Goal: Task Accomplishment & Management: Use online tool/utility

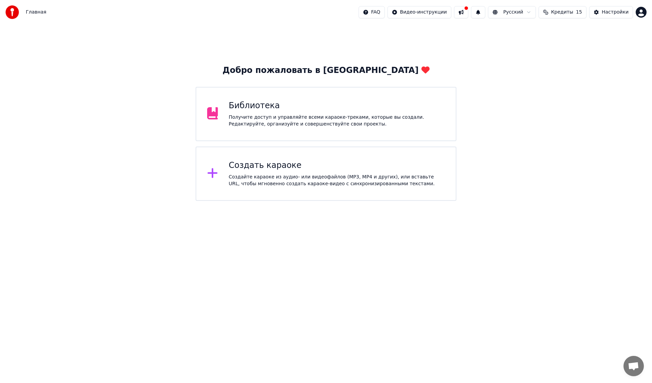
click at [385, 162] on div "Создать караоке" at bounding box center [337, 165] width 216 height 11
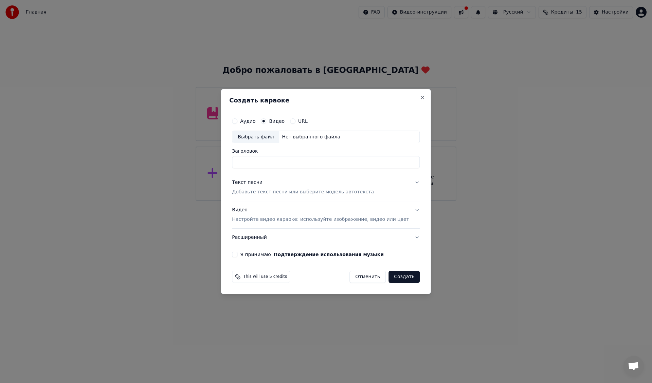
click at [267, 138] on div "Выбрать файл" at bounding box center [255, 137] width 47 height 12
type input "**********"
drag, startPoint x: 328, startPoint y: 161, endPoint x: 214, endPoint y: 150, distance: 115.3
click at [214, 150] on body "**********" at bounding box center [326, 100] width 652 height 201
click at [251, 211] on div "Видео Настройте видео караоке: используйте изображение, видео или цвет" at bounding box center [320, 215] width 177 height 16
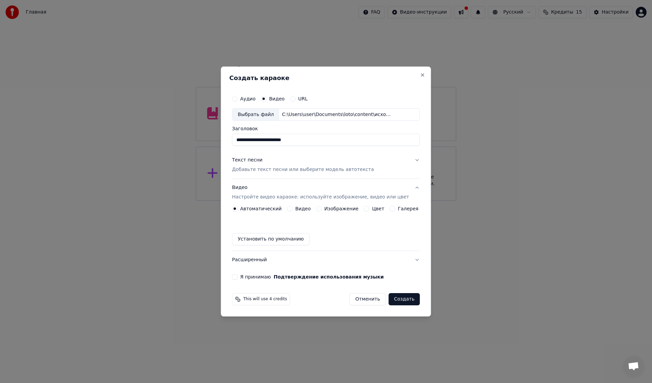
click at [292, 207] on button "Видео" at bounding box center [289, 208] width 5 height 5
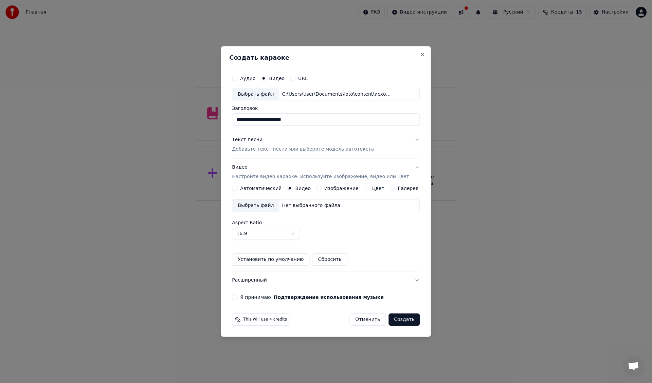
click at [268, 204] on div "Выбрать файл" at bounding box center [255, 206] width 47 height 12
click at [252, 141] on div "Текст песни" at bounding box center [247, 140] width 31 height 7
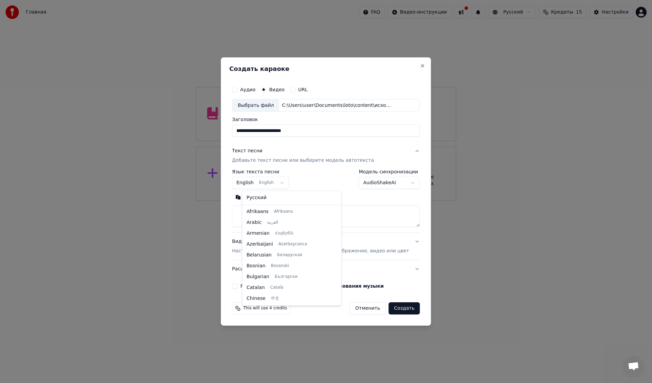
click at [275, 181] on body "**********" at bounding box center [326, 100] width 652 height 201
select select "**"
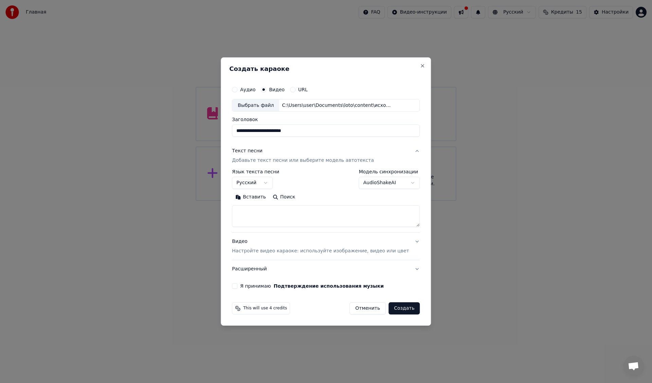
click at [283, 215] on textarea at bounding box center [326, 217] width 188 height 22
click at [335, 63] on div "**********" at bounding box center [326, 191] width 210 height 269
click at [283, 212] on textarea at bounding box center [326, 217] width 188 height 22
paste textarea "**********"
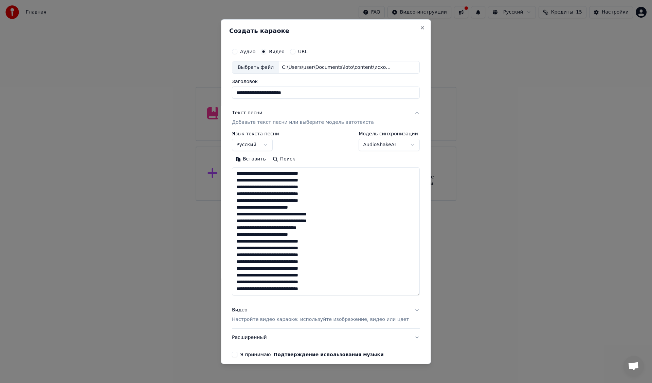
scroll to position [104, 0]
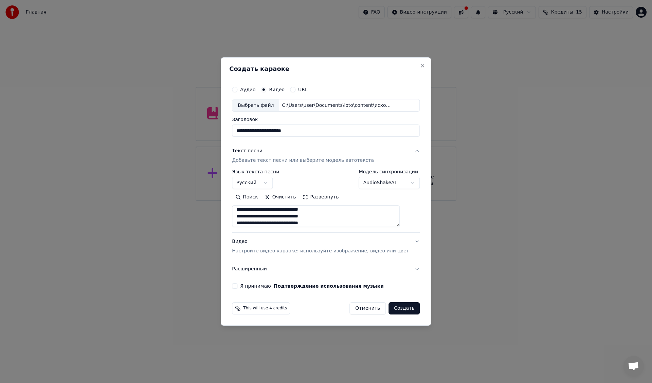
click at [296, 220] on textarea "**********" at bounding box center [316, 217] width 168 height 22
paste textarea "**********"
type textarea "**********"
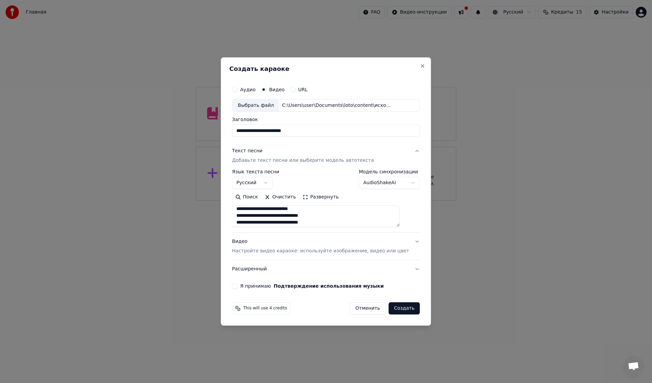
click at [237, 287] on button "Я принимаю Подтверждение использования музыки" at bounding box center [234, 285] width 5 height 5
click at [400, 309] on button "Создать" at bounding box center [403, 308] width 31 height 12
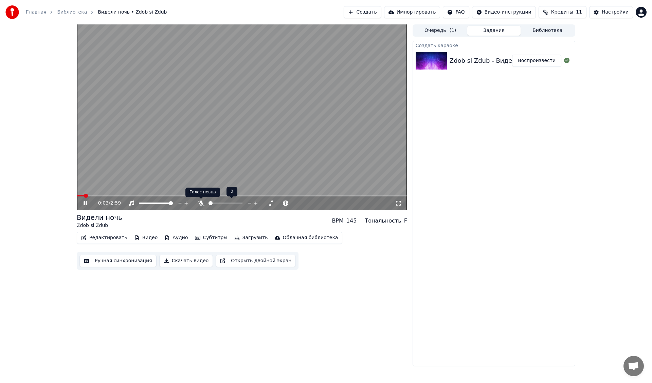
click at [201, 202] on icon at bounding box center [201, 203] width 7 height 5
click at [86, 202] on icon at bounding box center [85, 203] width 3 height 4
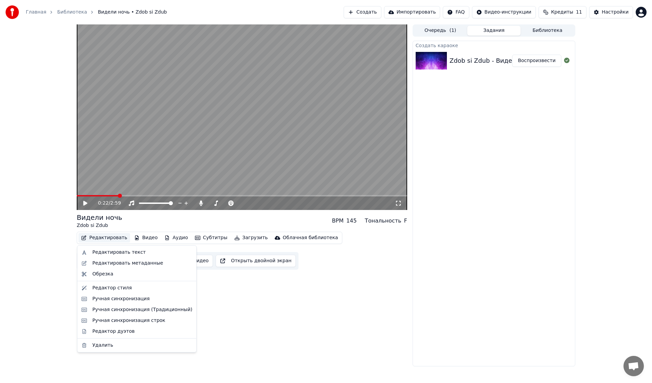
click at [110, 238] on button "Редактировать" at bounding box center [104, 238] width 52 height 10
click at [106, 288] on div "Редактор стиля" at bounding box center [111, 288] width 39 height 7
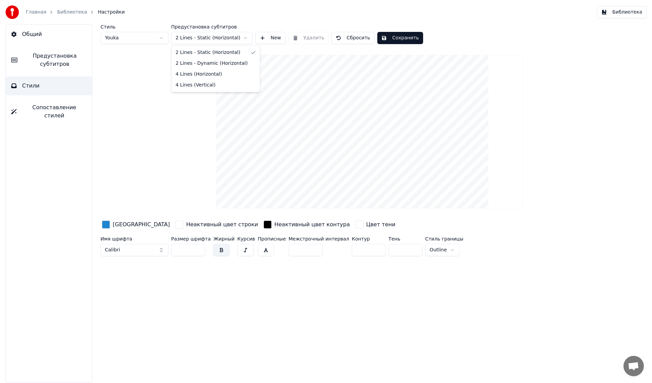
click at [210, 39] on html "Главная Библиотека Настройки Библиотека Общий Предустановка субтитров Стили Соп…" at bounding box center [326, 191] width 652 height 383
click at [392, 37] on button "Сохранить" at bounding box center [400, 38] width 46 height 12
click at [64, 12] on link "Библиотека" at bounding box center [72, 12] width 30 height 7
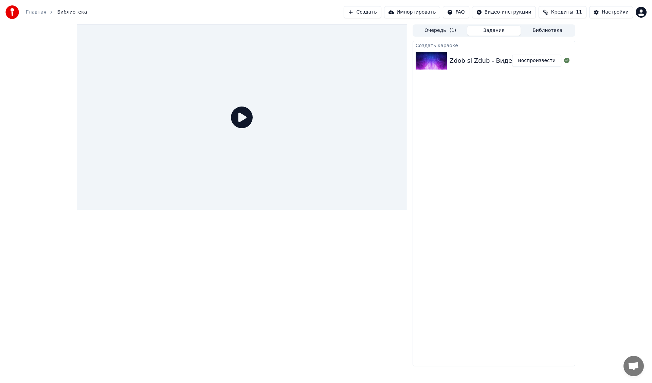
click at [539, 62] on button "Воспроизвести" at bounding box center [536, 61] width 49 height 12
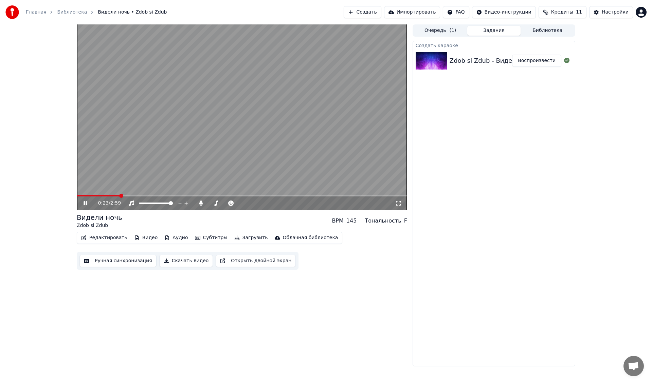
click at [95, 237] on button "Редактировать" at bounding box center [104, 238] width 52 height 10
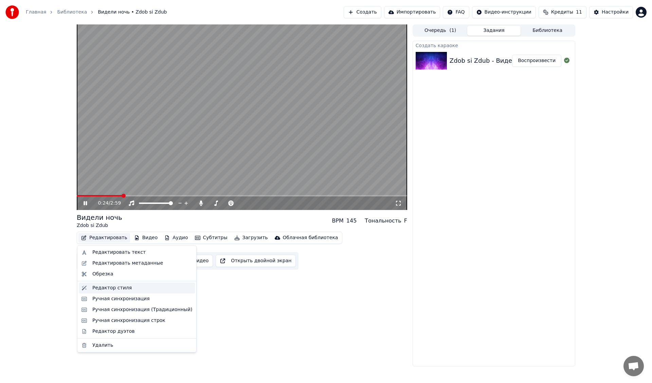
click at [111, 288] on div "Редактор стиля" at bounding box center [111, 288] width 39 height 7
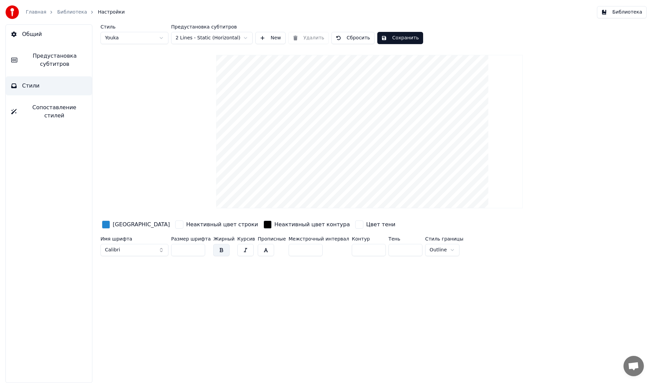
click at [214, 39] on html "Главная Библиотека Настройки Библиотека Общий Предустановка субтитров Стили Соп…" at bounding box center [326, 191] width 652 height 383
click at [219, 39] on html "Главная Библиотека Настройки Библиотека Общий Предустановка субтитров Стили Соп…" at bounding box center [326, 191] width 652 height 383
click at [396, 39] on button "Сохранить" at bounding box center [400, 38] width 46 height 12
click at [350, 35] on button "Сбросить" at bounding box center [352, 38] width 43 height 12
type input "**"
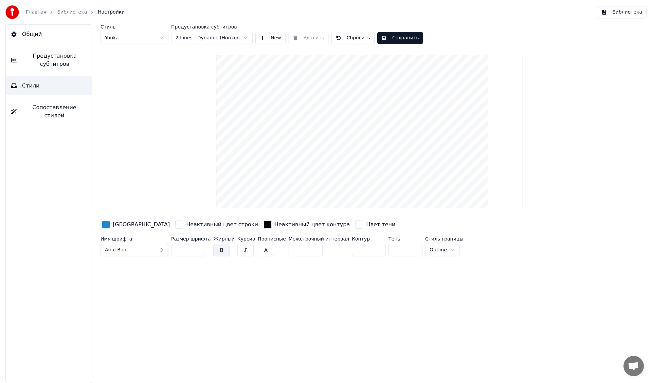
click at [394, 38] on button "Сохранить" at bounding box center [400, 38] width 46 height 12
click at [391, 36] on button "Готово" at bounding box center [395, 38] width 36 height 12
click at [72, 12] on link "Библиотека" at bounding box center [72, 12] width 30 height 7
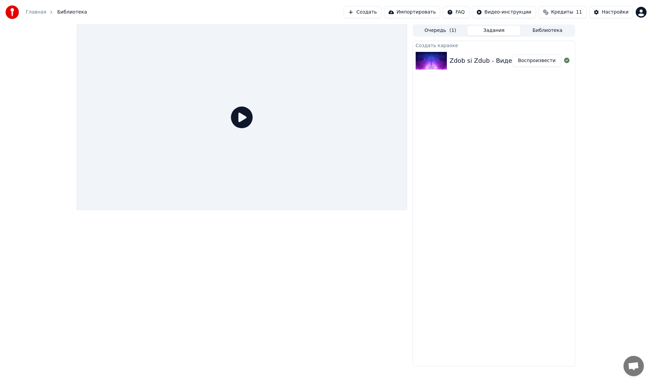
click at [239, 115] on icon at bounding box center [242, 118] width 22 height 22
click at [422, 59] on img at bounding box center [431, 61] width 31 height 18
click at [541, 59] on button "Воспроизвести" at bounding box center [536, 61] width 49 height 12
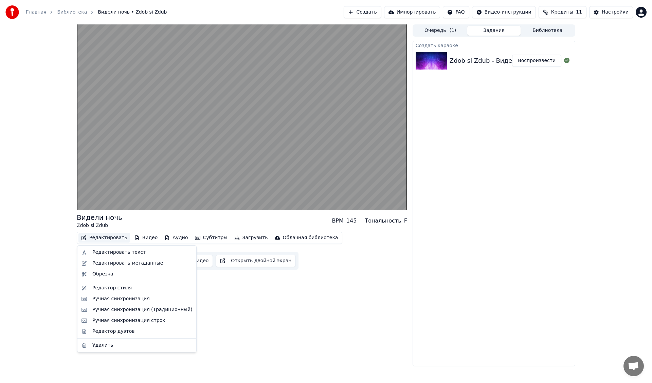
click at [114, 237] on button "Редактировать" at bounding box center [104, 238] width 52 height 10
click at [111, 289] on div "Редактор стиля" at bounding box center [111, 288] width 39 height 7
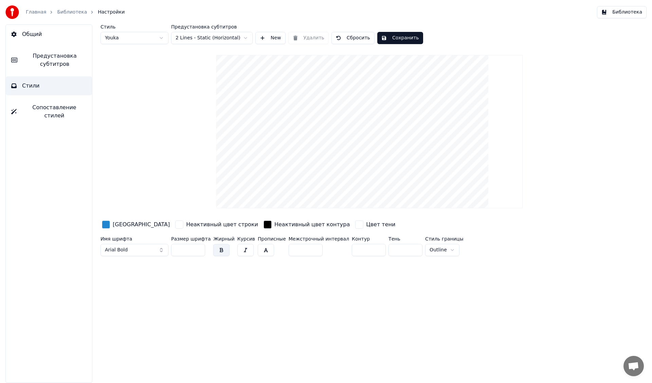
click at [426, 250] on html "Главная Библиотека Настройки Библиотека Общий Предустановка субтитров Стили Соп…" at bounding box center [326, 191] width 652 height 383
click at [397, 37] on button "Сохранить" at bounding box center [400, 38] width 46 height 12
click at [385, 36] on button "Готово" at bounding box center [395, 38] width 36 height 12
click at [67, 11] on link "Библиотека" at bounding box center [72, 12] width 30 height 7
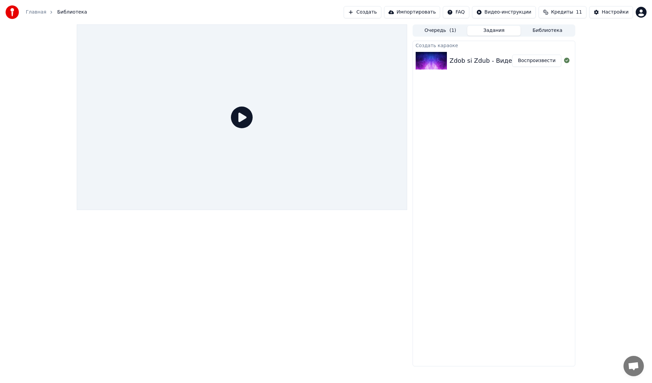
click at [536, 60] on button "Воспроизвести" at bounding box center [536, 61] width 49 height 12
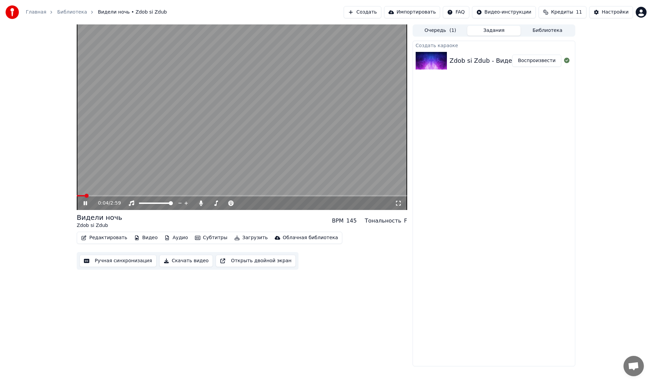
click at [83, 202] on icon at bounding box center [90, 203] width 16 height 5
click at [104, 239] on button "Редактировать" at bounding box center [104, 238] width 52 height 10
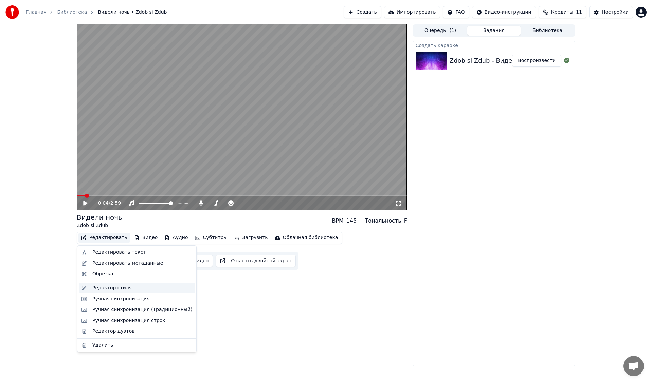
click at [112, 288] on div "Редактор стиля" at bounding box center [111, 288] width 39 height 7
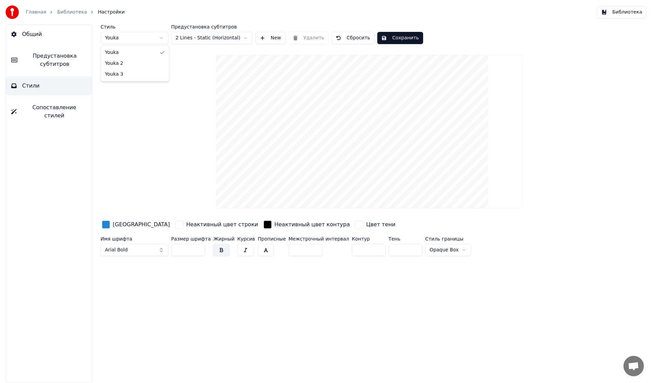
click at [151, 39] on html "Главная Библиотека Настройки Библиотека Общий Предустановка субтитров Стили Соп…" at bounding box center [326, 191] width 652 height 383
click at [198, 40] on html "Главная Библиотека Настройки Библиотека Общий Предустановка субтитров Стили Соп…" at bounding box center [326, 191] width 652 height 383
click at [151, 38] on html "Главная Библиотека Настройки Библиотека Общий Предустановка субтитров Стили Соп…" at bounding box center [326, 191] width 652 height 383
click at [142, 38] on html "Главная Библиотека Настройки Библиотека Общий Предустановка субтитров Стили Соп…" at bounding box center [326, 191] width 652 height 383
click at [399, 38] on button "Сохранить" at bounding box center [400, 38] width 46 height 12
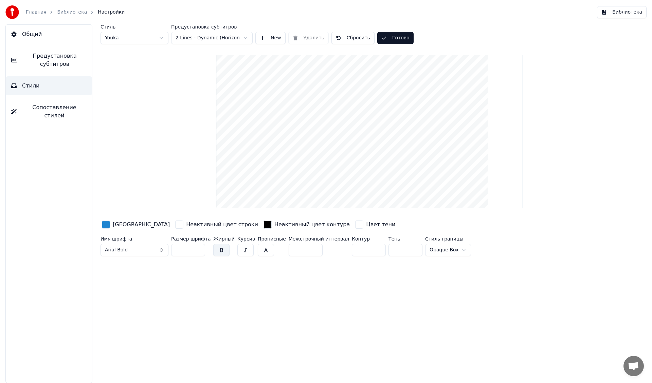
click at [69, 61] on span "Предустановка субтитров" at bounding box center [55, 60] width 64 height 16
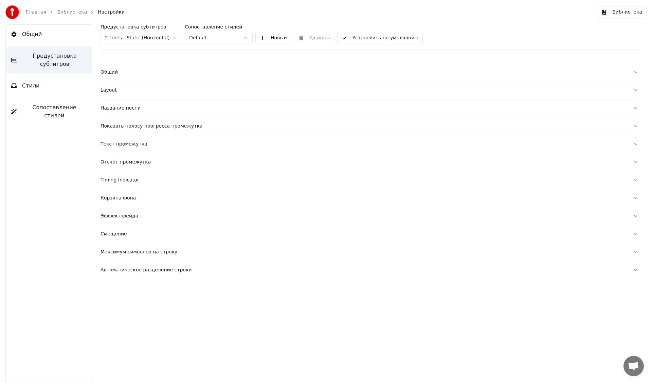
click at [117, 215] on div "Эффект фейда" at bounding box center [363, 216] width 527 height 7
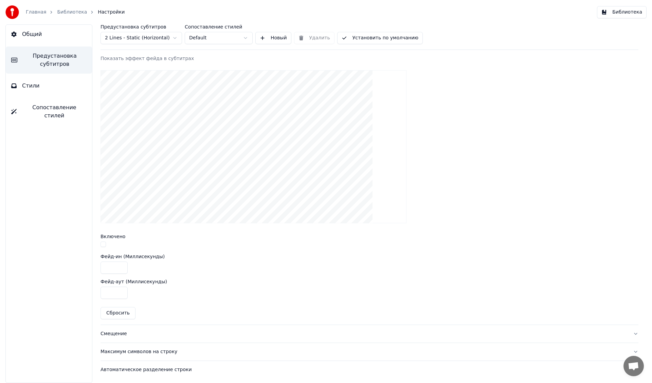
scroll to position [170, 0]
click at [104, 243] on button "button" at bounding box center [102, 243] width 5 height 5
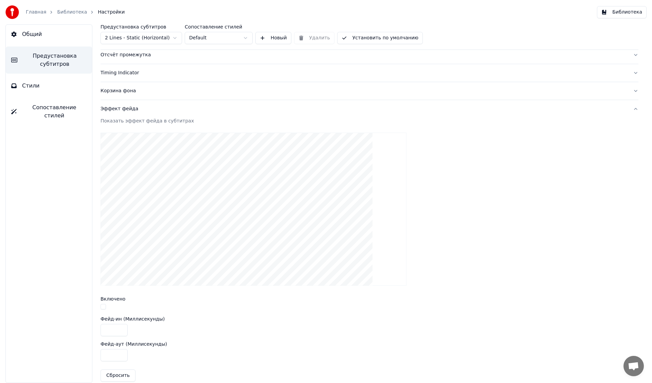
scroll to position [103, 0]
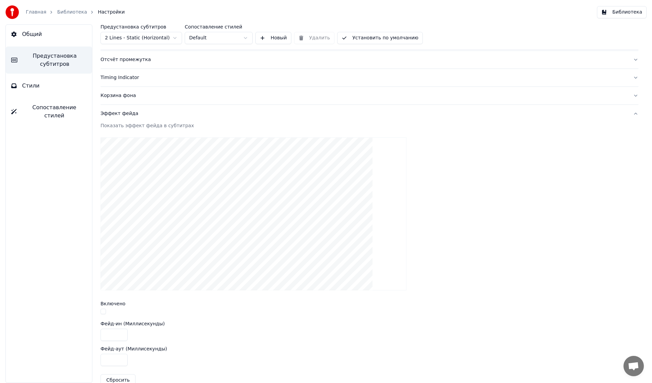
click at [124, 116] on div "Эффект фейда" at bounding box center [363, 113] width 527 height 7
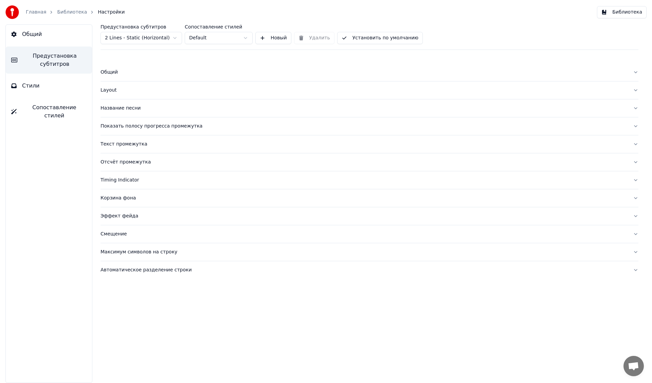
click at [116, 235] on div "Смещение" at bounding box center [363, 234] width 527 height 7
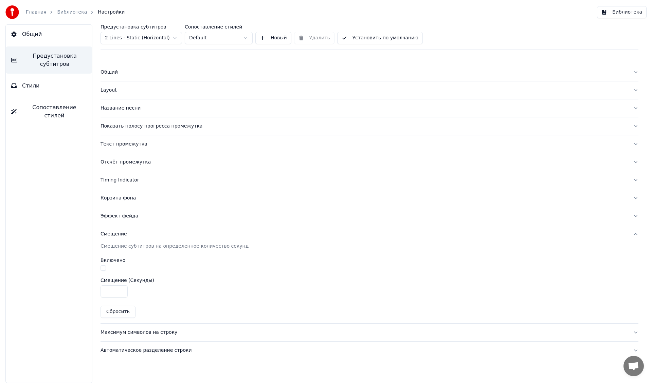
click at [136, 351] on div "Автоматическое разделение строки" at bounding box center [363, 350] width 527 height 7
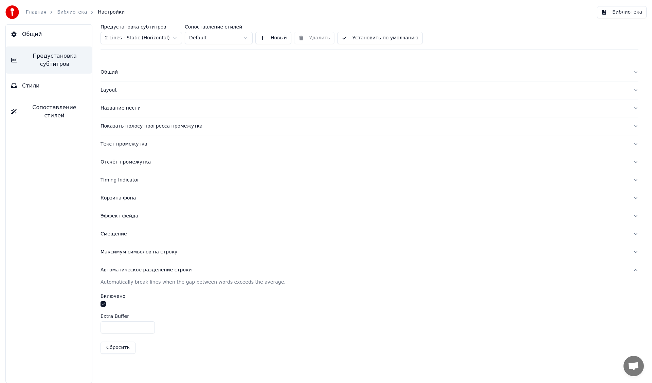
click at [126, 183] on div "Timing Indicator" at bounding box center [363, 180] width 527 height 7
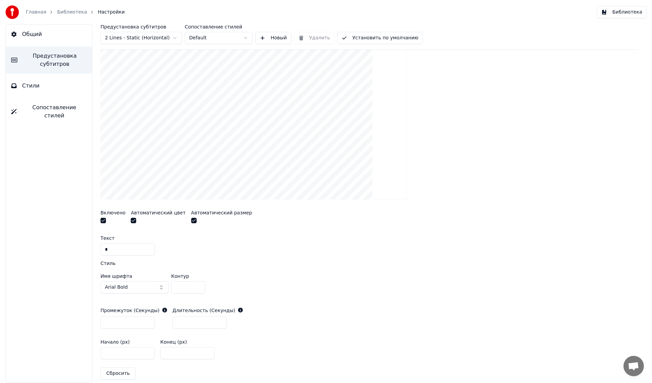
scroll to position [170, 0]
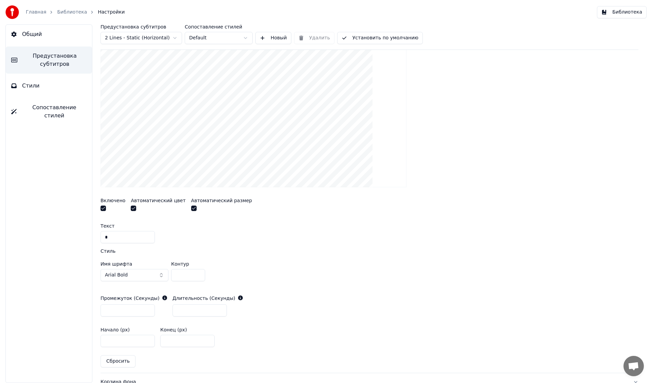
click at [103, 207] on button "button" at bounding box center [102, 208] width 5 height 5
click at [105, 211] on button "button" at bounding box center [102, 208] width 5 height 5
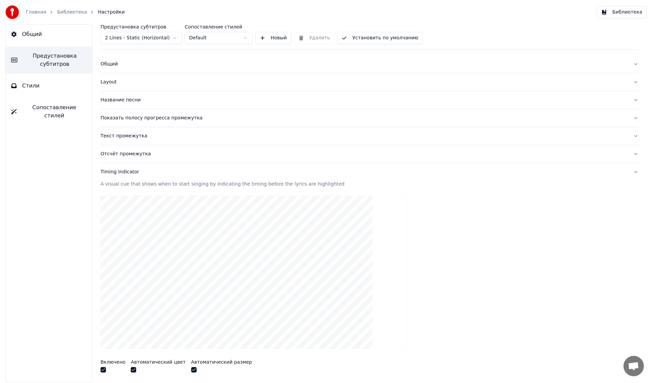
scroll to position [0, 0]
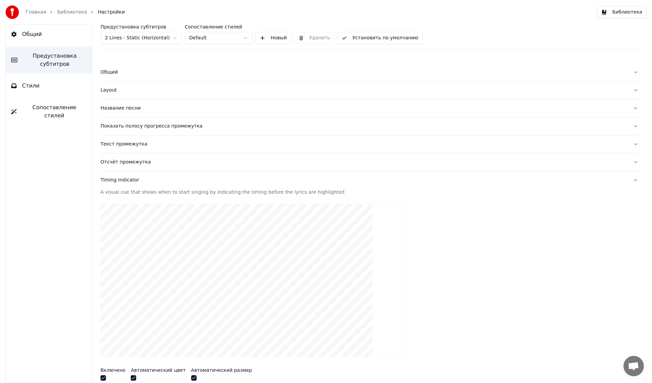
click at [121, 181] on div "Timing Indicator" at bounding box center [363, 180] width 527 height 7
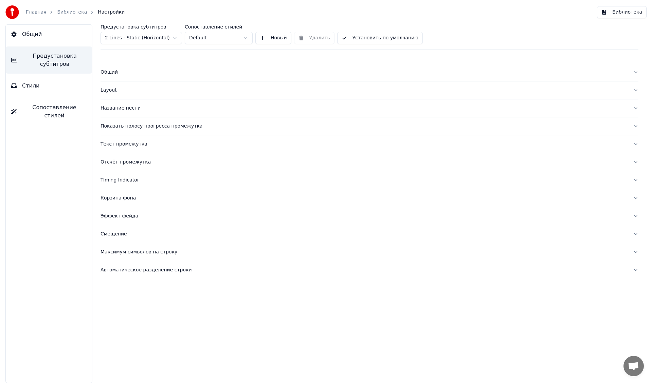
click at [121, 164] on div "Отсчёт промежутка" at bounding box center [363, 162] width 527 height 7
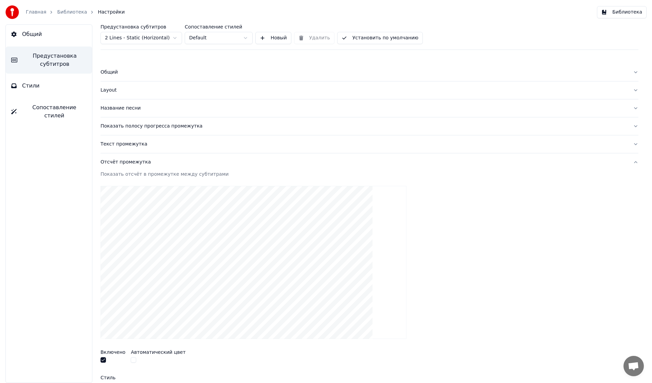
click at [121, 164] on div "Отсчёт промежутка" at bounding box center [363, 162] width 527 height 7
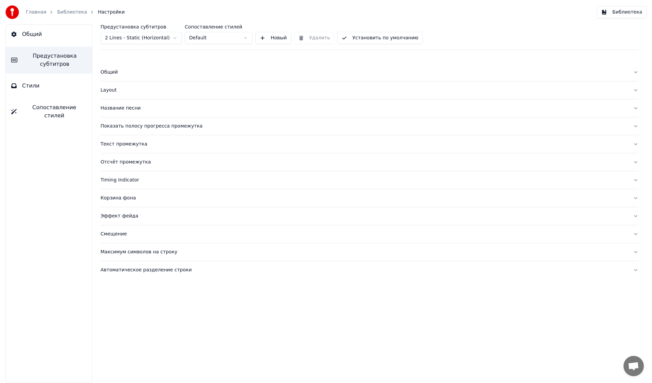
click at [123, 145] on div "Текст промежутка" at bounding box center [363, 144] width 527 height 7
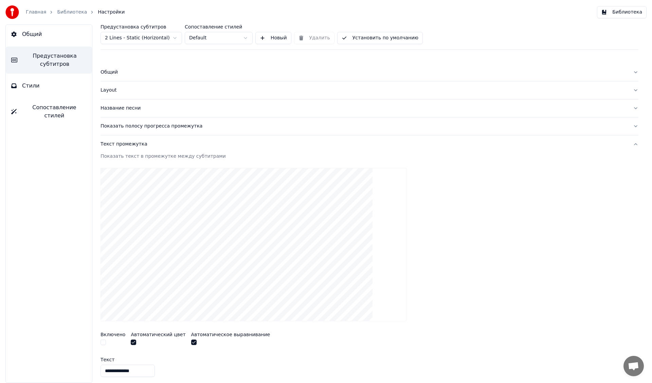
click at [123, 145] on div "Текст промежутка" at bounding box center [363, 144] width 527 height 7
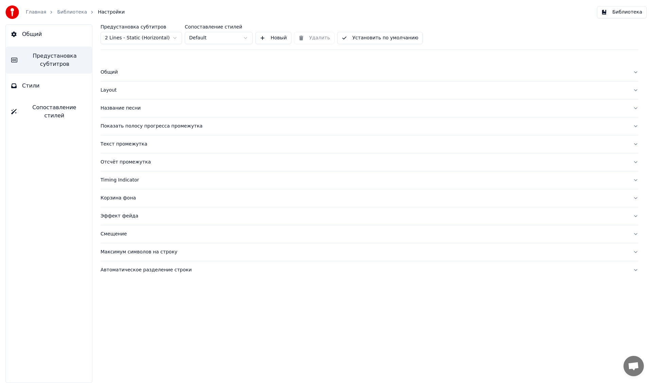
click at [125, 110] on div "Название песни" at bounding box center [363, 108] width 527 height 7
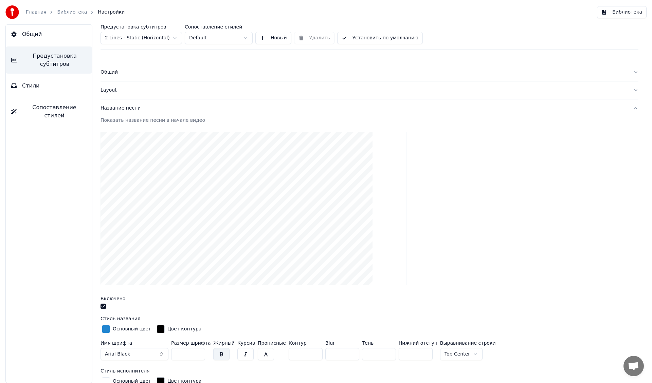
click at [103, 307] on button "button" at bounding box center [102, 306] width 5 height 5
click at [120, 110] on div "Название песни" at bounding box center [363, 108] width 527 height 7
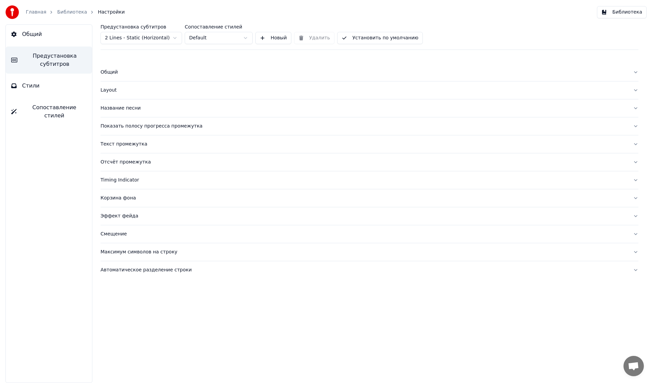
click at [111, 92] on div "Layout" at bounding box center [363, 90] width 527 height 7
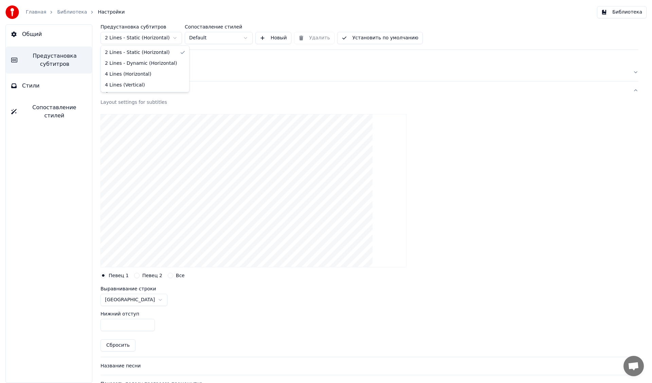
click at [160, 38] on html "Главная Библиотека Настройки Библиотека Общий Предустановка субтитров Стили Соп…" at bounding box center [326, 191] width 652 height 383
click at [168, 277] on button "Все" at bounding box center [170, 275] width 5 height 5
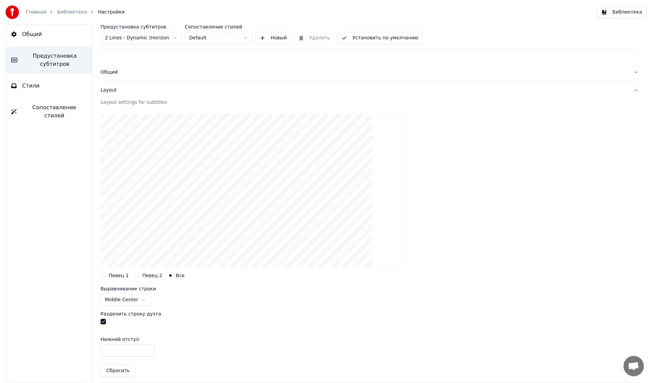
click at [168, 277] on button "Все" at bounding box center [170, 275] width 5 height 5
click at [105, 277] on button "Певец 1" at bounding box center [102, 275] width 5 height 5
click at [106, 76] on button "Общий" at bounding box center [369, 72] width 538 height 18
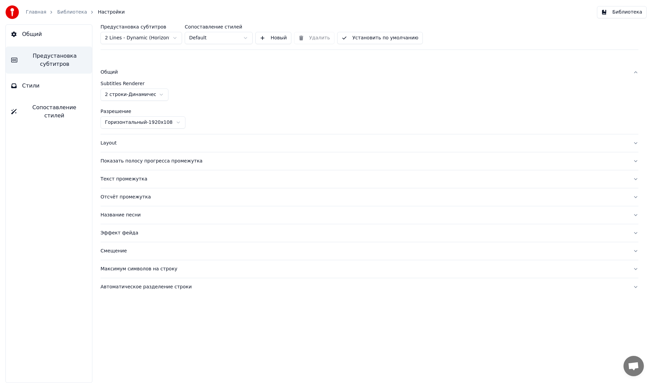
click at [157, 95] on html "Главная Библиотека Настройки Библиотека Общий Предустановка субтитров Стили Соп…" at bounding box center [326, 191] width 652 height 383
click at [52, 37] on button "Общий" at bounding box center [49, 34] width 86 height 19
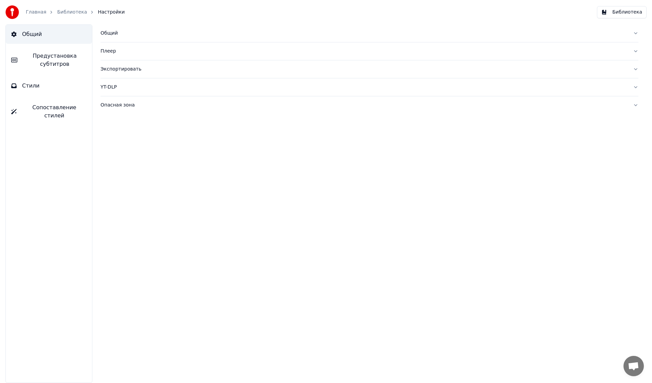
click at [45, 85] on button "Стили" at bounding box center [49, 85] width 86 height 19
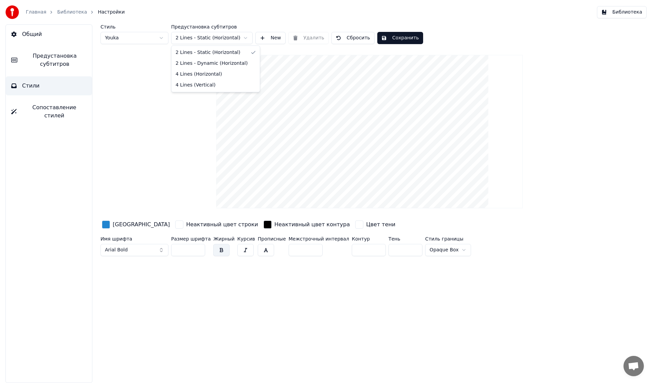
click at [216, 37] on html "Главная Библиотека Настройки Библиотека Общий Предустановка субтитров Стили Соп…" at bounding box center [326, 191] width 652 height 383
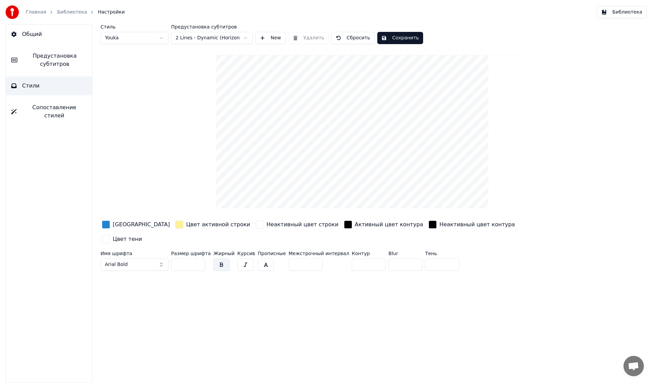
click at [175, 225] on div "button" at bounding box center [179, 225] width 8 height 8
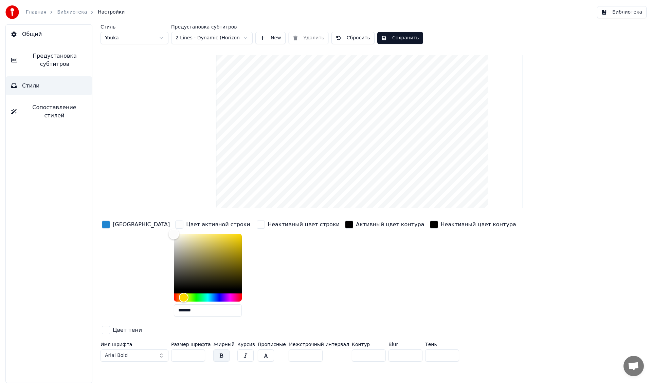
type input "*******"
drag, startPoint x: 161, startPoint y: 239, endPoint x: 131, endPoint y: 230, distance: 31.6
click at [131, 230] on div "Цвет заливки Цвет активной строки ******* Неактивный цвет строки Активный цвет …" at bounding box center [328, 277] width 456 height 117
click at [384, 39] on button "Сохранить" at bounding box center [400, 38] width 46 height 12
click at [384, 39] on button "Готово" at bounding box center [395, 38] width 36 height 12
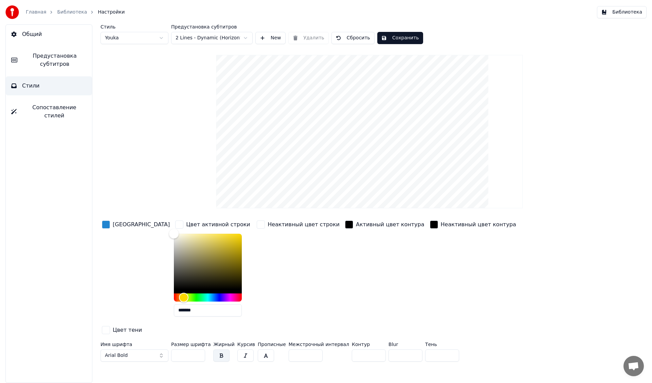
click at [63, 12] on link "Библиотека" at bounding box center [72, 12] width 30 height 7
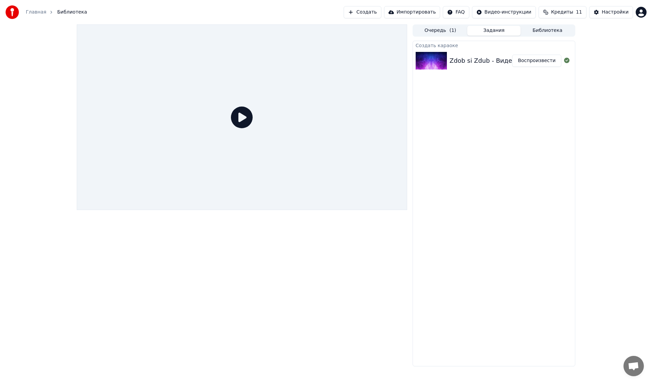
click at [540, 59] on button "Воспроизвести" at bounding box center [536, 61] width 49 height 12
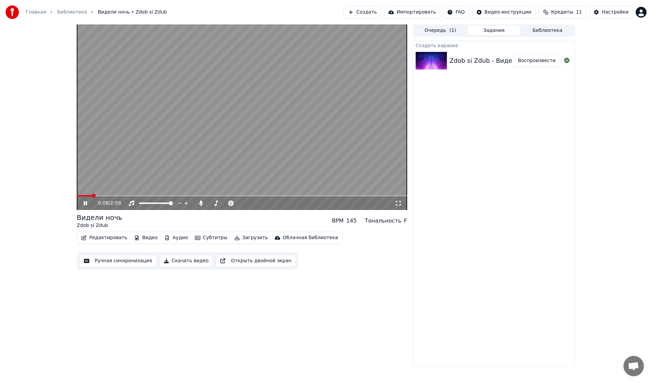
click at [143, 239] on button "Видео" at bounding box center [145, 238] width 29 height 10
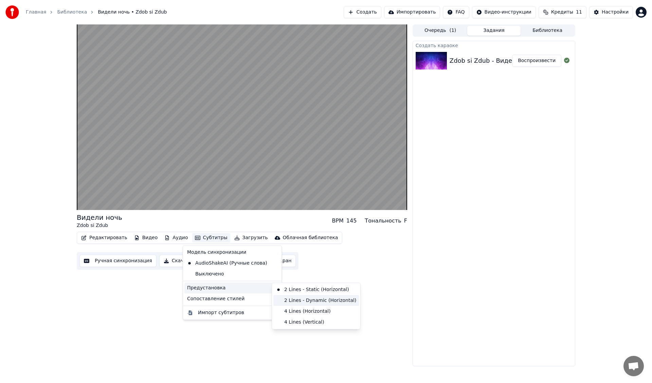
click at [302, 301] on div "2 Lines - Dynamic (Horizontal)" at bounding box center [316, 300] width 86 height 11
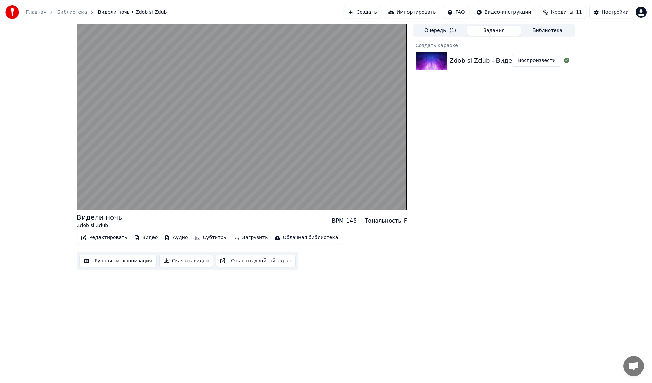
click at [211, 237] on button "Субтитры" at bounding box center [211, 238] width 38 height 10
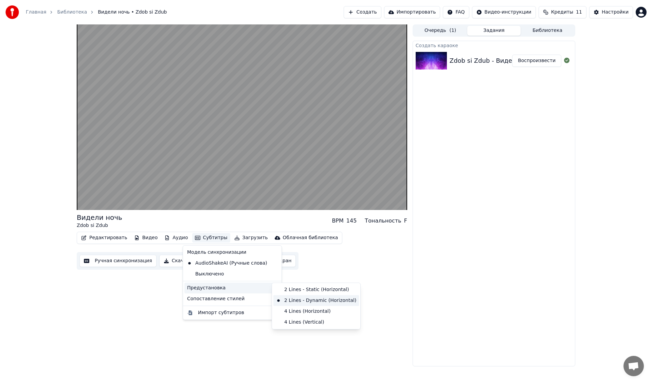
click at [301, 301] on div "2 Lines - Dynamic (Horizontal)" at bounding box center [316, 300] width 86 height 11
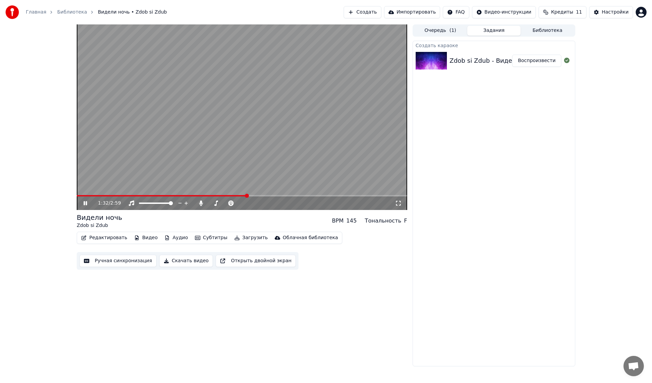
click at [85, 205] on icon at bounding box center [85, 203] width 3 height 4
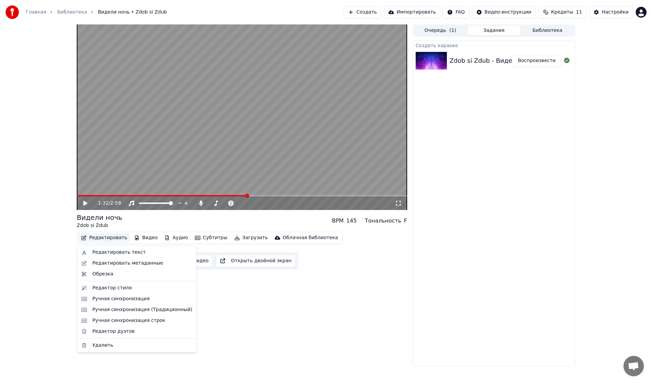
click at [104, 238] on button "Редактировать" at bounding box center [104, 238] width 52 height 10
click at [123, 301] on div "Ручная синхронизация" at bounding box center [120, 299] width 57 height 7
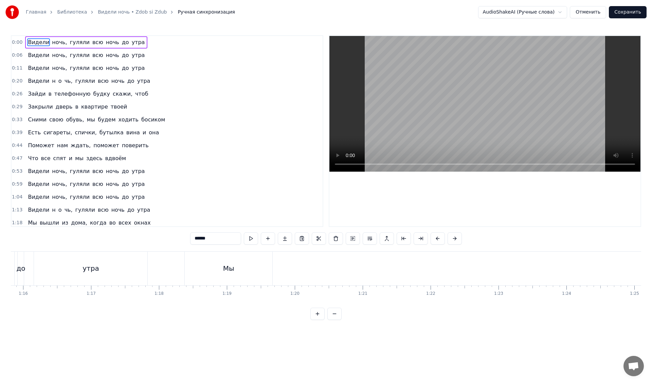
scroll to position [0, 5135]
drag, startPoint x: 249, startPoint y: 265, endPoint x: 355, endPoint y: 265, distance: 106.6
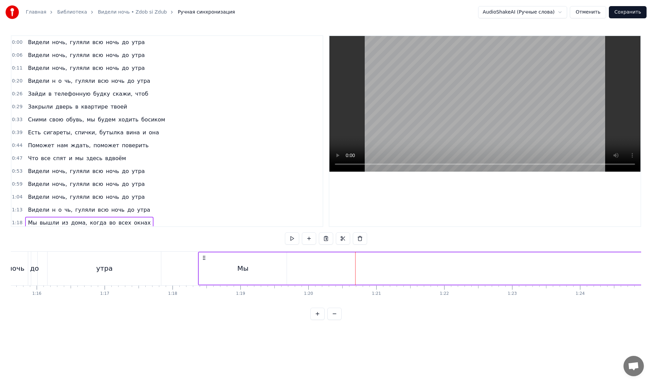
drag, startPoint x: 255, startPoint y: 265, endPoint x: 327, endPoint y: 265, distance: 72.3
click at [255, 268] on div "Мы" at bounding box center [243, 269] width 88 height 32
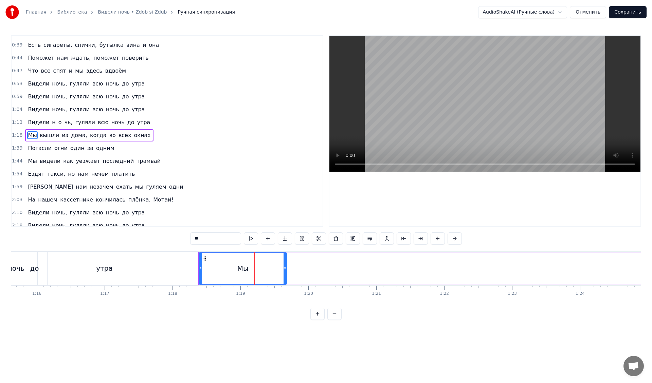
scroll to position [92, 0]
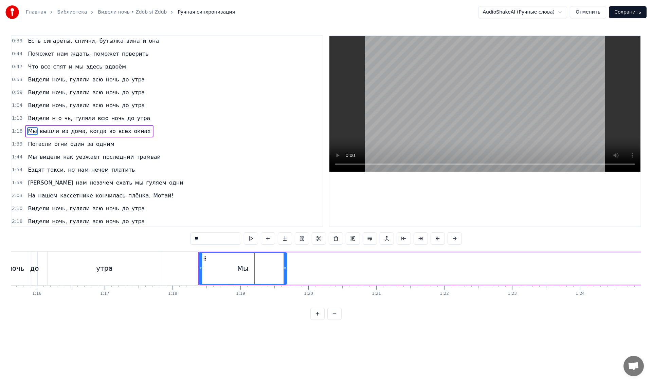
drag, startPoint x: 224, startPoint y: 259, endPoint x: 228, endPoint y: 260, distance: 4.2
click at [259, 260] on div "Мы" at bounding box center [242, 268] width 87 height 31
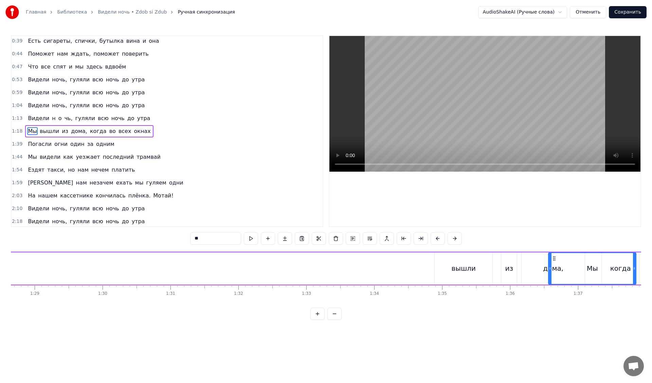
scroll to position [0, 6020]
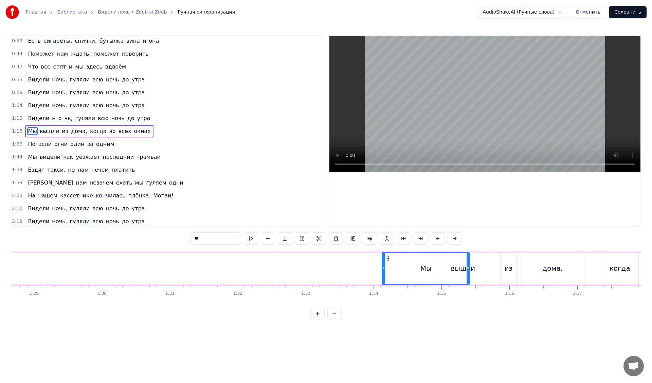
drag, startPoint x: 204, startPoint y: 258, endPoint x: 387, endPoint y: 258, distance: 183.0
click at [387, 258] on icon at bounding box center [387, 258] width 5 height 5
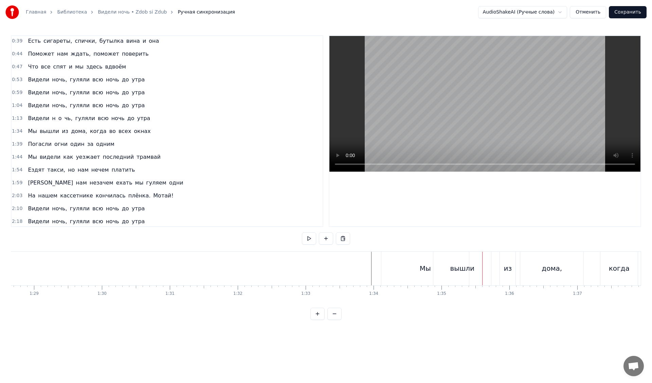
click at [424, 269] on div "Мы" at bounding box center [425, 268] width 11 height 10
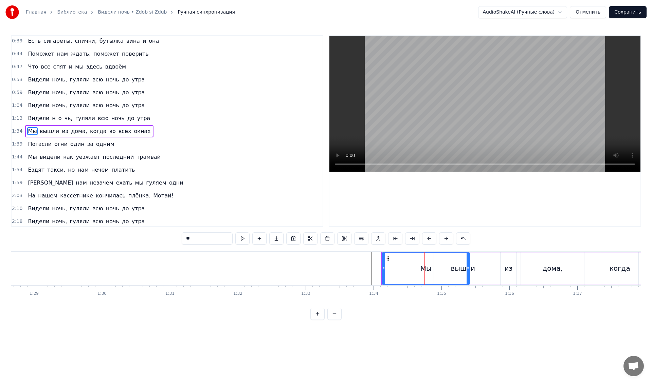
drag, startPoint x: 425, startPoint y: 270, endPoint x: 433, endPoint y: 270, distance: 7.8
click at [433, 270] on div "Мы" at bounding box center [425, 268] width 87 height 31
drag, startPoint x: 387, startPoint y: 257, endPoint x: 432, endPoint y: 260, distance: 44.9
click at [432, 260] on icon at bounding box center [432, 258] width 5 height 5
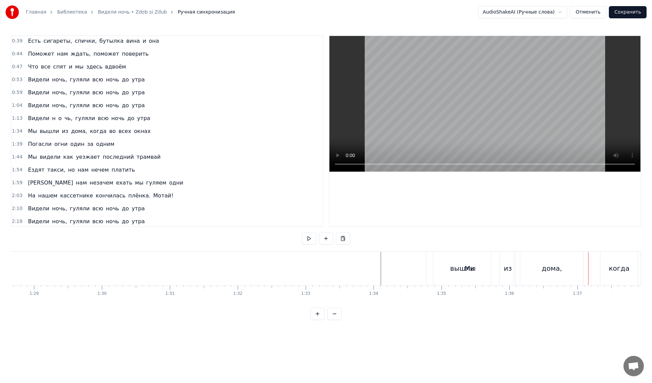
click at [440, 264] on div "вышли" at bounding box center [462, 269] width 58 height 34
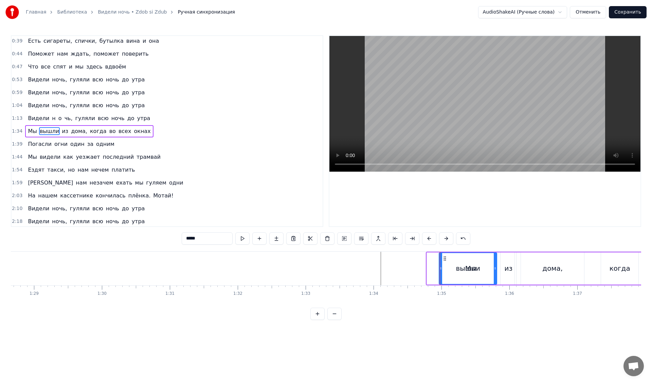
drag, startPoint x: 439, startPoint y: 258, endPoint x: 435, endPoint y: 261, distance: 5.8
click at [444, 261] on icon at bounding box center [444, 258] width 5 height 5
click at [431, 262] on div "Мы" at bounding box center [471, 269] width 88 height 32
type input "**"
drag, startPoint x: 433, startPoint y: 259, endPoint x: 398, endPoint y: 258, distance: 35.0
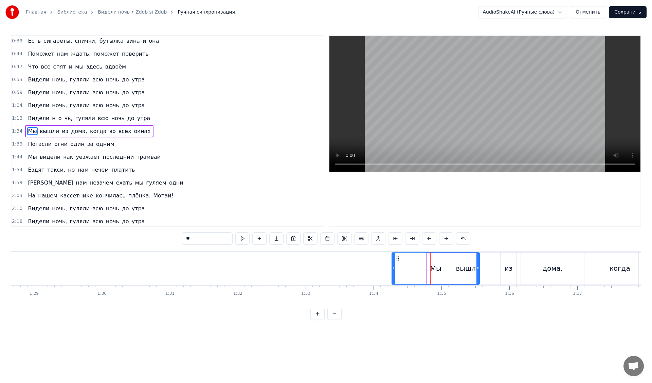
click at [398, 258] on icon at bounding box center [397, 258] width 5 height 5
drag, startPoint x: 469, startPoint y: 264, endPoint x: 407, endPoint y: 265, distance: 61.8
click at [407, 265] on div at bounding box center [406, 268] width 3 height 31
drag, startPoint x: 398, startPoint y: 258, endPoint x: 437, endPoint y: 258, distance: 39.7
click at [437, 258] on icon at bounding box center [437, 258] width 5 height 5
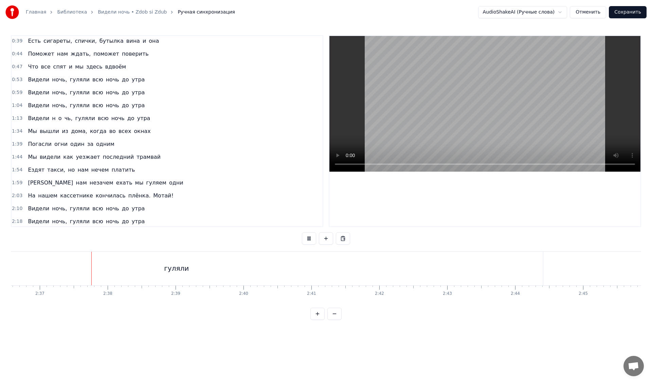
scroll to position [0, 10632]
click at [305, 235] on button at bounding box center [309, 239] width 14 height 12
click at [239, 262] on div "гуляли" at bounding box center [175, 269] width 733 height 34
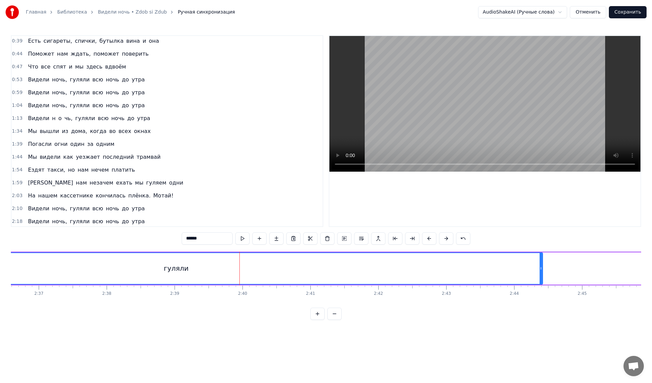
scroll to position [119, 0]
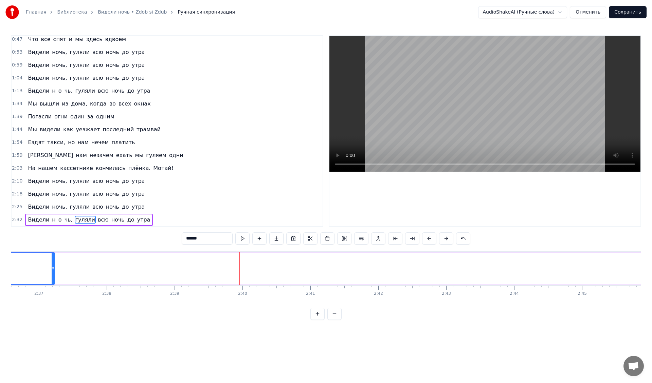
drag, startPoint x: 541, startPoint y: 268, endPoint x: 53, endPoint y: 263, distance: 487.9
click at [53, 263] on div at bounding box center [53, 268] width 3 height 31
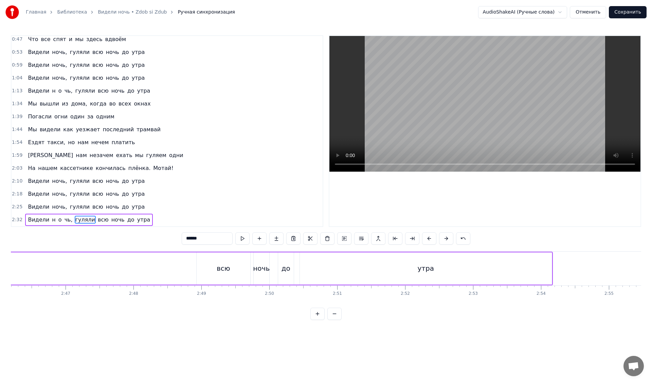
scroll to position [0, 11291]
click at [411, 267] on div "утра" at bounding box center [419, 269] width 252 height 32
type input "****"
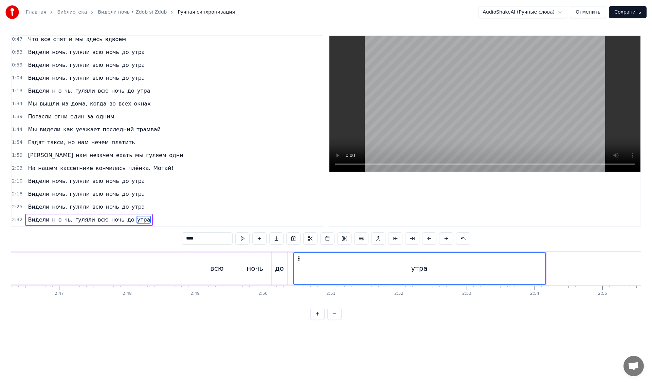
click at [279, 270] on div "до" at bounding box center [279, 268] width 9 height 10
click at [258, 269] on div "ночь" at bounding box center [254, 268] width 17 height 10
click at [207, 267] on div "всю" at bounding box center [217, 269] width 54 height 32
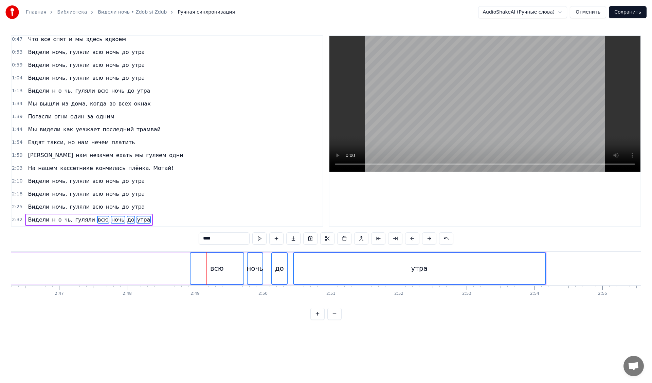
drag, startPoint x: 222, startPoint y: 263, endPoint x: 136, endPoint y: 260, distance: 86.6
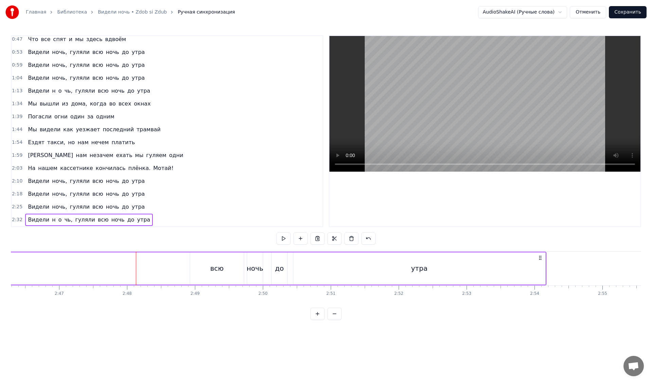
click at [212, 265] on div "всю" at bounding box center [217, 268] width 14 height 10
click at [253, 265] on div "ночь" at bounding box center [254, 268] width 17 height 10
drag, startPoint x: 254, startPoint y: 265, endPoint x: 234, endPoint y: 265, distance: 20.0
click at [220, 266] on div "всю" at bounding box center [217, 268] width 14 height 10
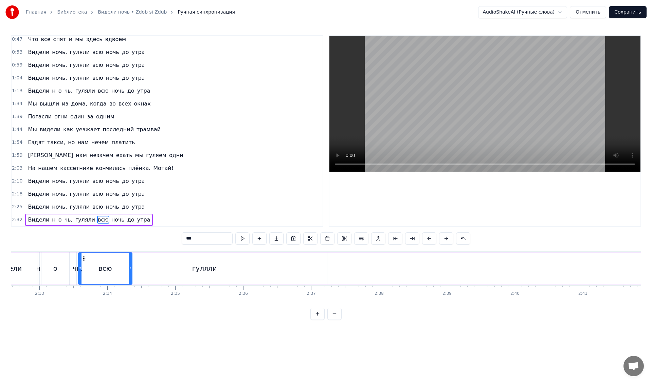
scroll to position [0, 10349]
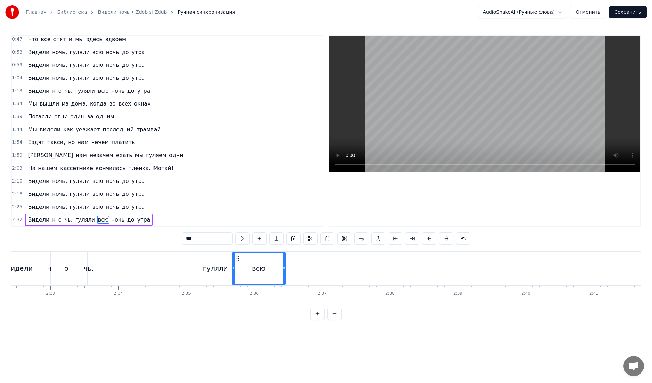
drag, startPoint x: 196, startPoint y: 258, endPoint x: 238, endPoint y: 265, distance: 42.4
click at [238, 265] on div "всю" at bounding box center [258, 268] width 53 height 31
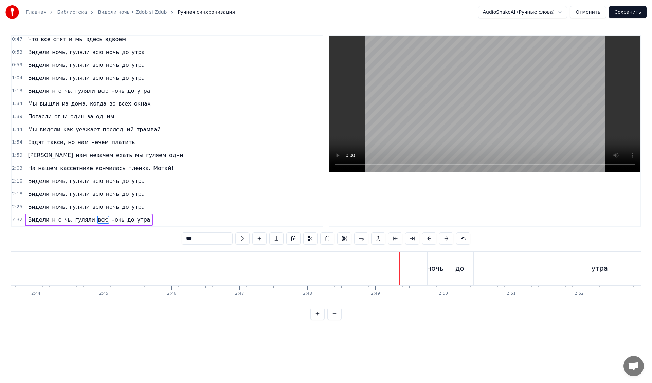
scroll to position [0, 11084]
click at [458, 271] on div "ночь" at bounding box center [462, 268] width 17 height 10
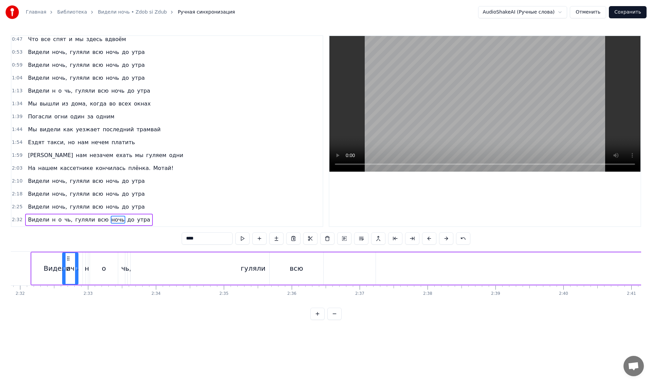
scroll to position [0, 10311]
drag, startPoint x: 461, startPoint y: 259, endPoint x: 315, endPoint y: 262, distance: 145.7
click at [315, 262] on div "ночь" at bounding box center [316, 268] width 15 height 31
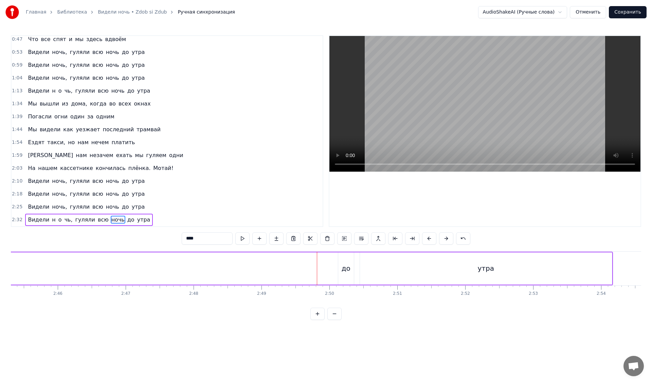
scroll to position [0, 11218]
click at [356, 267] on div "до" at bounding box center [352, 268] width 9 height 10
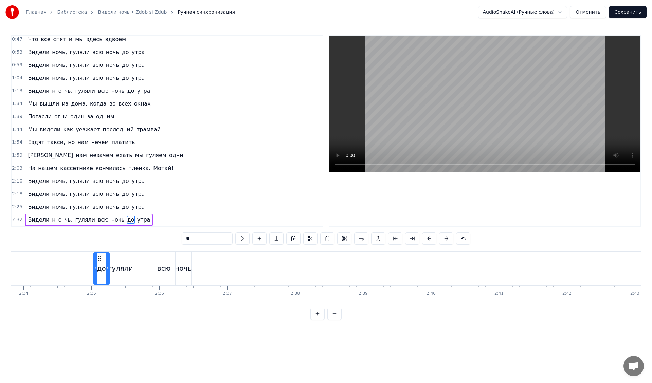
scroll to position [0, 10427]
drag, startPoint x: 351, startPoint y: 259, endPoint x: 215, endPoint y: 254, distance: 135.9
click at [215, 254] on div "до" at bounding box center [216, 268] width 15 height 31
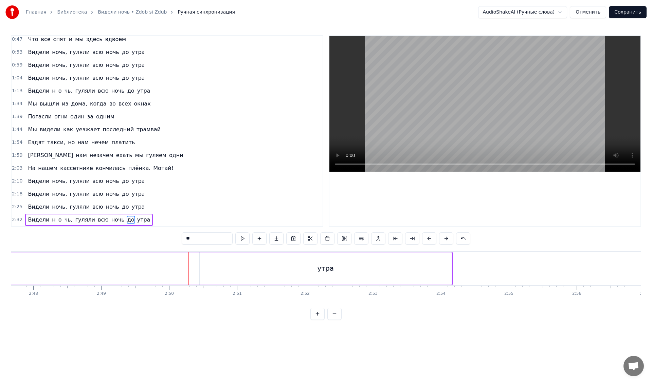
scroll to position [0, 11358]
click at [238, 260] on div "утра" at bounding box center [352, 269] width 252 height 32
type input "****"
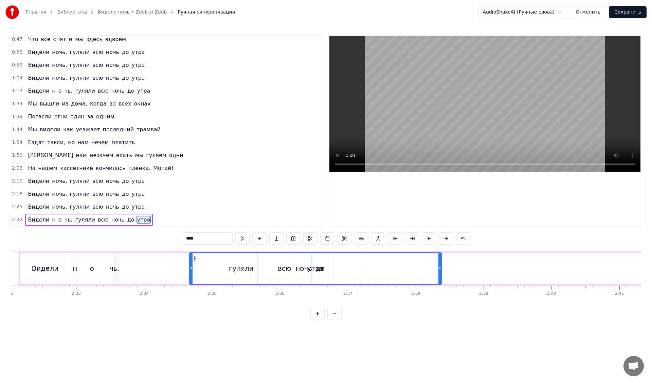
scroll to position [0, 10302]
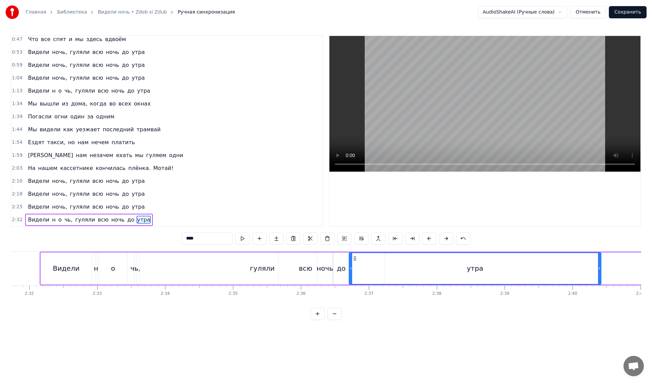
drag, startPoint x: 232, startPoint y: 258, endPoint x: 356, endPoint y: 262, distance: 124.0
click at [354, 262] on div "утра" at bounding box center [474, 268] width 251 height 31
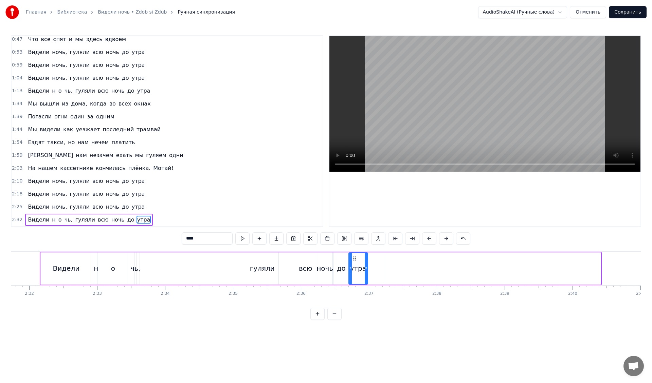
drag, startPoint x: 599, startPoint y: 268, endPoint x: 366, endPoint y: 260, distance: 233.0
click at [366, 260] on div at bounding box center [366, 268] width 3 height 31
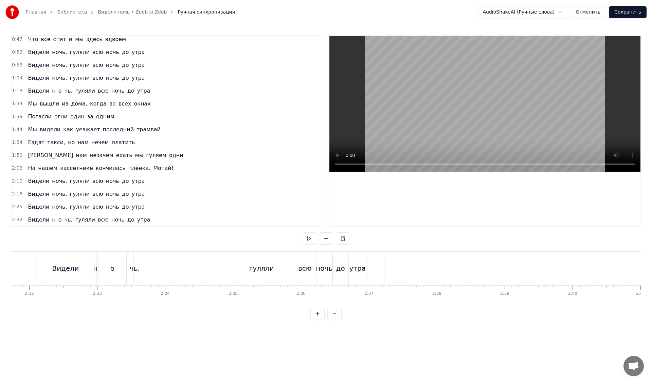
scroll to position [0, 10293]
click at [270, 267] on div "гуляли" at bounding box center [270, 268] width 25 height 10
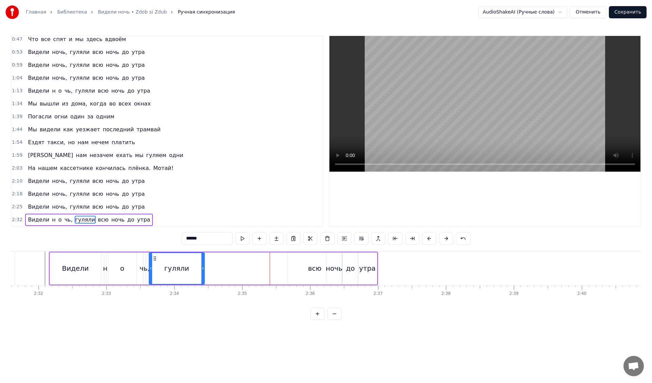
drag, startPoint x: 392, startPoint y: 264, endPoint x: 203, endPoint y: 261, distance: 189.5
click at [203, 261] on div at bounding box center [202, 268] width 3 height 31
click at [316, 270] on div "всю" at bounding box center [315, 268] width 14 height 10
type input "***"
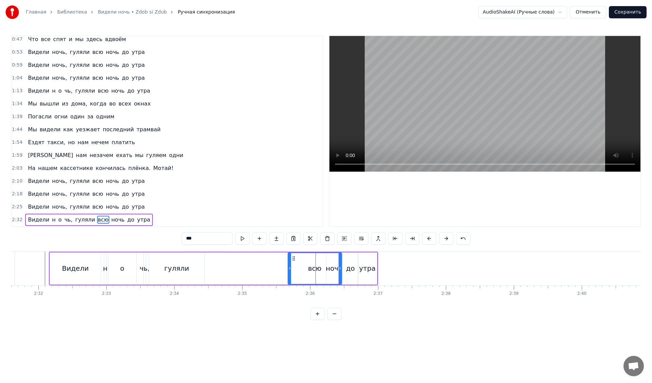
drag, startPoint x: 316, startPoint y: 269, endPoint x: 272, endPoint y: 268, distance: 43.5
click at [264, 269] on div "Видели н o чь, гуляли всю ночь до утра" at bounding box center [213, 269] width 329 height 34
click at [318, 267] on div "всю" at bounding box center [315, 268] width 14 height 10
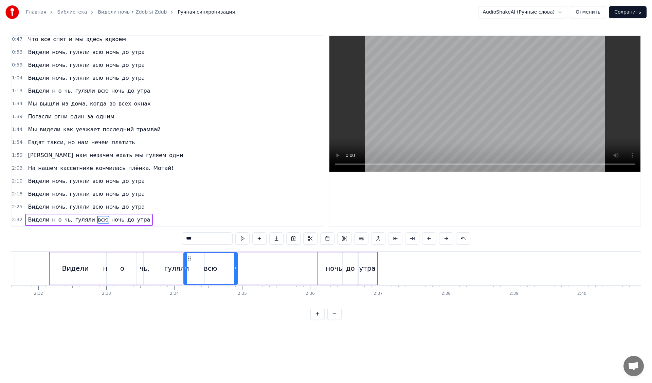
drag, startPoint x: 294, startPoint y: 258, endPoint x: 208, endPoint y: 254, distance: 86.3
click at [190, 253] on div "всю" at bounding box center [210, 268] width 53 height 31
click at [331, 260] on div "ночь" at bounding box center [334, 269] width 16 height 32
drag, startPoint x: 331, startPoint y: 257, endPoint x: 232, endPoint y: 254, distance: 99.2
click at [232, 254] on div "ночь" at bounding box center [234, 268] width 15 height 31
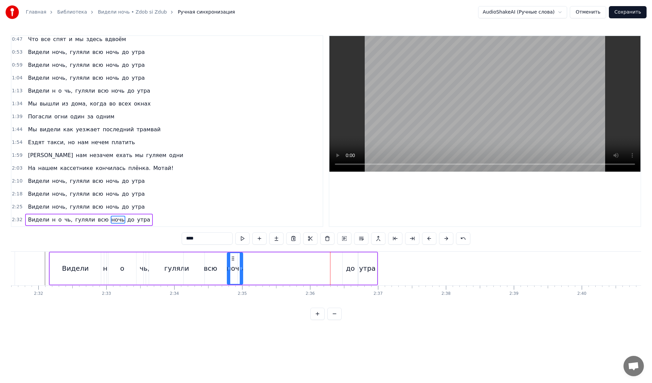
click at [353, 265] on div "до" at bounding box center [350, 268] width 9 height 10
drag, startPoint x: 348, startPoint y: 258, endPoint x: 250, endPoint y: 256, distance: 98.1
click at [250, 256] on icon at bounding box center [249, 258] width 5 height 5
click at [361, 264] on div "утра" at bounding box center [367, 268] width 16 height 10
type input "****"
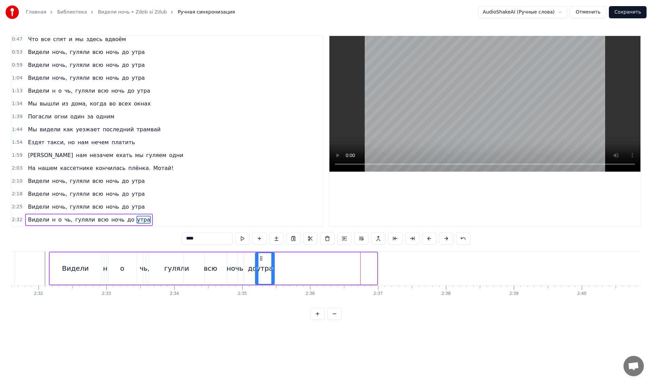
drag, startPoint x: 363, startPoint y: 257, endPoint x: 260, endPoint y: 255, distance: 102.5
click at [260, 255] on div "утра" at bounding box center [265, 268] width 18 height 31
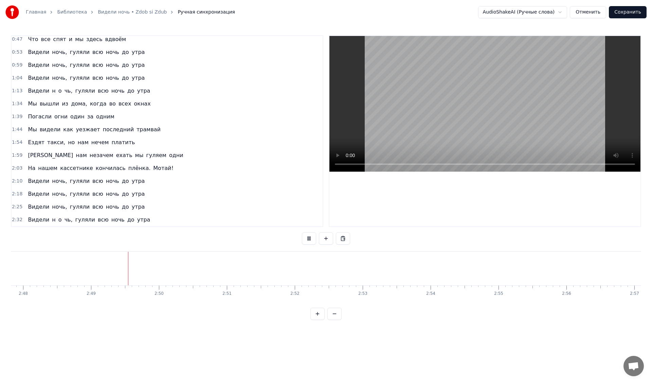
scroll to position [0, 11431]
click at [57, 220] on div "Видели н o чь, гуляли всю ночь до утра" at bounding box center [89, 220] width 128 height 12
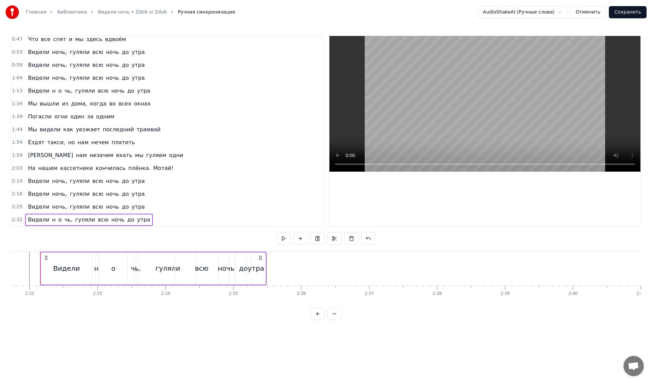
scroll to position [0, 10297]
drag, startPoint x: 61, startPoint y: 220, endPoint x: 57, endPoint y: 221, distance: 3.8
click at [57, 221] on div "Видели н o чь, гуляли всю ночь до утра" at bounding box center [89, 220] width 128 height 12
click at [58, 220] on span "o" at bounding box center [60, 220] width 5 height 8
click at [51, 221] on span "н" at bounding box center [53, 220] width 5 height 8
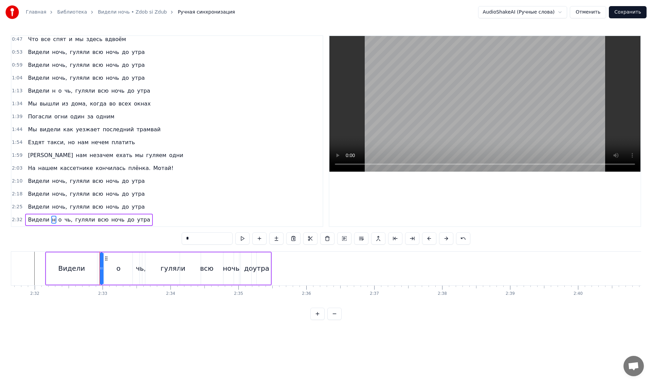
click at [58, 220] on span "o" at bounding box center [60, 220] width 5 height 8
type input "*"
click at [52, 221] on div "Видели н o чь, гуляли всю ночь до утра" at bounding box center [89, 220] width 128 height 12
click at [51, 220] on span "н" at bounding box center [53, 220] width 5 height 8
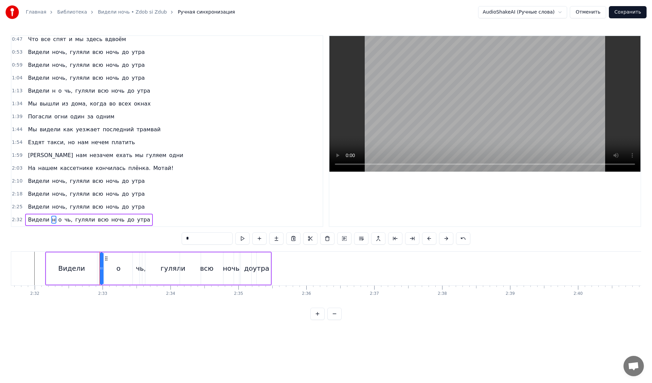
click at [51, 220] on span "н" at bounding box center [53, 220] width 5 height 8
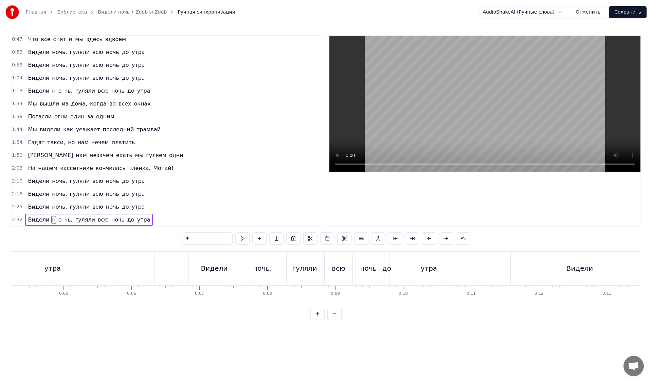
scroll to position [0, 0]
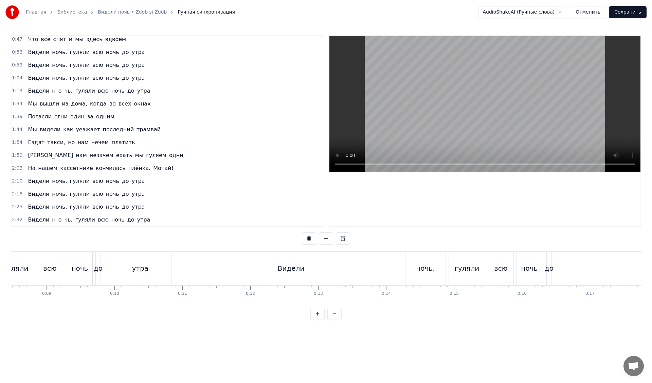
scroll to position [0, 576]
click at [240, 263] on div "Видели" at bounding box center [290, 269] width 138 height 34
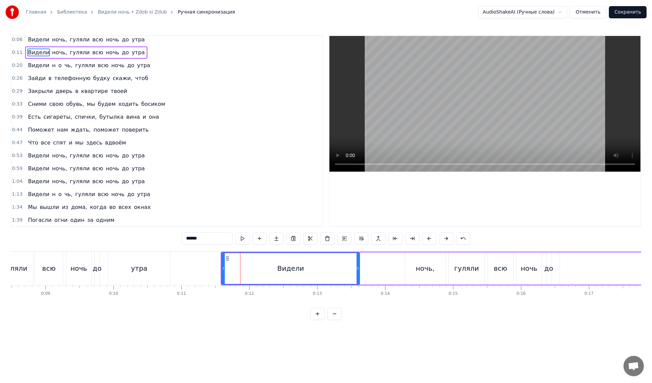
scroll to position [0, 0]
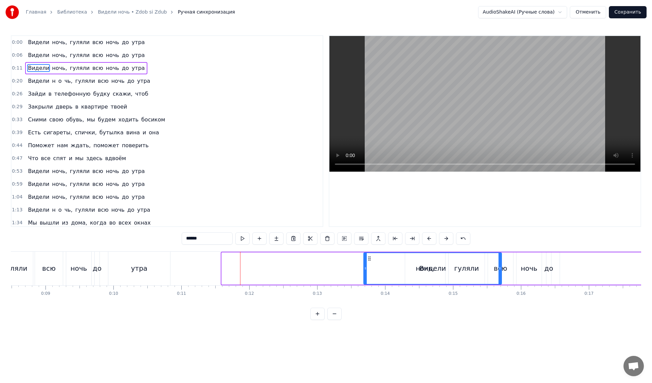
drag, startPoint x: 226, startPoint y: 259, endPoint x: 368, endPoint y: 257, distance: 141.9
click at [368, 257] on icon at bounding box center [369, 258] width 5 height 5
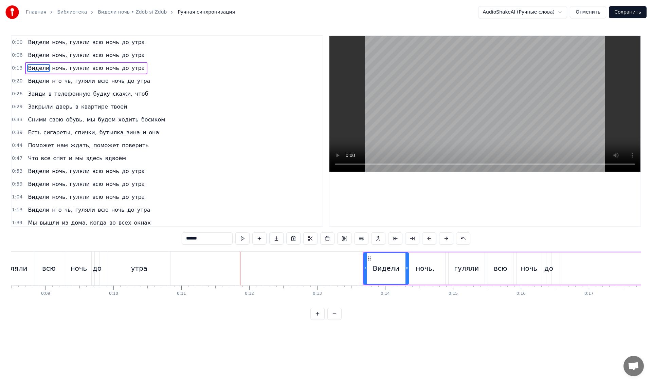
drag, startPoint x: 500, startPoint y: 260, endPoint x: 407, endPoint y: 260, distance: 93.0
click at [407, 260] on div at bounding box center [406, 268] width 3 height 31
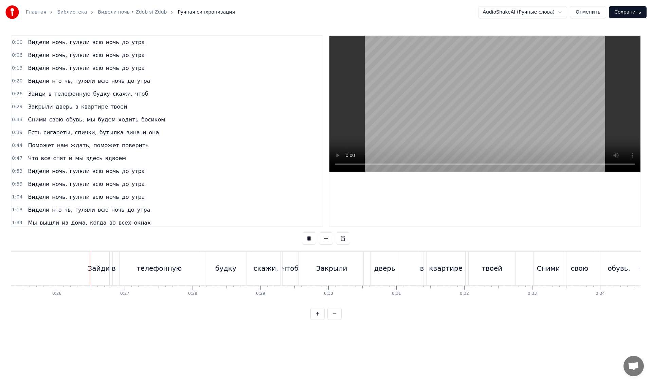
scroll to position [0, 1721]
click at [631, 13] on button "Сохранить" at bounding box center [628, 12] width 38 height 12
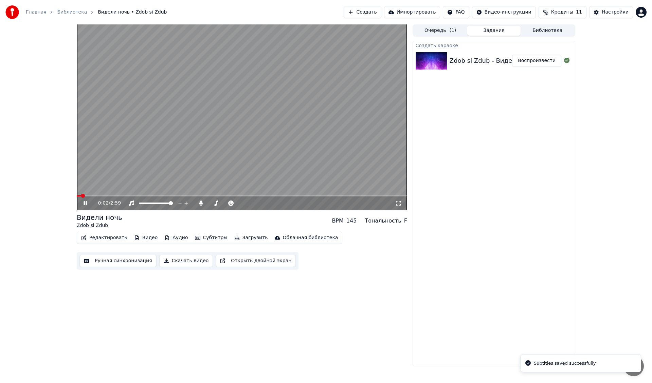
click at [87, 204] on icon at bounding box center [90, 203] width 16 height 5
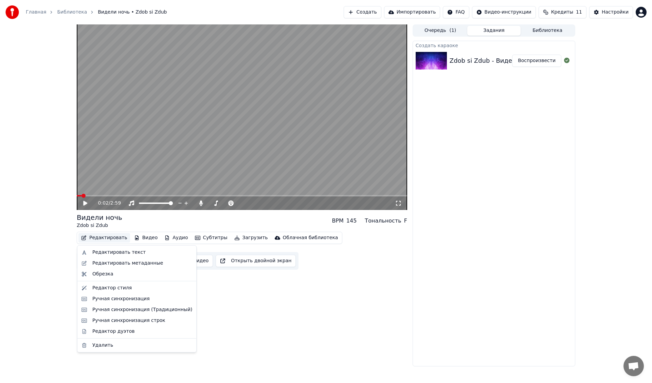
click at [115, 239] on button "Редактировать" at bounding box center [104, 238] width 52 height 10
click at [122, 289] on div "Редактор стиля" at bounding box center [111, 288] width 39 height 7
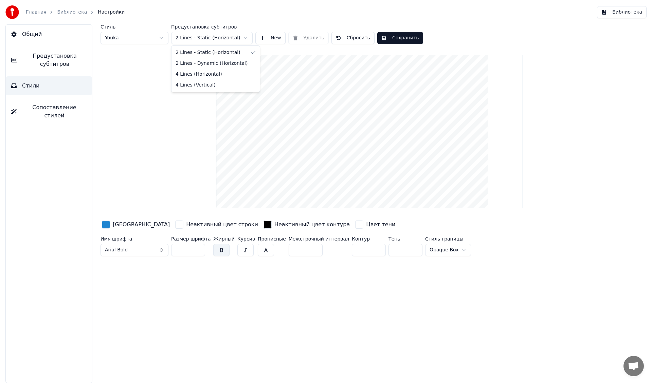
click at [212, 37] on html "Главная Библиотека Настройки Библиотека Общий Предустановка субтитров Стили Соп…" at bounding box center [326, 191] width 652 height 383
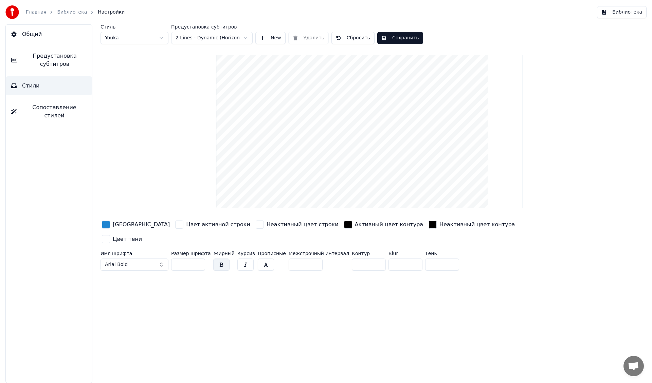
click at [59, 62] on span "Предустановка субтитров" at bounding box center [55, 60] width 64 height 16
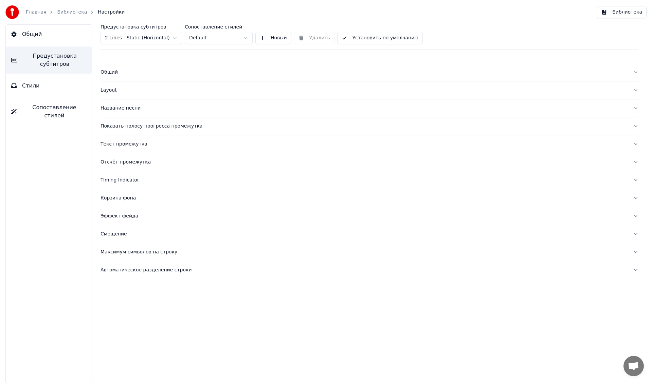
click at [149, 90] on div "Layout" at bounding box center [363, 90] width 527 height 7
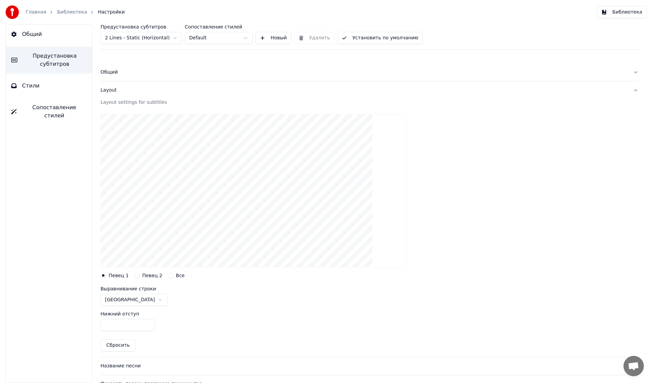
click at [149, 90] on div "Layout" at bounding box center [363, 90] width 527 height 7
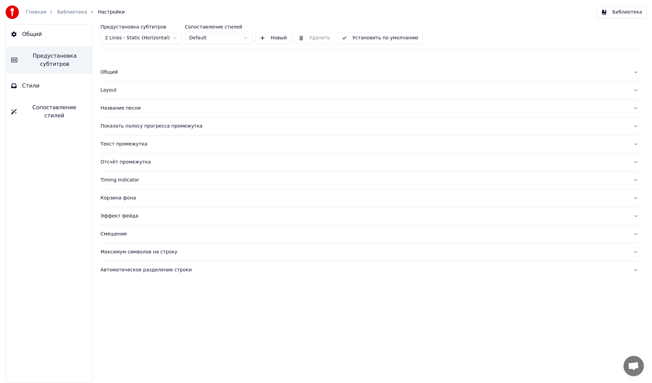
click at [140, 201] on div "Корзина фона" at bounding box center [363, 198] width 527 height 7
click at [67, 13] on link "Библиотека" at bounding box center [72, 12] width 30 height 7
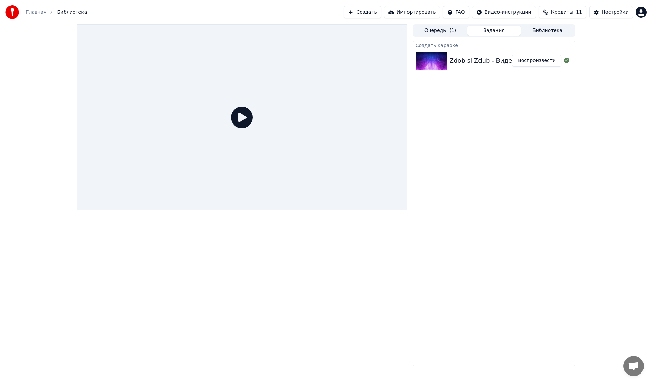
click at [480, 63] on div "Zdob si Zdub - Видели ночь" at bounding box center [492, 61] width 87 height 10
click at [538, 60] on button "Воспроизвести" at bounding box center [536, 61] width 49 height 12
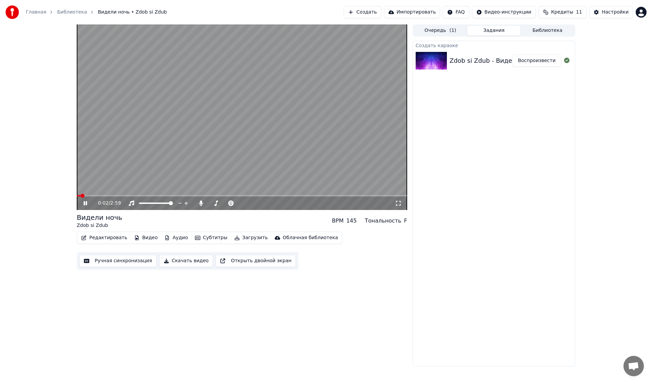
click at [243, 236] on button "Загрузить" at bounding box center [251, 238] width 39 height 10
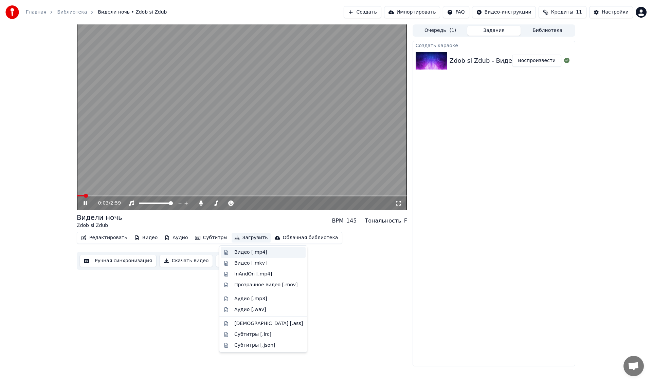
click at [240, 253] on div "Видео [.mp4]" at bounding box center [250, 252] width 33 height 7
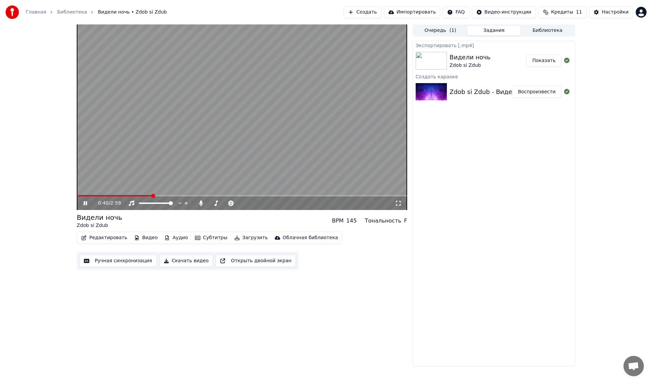
click at [84, 203] on icon at bounding box center [85, 203] width 3 height 4
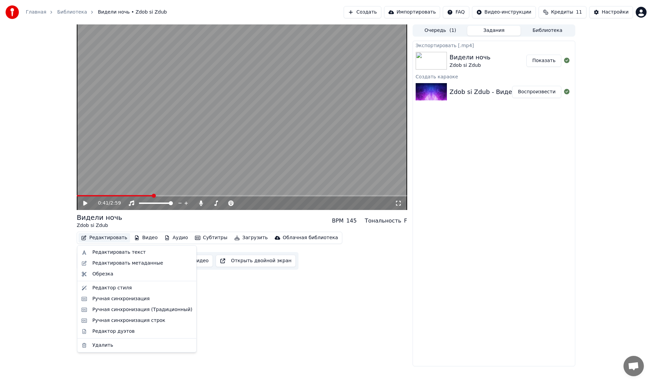
click at [107, 238] on button "Редактировать" at bounding box center [104, 238] width 52 height 10
click at [108, 289] on div "Редактор стиля" at bounding box center [111, 288] width 39 height 7
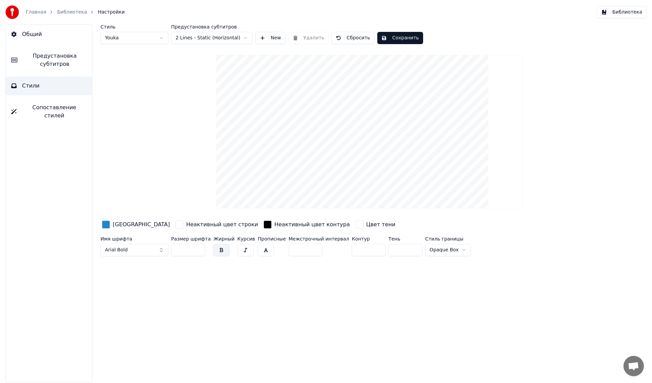
click at [68, 61] on span "Предустановка субтитров" at bounding box center [55, 60] width 64 height 16
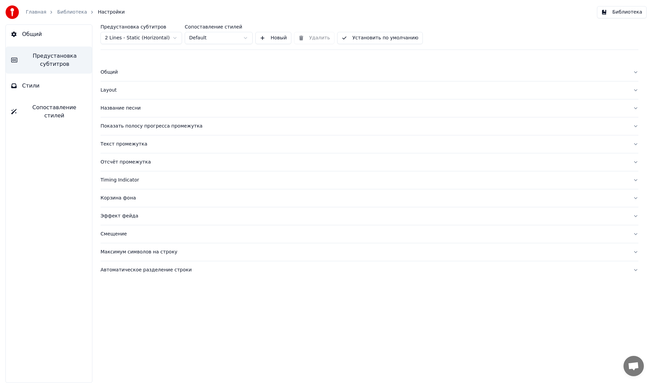
click at [160, 37] on html "Главная Библиотека Настройки Библиотека Общий Предустановка субтитров Стили Соп…" at bounding box center [326, 191] width 652 height 383
click at [123, 73] on div "Общий" at bounding box center [363, 72] width 527 height 7
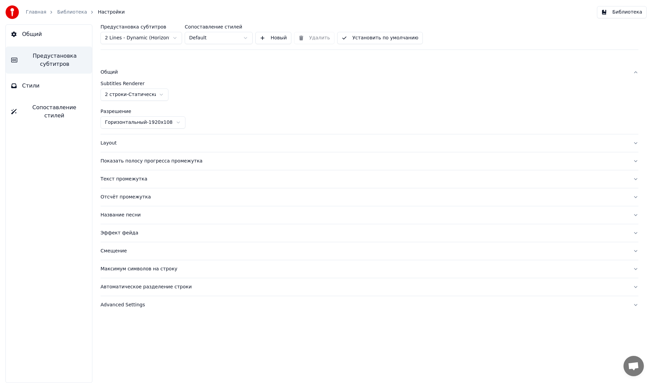
click at [123, 73] on div "Общий" at bounding box center [363, 72] width 527 height 7
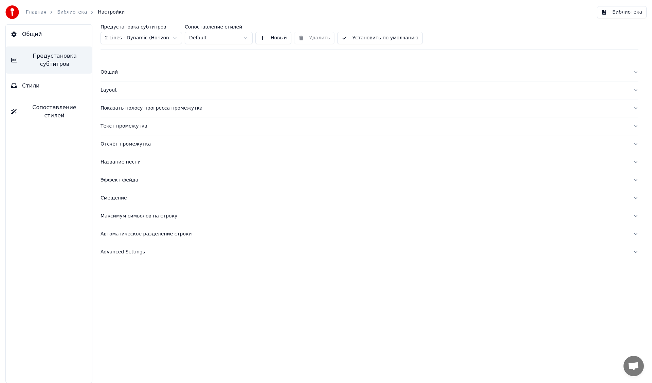
click at [126, 126] on div "Текст промежутка" at bounding box center [363, 126] width 527 height 7
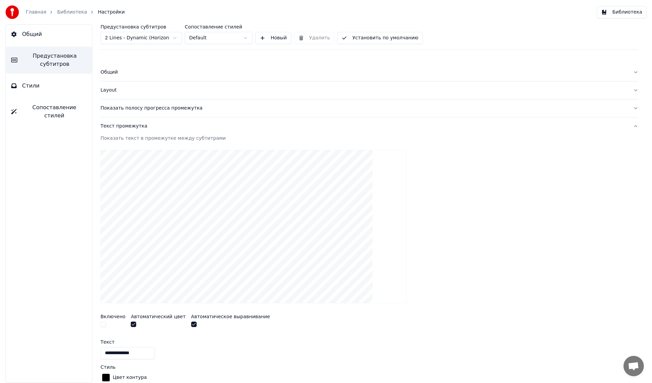
click at [126, 126] on div "Текст промежутка" at bounding box center [363, 126] width 527 height 7
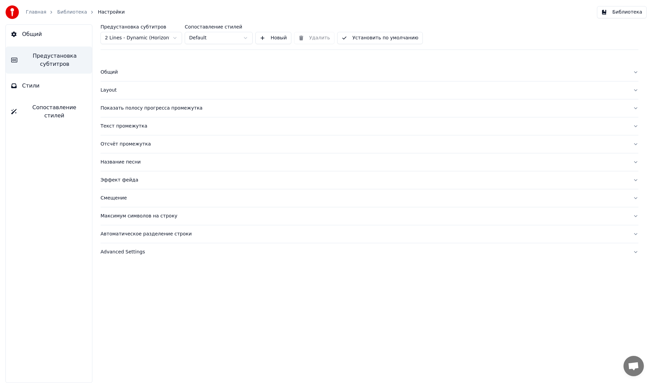
click at [111, 70] on div "Общий" at bounding box center [363, 72] width 527 height 7
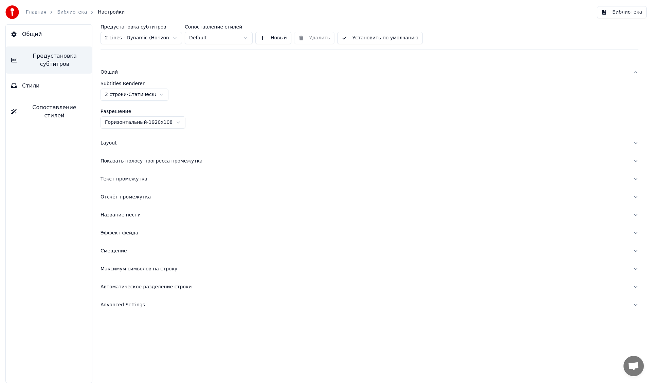
click at [123, 95] on html "Главная Библиотека Настройки Библиотека Общий Предустановка субтитров Стили Соп…" at bounding box center [326, 191] width 652 height 383
click at [111, 145] on div "Layout" at bounding box center [363, 143] width 527 height 7
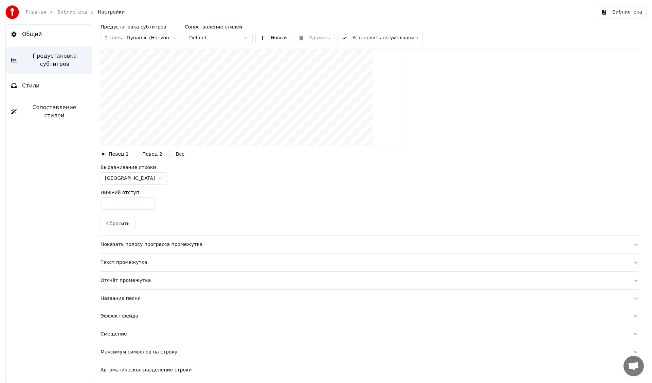
scroll to position [123, 0]
click at [120, 297] on div "Название песни" at bounding box center [363, 297] width 527 height 7
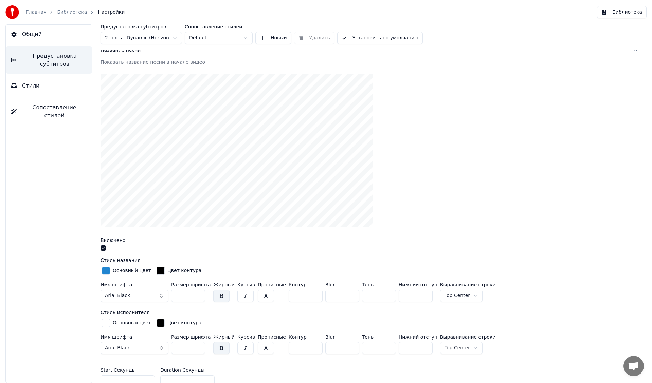
click at [105, 250] on button "button" at bounding box center [102, 247] width 5 height 5
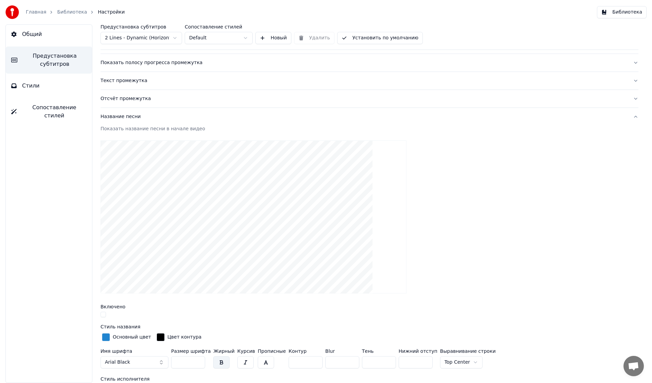
scroll to position [0, 0]
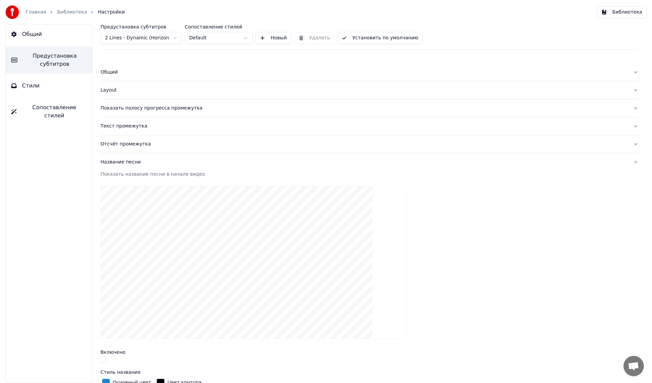
click at [116, 128] on div "Текст промежутка" at bounding box center [363, 126] width 527 height 7
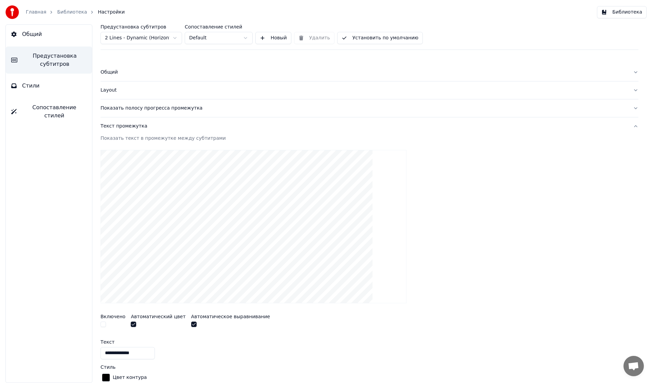
click at [117, 107] on div "Показать полосу прогресса промежутка" at bounding box center [363, 108] width 527 height 7
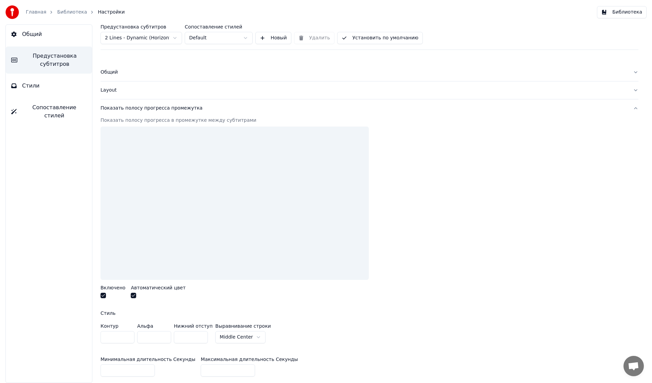
click at [111, 92] on div "Layout" at bounding box center [363, 90] width 527 height 7
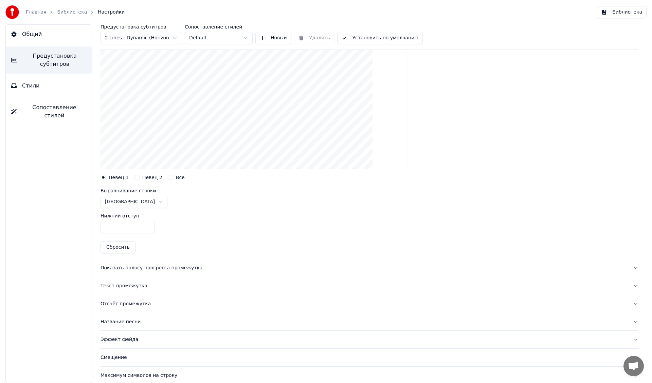
scroll to position [123, 0]
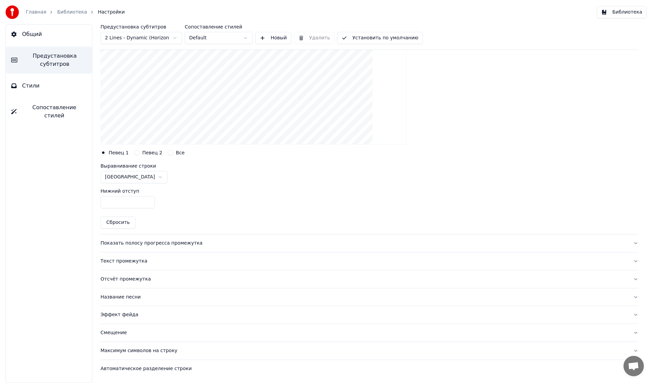
click at [145, 243] on div "Показать полосу прогресса промежутка" at bounding box center [363, 243] width 527 height 7
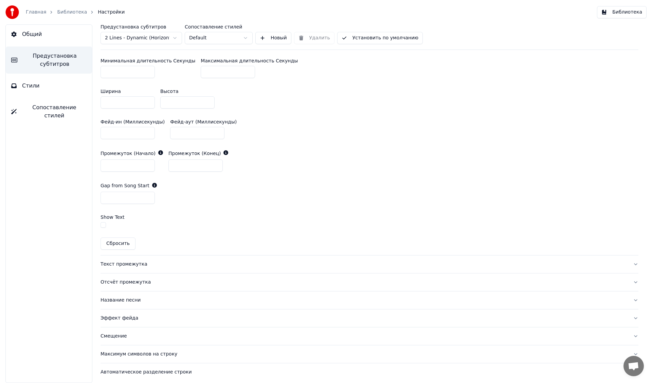
scroll to position [312, 0]
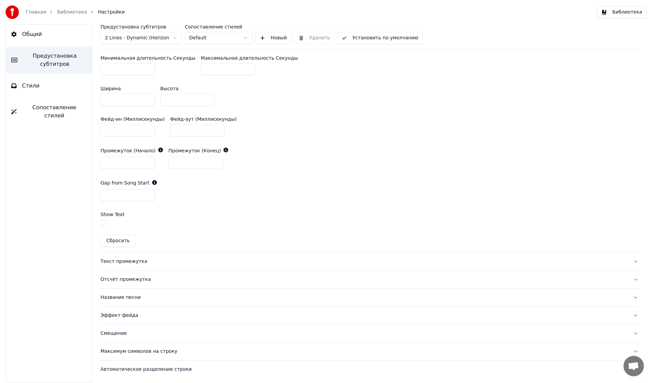
click at [117, 260] on div "Текст промежутка" at bounding box center [363, 261] width 527 height 7
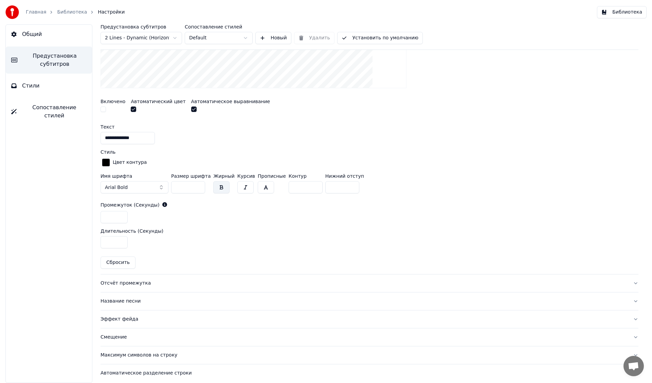
scroll to position [219, 0]
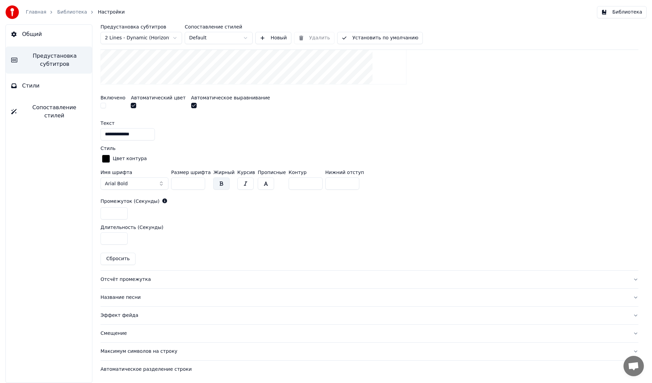
click at [120, 315] on div "Эффект фейда" at bounding box center [363, 315] width 527 height 7
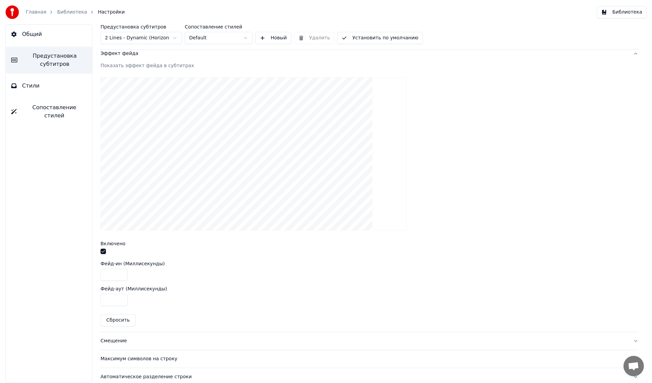
scroll to position [134, 0]
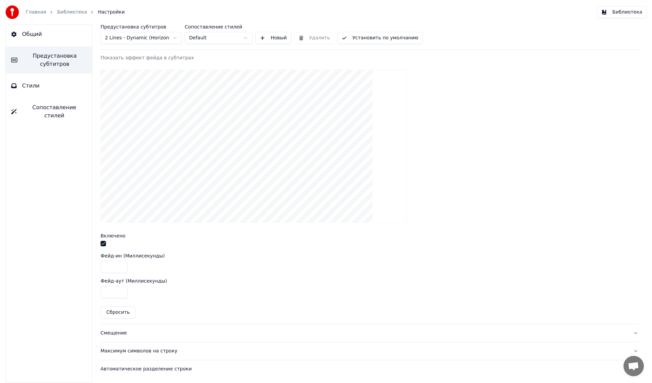
click at [112, 333] on div "Смещение" at bounding box center [363, 333] width 527 height 7
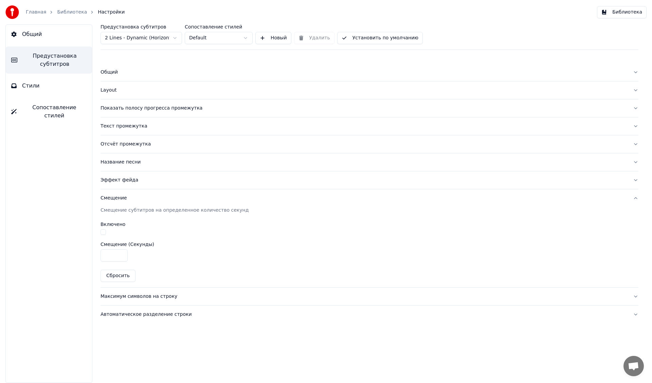
click at [370, 39] on button "Установить по умолчанию" at bounding box center [380, 38] width 86 height 12
click at [68, 13] on link "Библиотека" at bounding box center [72, 12] width 30 height 7
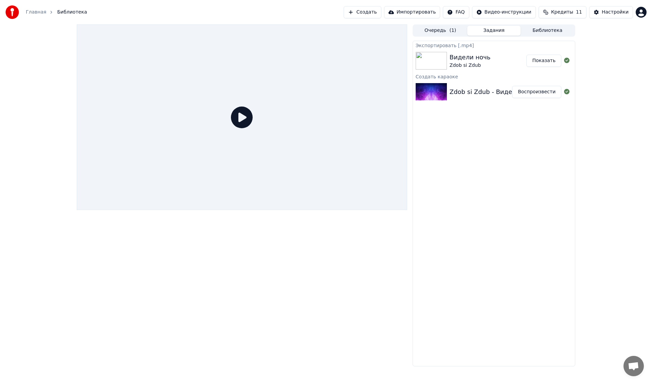
click at [536, 90] on button "Воспроизвести" at bounding box center [536, 92] width 49 height 12
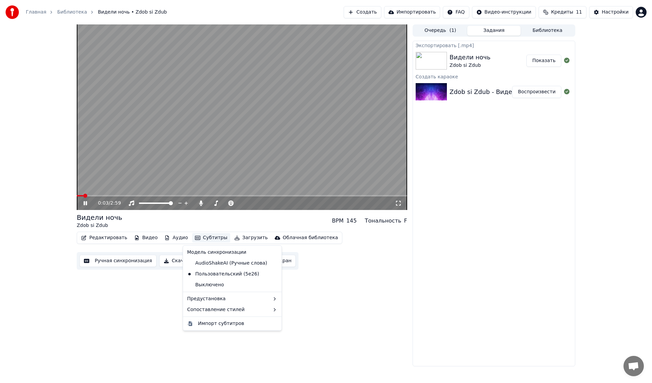
click at [206, 238] on button "Субтитры" at bounding box center [211, 238] width 38 height 10
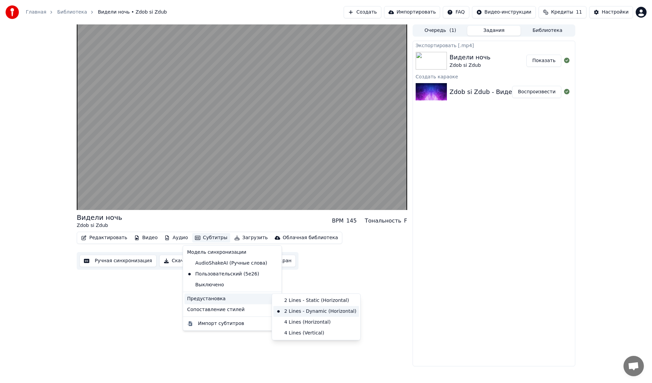
click at [314, 312] on div "2 Lines - Dynamic (Horizontal)" at bounding box center [316, 311] width 86 height 11
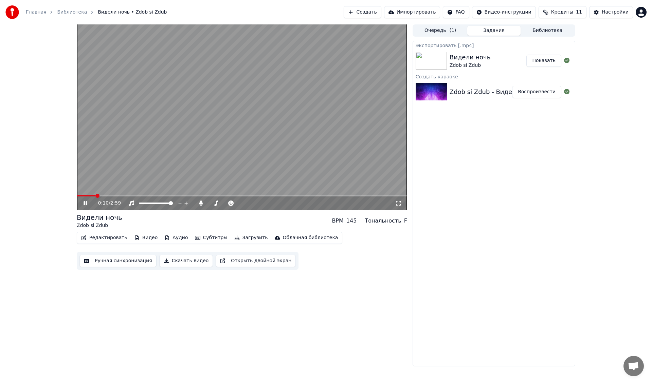
click at [85, 202] on icon at bounding box center [85, 203] width 3 height 4
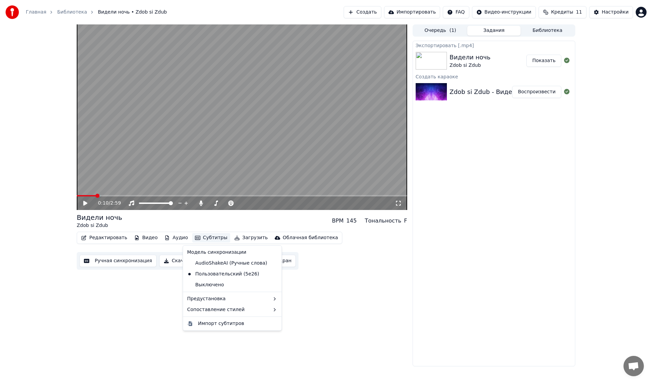
click at [206, 238] on button "Субтитры" at bounding box center [211, 238] width 38 height 10
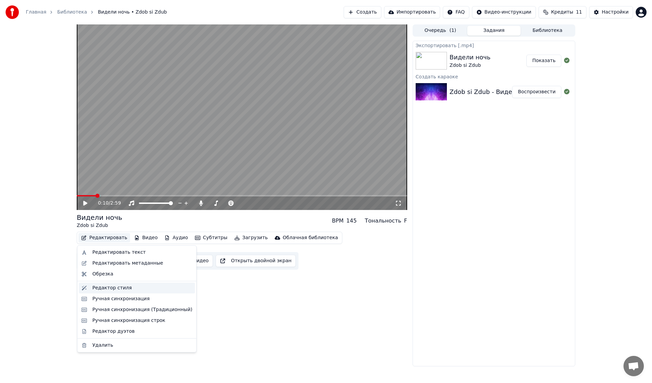
click at [119, 289] on div "Редактор стиля" at bounding box center [111, 288] width 39 height 7
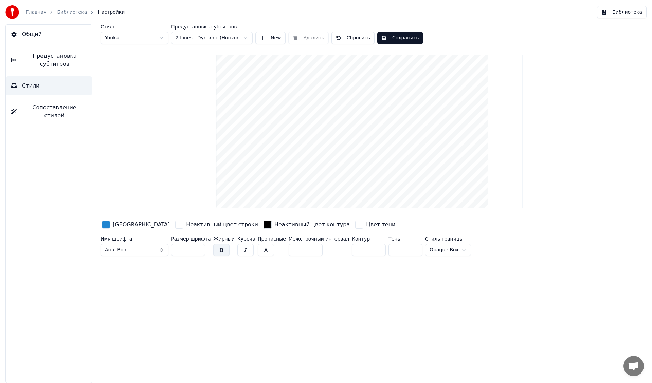
click at [49, 60] on span "Предустановка субтитров" at bounding box center [55, 60] width 64 height 16
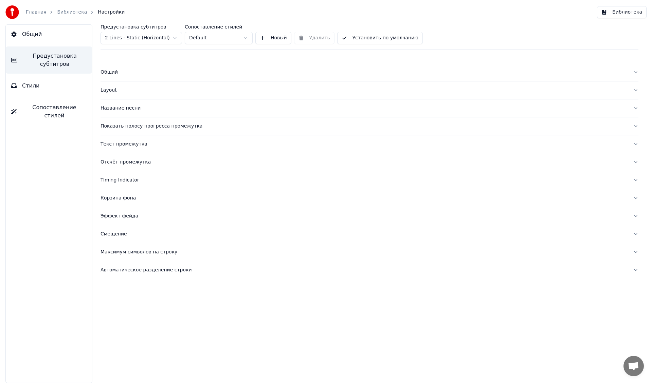
click at [113, 72] on div "Общий" at bounding box center [363, 72] width 527 height 7
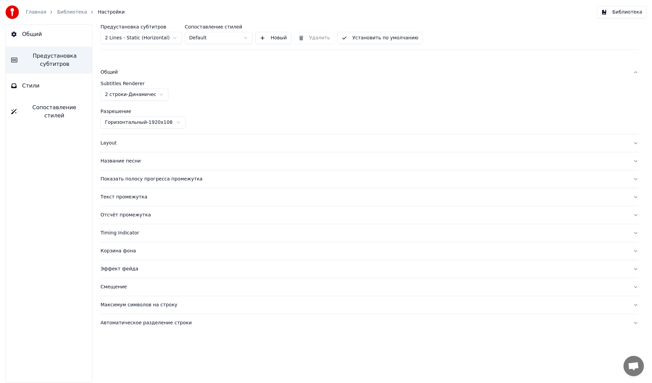
click at [70, 13] on link "Библиотека" at bounding box center [72, 12] width 30 height 7
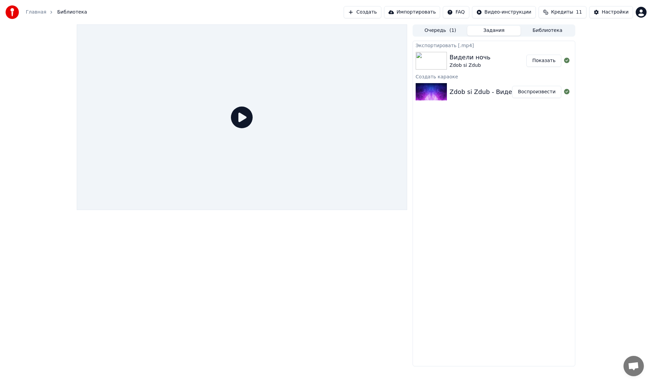
click at [536, 90] on button "Воспроизвести" at bounding box center [536, 92] width 49 height 12
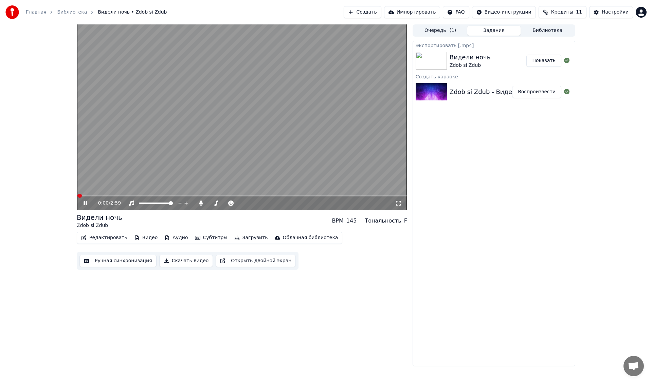
click at [84, 203] on icon at bounding box center [85, 203] width 3 height 4
click at [241, 238] on button "Загрузить" at bounding box center [251, 238] width 39 height 10
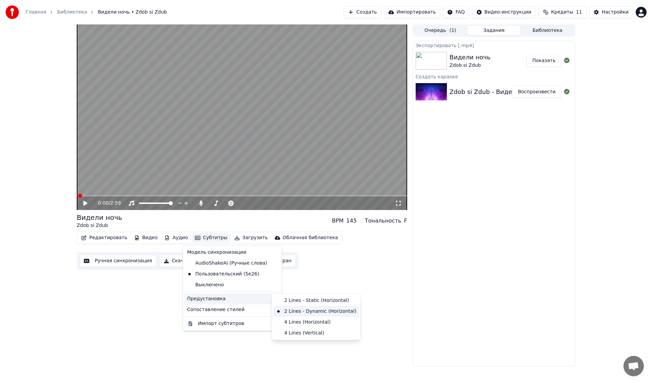
click at [306, 312] on div "2 Lines - Dynamic (Horizontal)" at bounding box center [316, 311] width 86 height 11
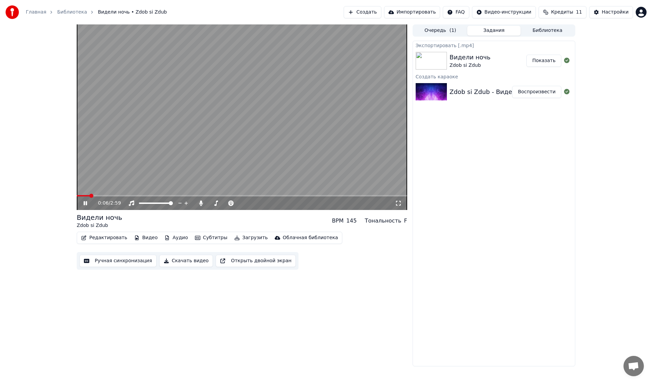
click at [83, 205] on icon at bounding box center [90, 203] width 16 height 5
click at [106, 240] on button "Редактировать" at bounding box center [104, 238] width 52 height 10
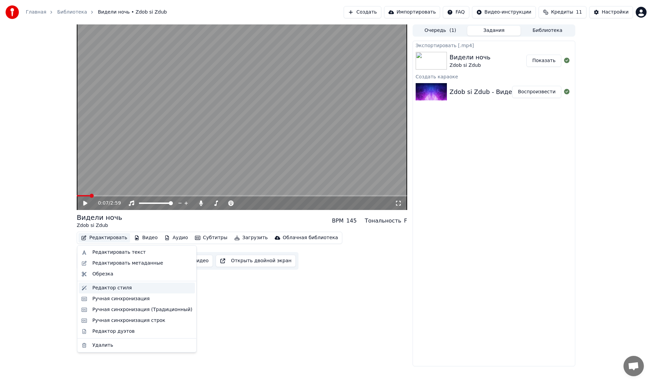
click at [115, 289] on div "Редактор стиля" at bounding box center [111, 288] width 39 height 7
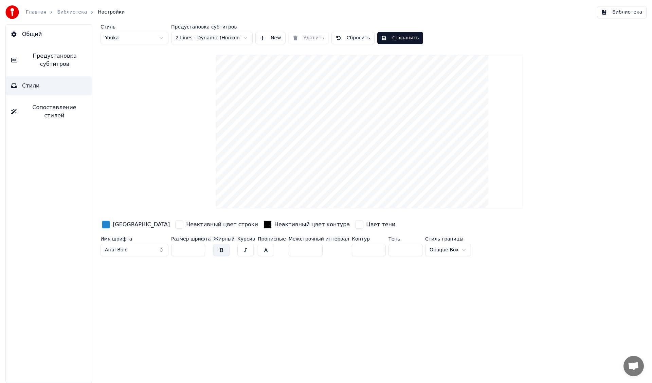
click at [63, 63] on span "Предустановка субтитров" at bounding box center [55, 60] width 64 height 16
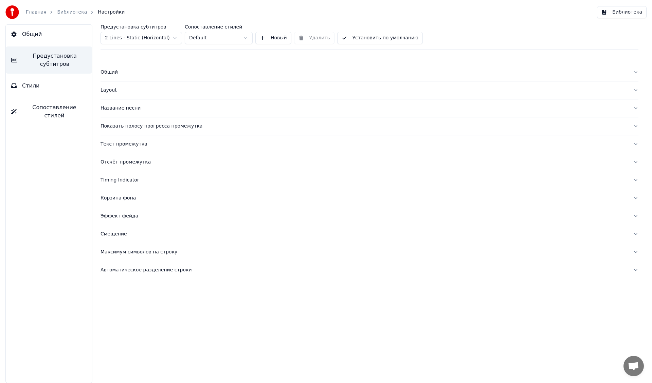
click at [126, 74] on div "Общий" at bounding box center [363, 72] width 527 height 7
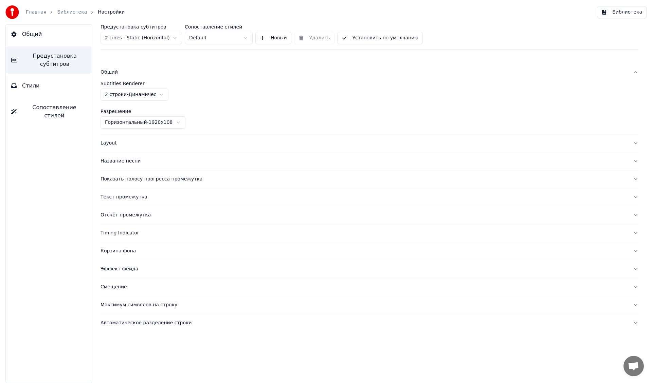
click at [110, 143] on div "Layout" at bounding box center [363, 143] width 527 height 7
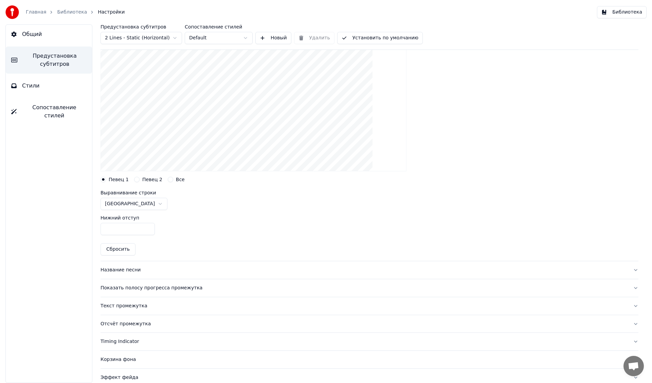
scroll to position [102, 0]
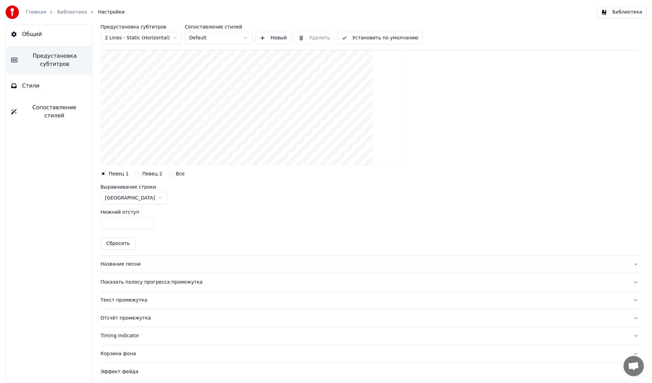
click at [118, 261] on div "Название песни" at bounding box center [363, 264] width 527 height 7
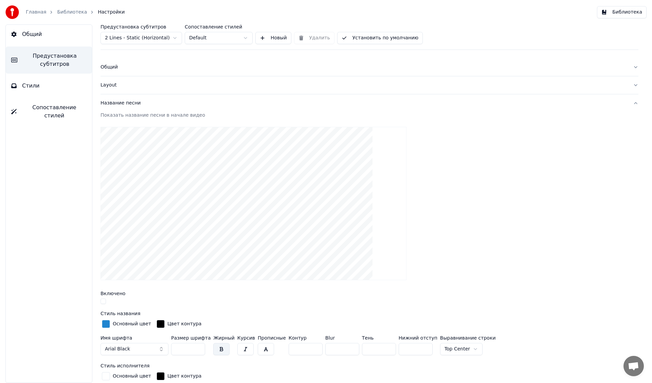
scroll to position [0, 0]
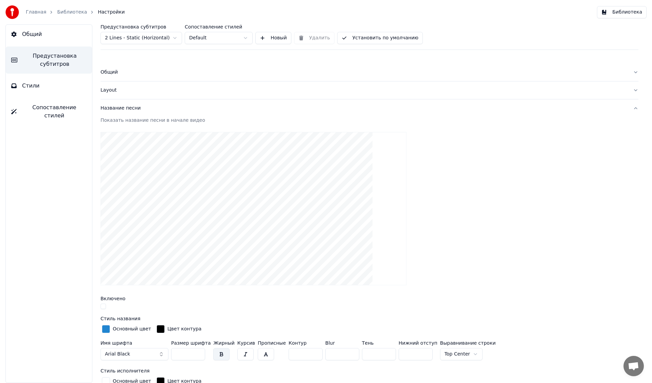
click at [110, 109] on div "Название песни" at bounding box center [363, 108] width 527 height 7
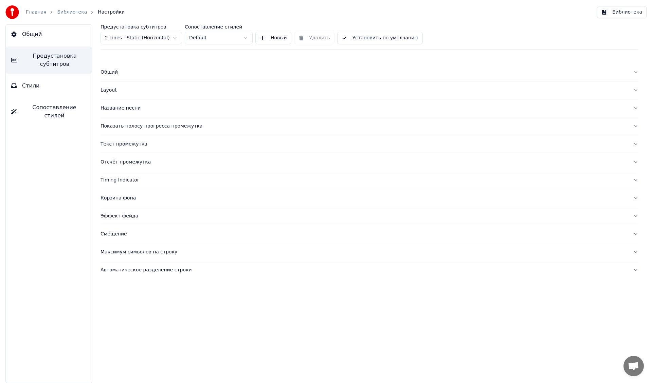
click at [109, 127] on div "Показать полосу прогресса промежутка" at bounding box center [363, 126] width 527 height 7
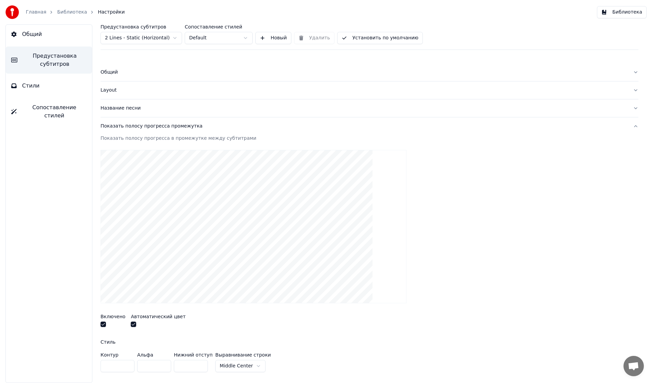
click at [120, 125] on div "Показать полосу прогресса промежутка" at bounding box center [363, 126] width 527 height 7
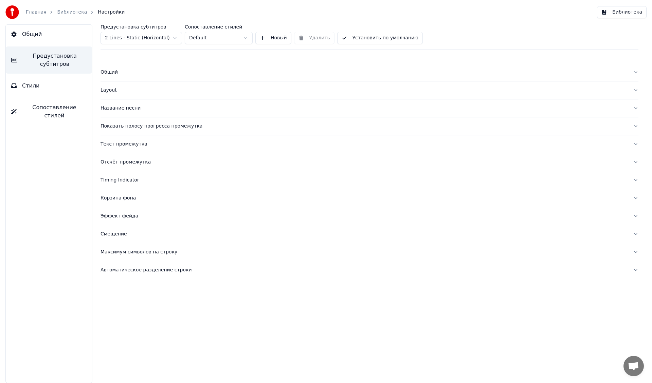
click at [116, 144] on div "Текст промежутка" at bounding box center [363, 144] width 527 height 7
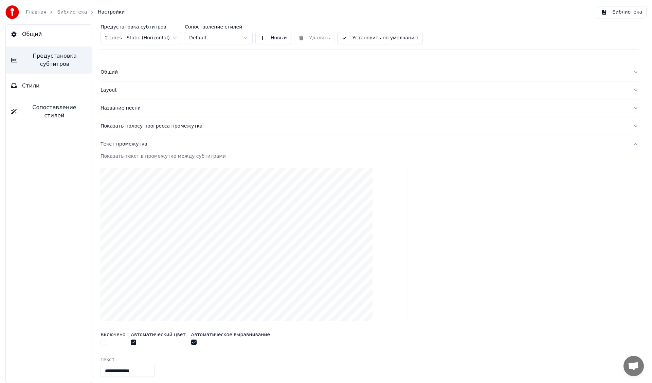
click at [116, 144] on div "Текст промежутка" at bounding box center [363, 144] width 527 height 7
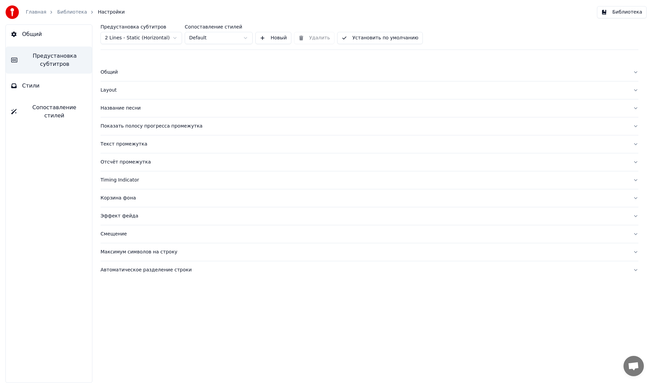
click at [117, 163] on div "Отсчёт промежутка" at bounding box center [363, 162] width 527 height 7
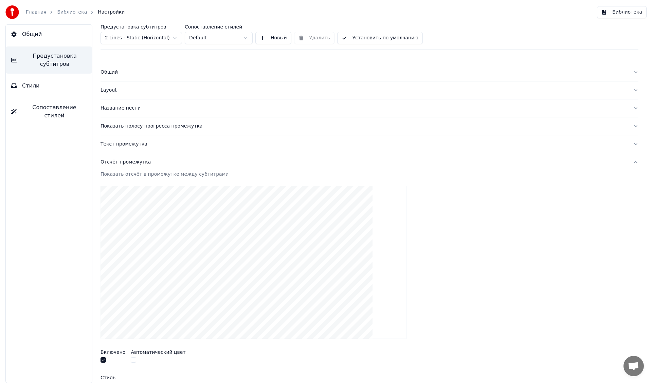
click at [117, 163] on div "Отсчёт промежутка" at bounding box center [363, 162] width 527 height 7
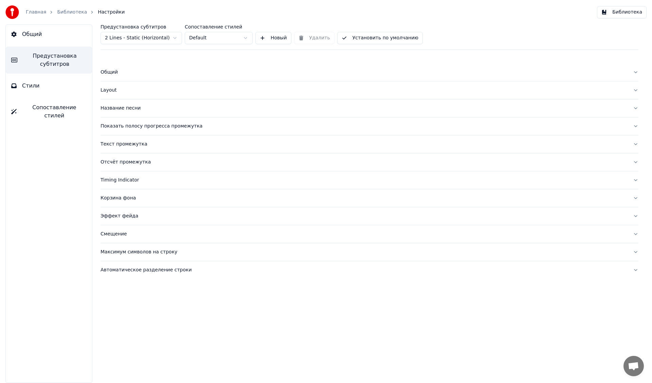
click at [118, 181] on div "Timing Indicator" at bounding box center [363, 180] width 527 height 7
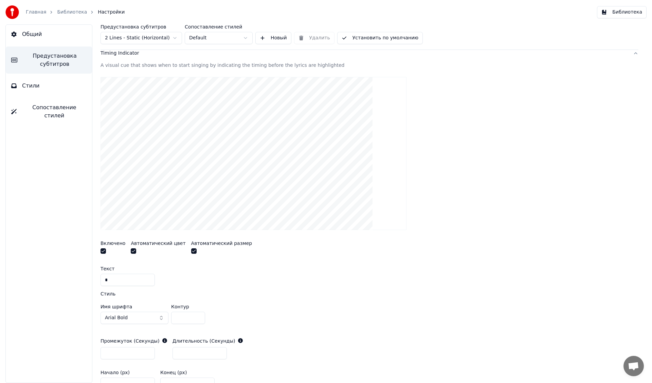
scroll to position [136, 0]
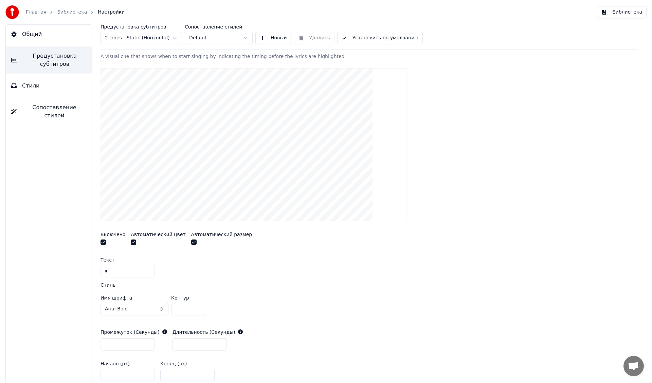
click at [191, 241] on button "button" at bounding box center [193, 242] width 5 height 5
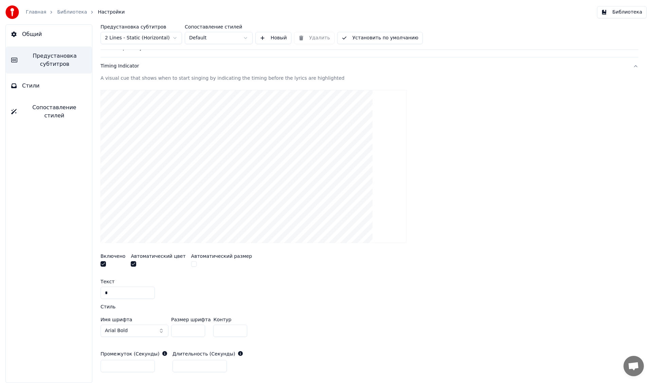
scroll to position [102, 0]
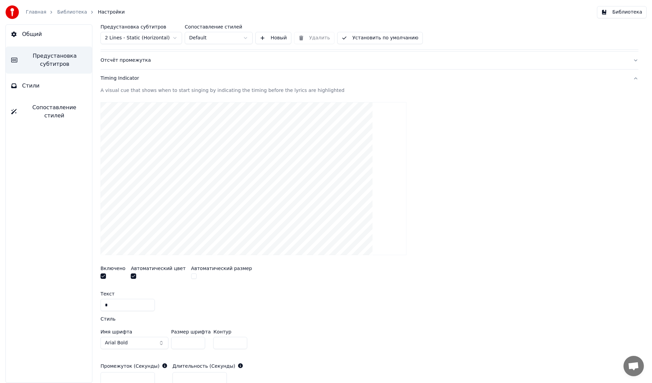
click at [373, 38] on button "Установить по умолчанию" at bounding box center [380, 38] width 86 height 12
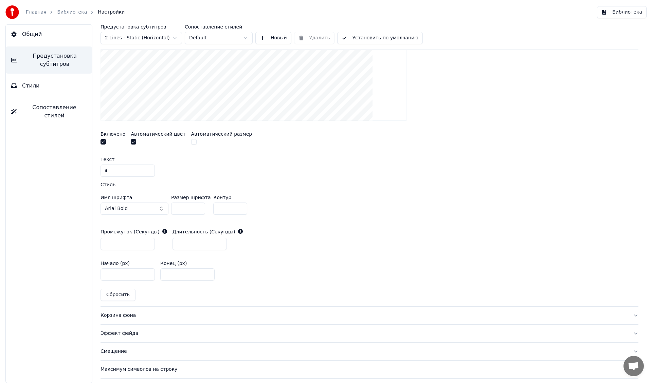
scroll to position [238, 0]
click at [102, 140] on button "button" at bounding box center [102, 140] width 5 height 5
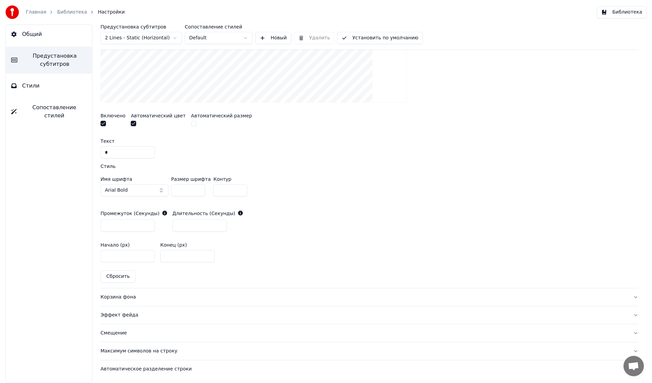
click at [122, 297] on div "Корзина фона" at bounding box center [363, 297] width 527 height 7
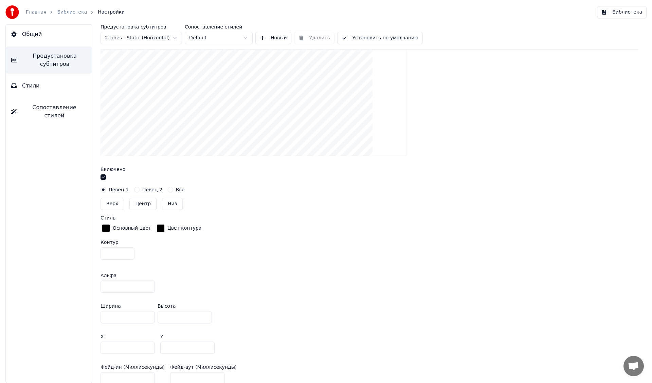
scroll to position [187, 0]
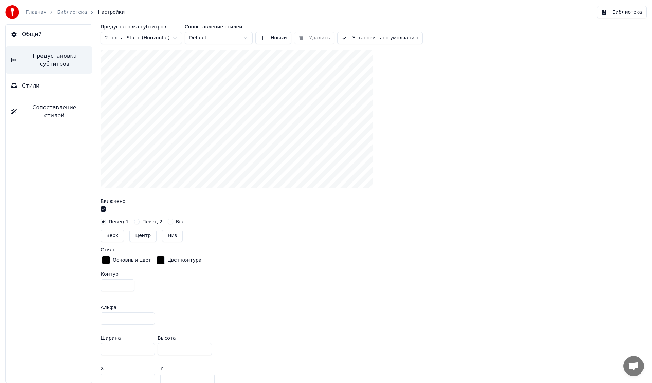
click at [368, 38] on button "Установить по умолчанию" at bounding box center [380, 38] width 86 height 12
click at [103, 209] on button "button" at bounding box center [102, 208] width 5 height 5
click at [367, 39] on button "Установить по умолчанию" at bounding box center [380, 38] width 86 height 12
click at [160, 37] on html "Главная Библиотека Настройки Библиотека Общий Предустановка субтитров Стили Соп…" at bounding box center [326, 191] width 652 height 383
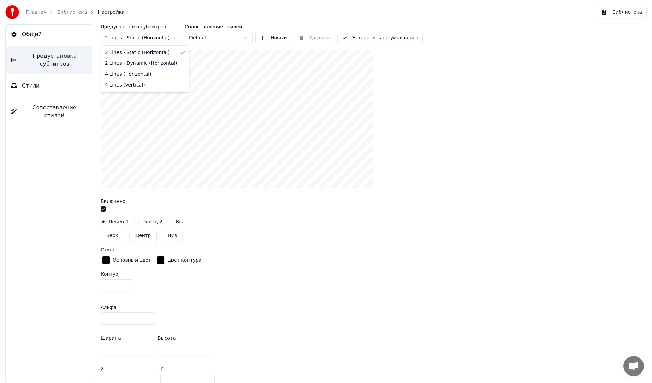
scroll to position [0, 0]
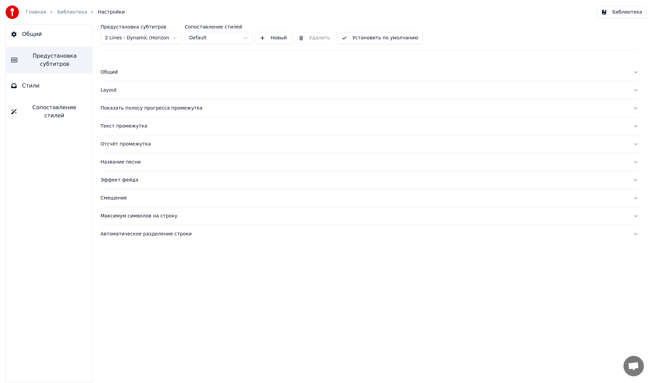
click at [112, 74] on div "Общий" at bounding box center [363, 72] width 527 height 7
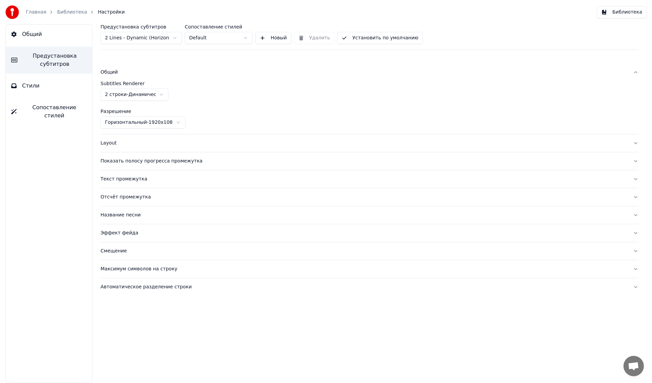
click at [112, 74] on div "Общий" at bounding box center [363, 72] width 527 height 7
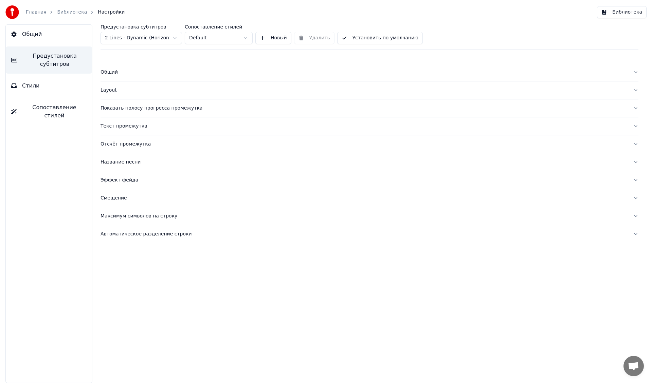
click at [109, 92] on div "Layout" at bounding box center [363, 90] width 527 height 7
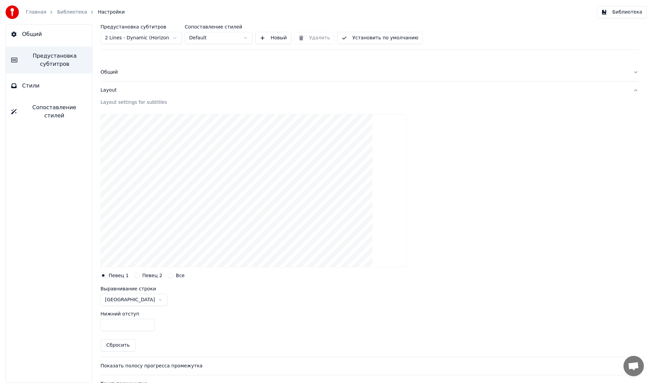
click at [109, 92] on div "Layout" at bounding box center [363, 90] width 527 height 7
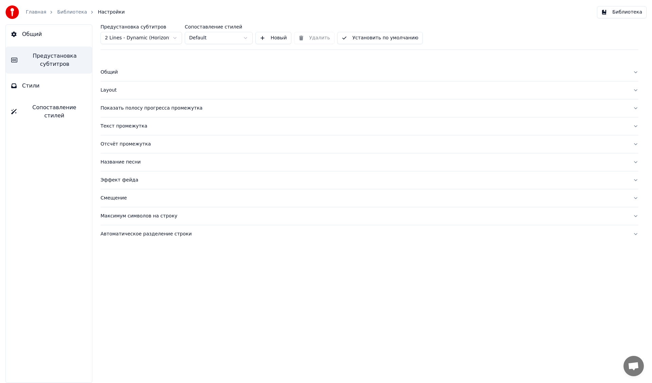
click at [108, 74] on div "Общий" at bounding box center [363, 72] width 527 height 7
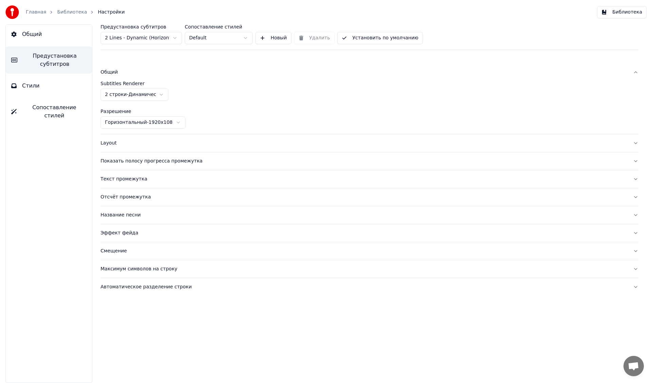
click at [108, 74] on div "Общий" at bounding box center [363, 72] width 527 height 7
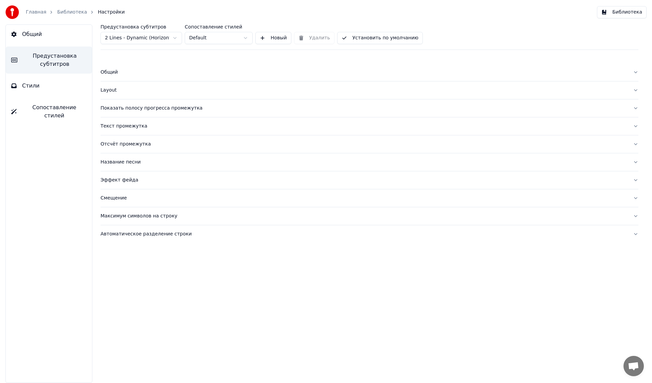
click at [107, 91] on div "Layout" at bounding box center [363, 90] width 527 height 7
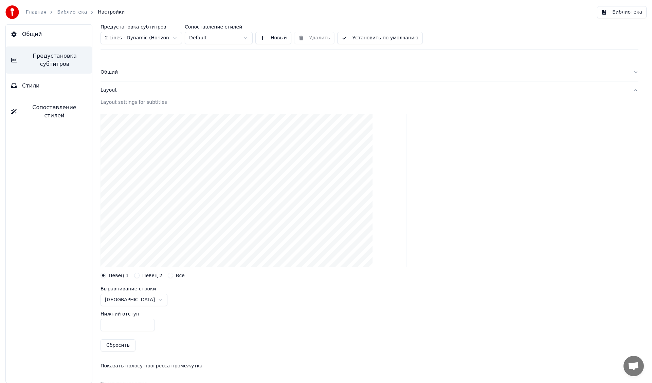
click at [380, 34] on button "Установить по умолчанию" at bounding box center [380, 38] width 86 height 12
click at [68, 13] on link "Библиотека" at bounding box center [72, 12] width 30 height 7
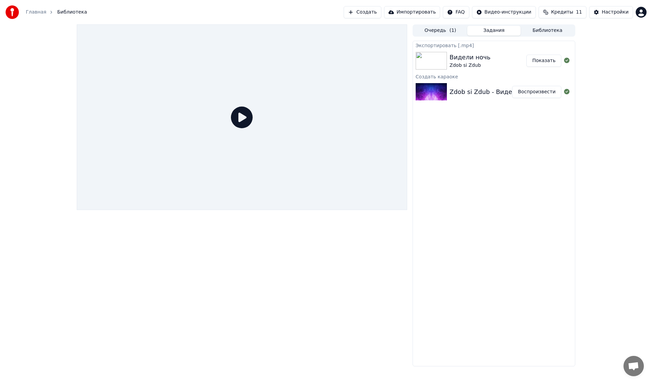
click at [534, 92] on button "Воспроизвести" at bounding box center [536, 92] width 49 height 12
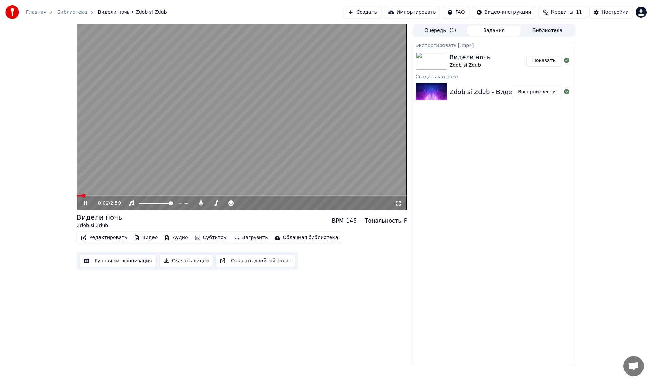
click at [206, 235] on button "Субтитры" at bounding box center [211, 238] width 38 height 10
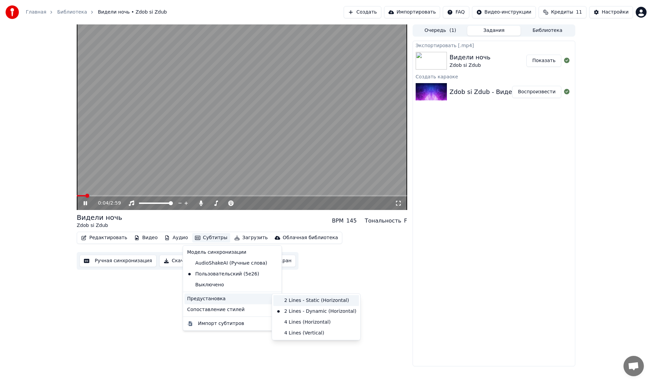
click at [299, 301] on div "2 Lines - Static (Horizontal)" at bounding box center [316, 300] width 86 height 11
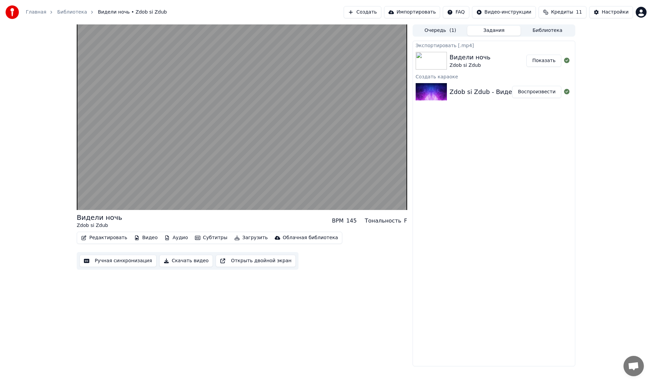
click at [200, 239] on button "Субтитры" at bounding box center [211, 238] width 38 height 10
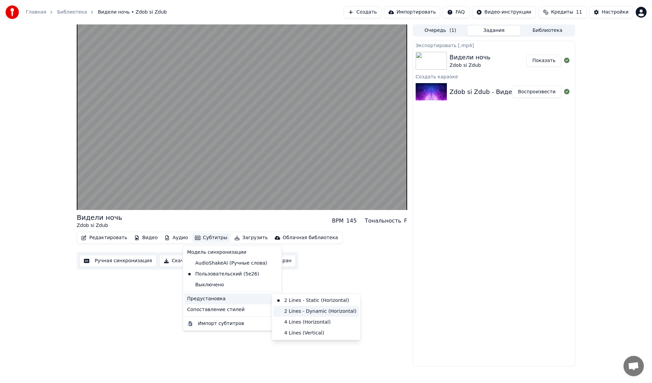
click at [299, 312] on div "2 Lines - Dynamic (Horizontal)" at bounding box center [316, 311] width 86 height 11
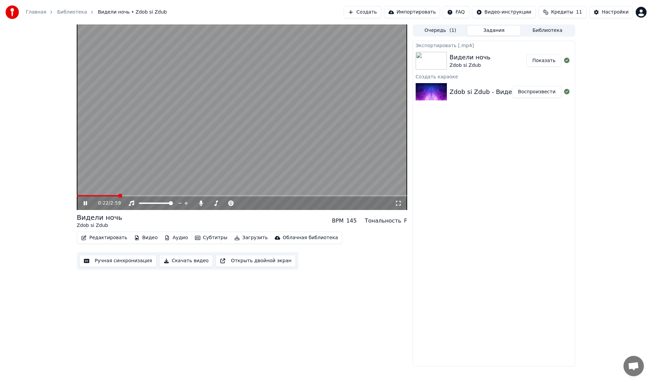
click at [84, 203] on icon at bounding box center [85, 203] width 3 height 4
click at [98, 238] on button "Редактировать" at bounding box center [104, 238] width 52 height 10
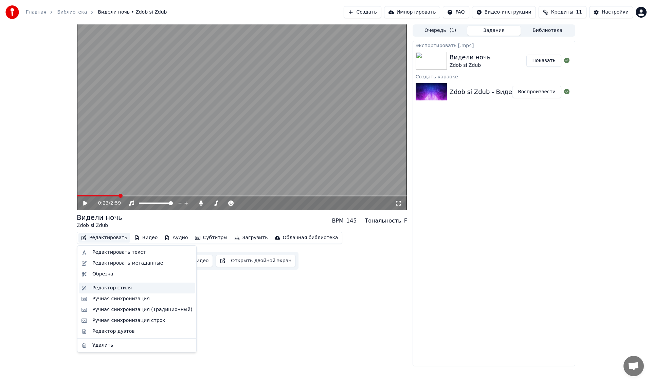
click at [127, 290] on div "Редактор стиля" at bounding box center [142, 288] width 100 height 7
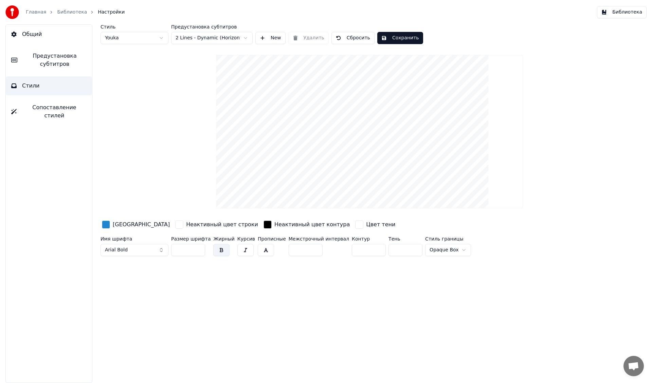
click at [58, 65] on span "Предустановка субтитров" at bounding box center [55, 60] width 64 height 16
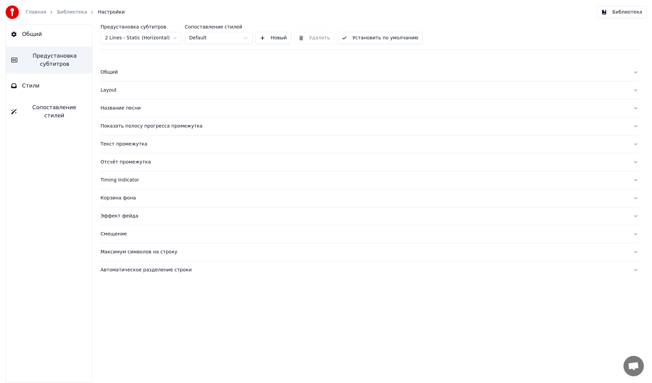
click at [155, 37] on html "Главная Библиотека Настройки Библиотека Общий Предустановка субтитров Стили Соп…" at bounding box center [326, 191] width 652 height 383
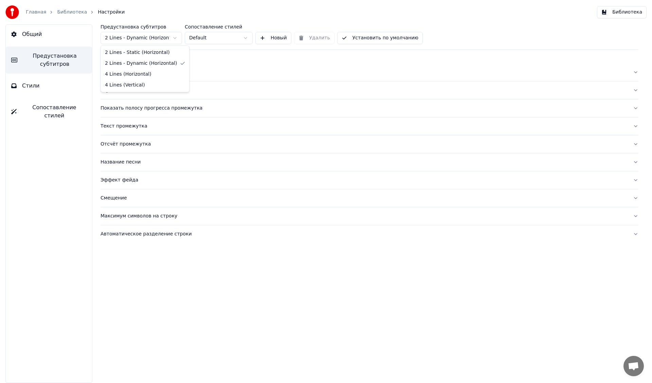
click at [142, 39] on html "Главная Библиотека Настройки Библиотека Общий Предустановка субтитров Стили Соп…" at bounding box center [326, 191] width 652 height 383
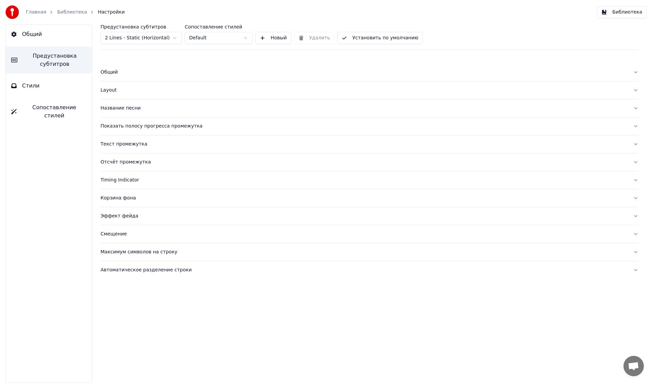
click at [148, 40] on html "Главная Библиотека Настройки Библиотека Общий Предустановка субтитров Стили Соп…" at bounding box center [326, 191] width 652 height 383
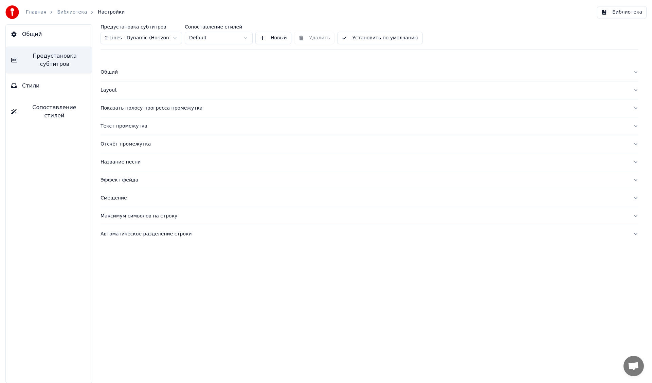
click at [116, 161] on div "Название песни" at bounding box center [363, 162] width 527 height 7
click at [363, 37] on button "Установить по умолчанию" at bounding box center [380, 38] width 86 height 12
click at [70, 12] on link "Библиотека" at bounding box center [72, 12] width 30 height 7
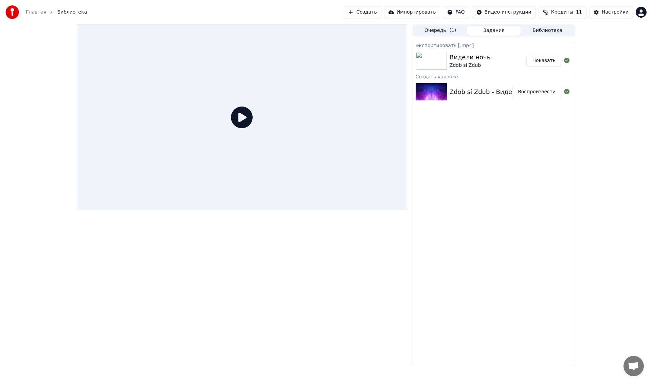
click at [380, 9] on button "Создать" at bounding box center [362, 12] width 37 height 12
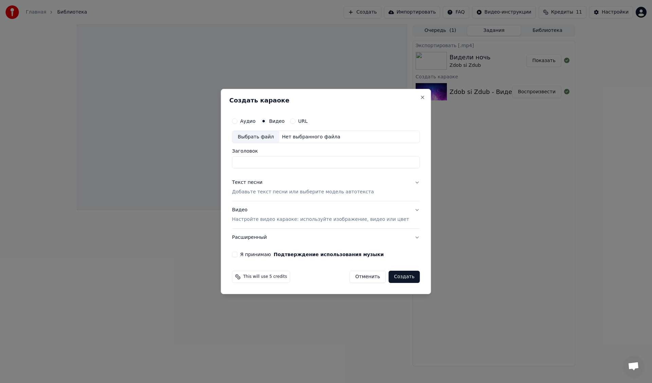
click at [265, 136] on div "Выбрать файл" at bounding box center [255, 137] width 47 height 12
type input "**********"
click at [252, 209] on div "Видео Настройте видео караоке: используйте изображение, видео или цвет" at bounding box center [320, 215] width 177 height 16
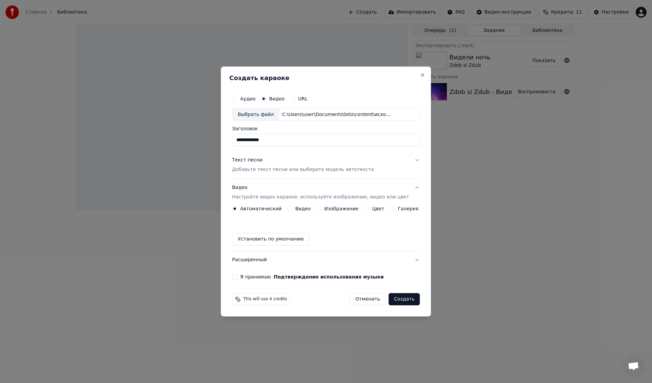
click at [296, 209] on div "Видео" at bounding box center [299, 208] width 24 height 5
click at [292, 210] on button "Видео" at bounding box center [289, 208] width 5 height 5
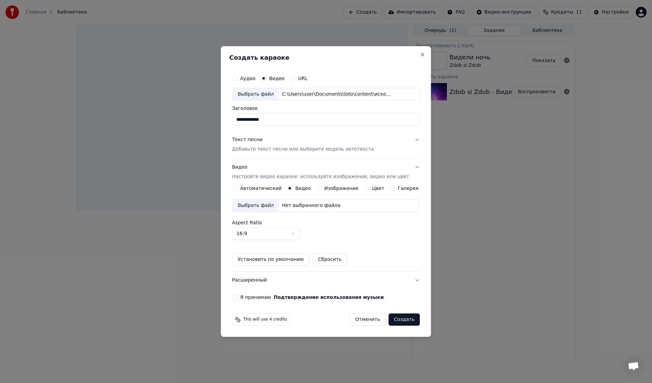
click at [260, 207] on div "Выбрать файл" at bounding box center [255, 206] width 47 height 12
click at [249, 142] on div "Текст песни" at bounding box center [247, 140] width 31 height 7
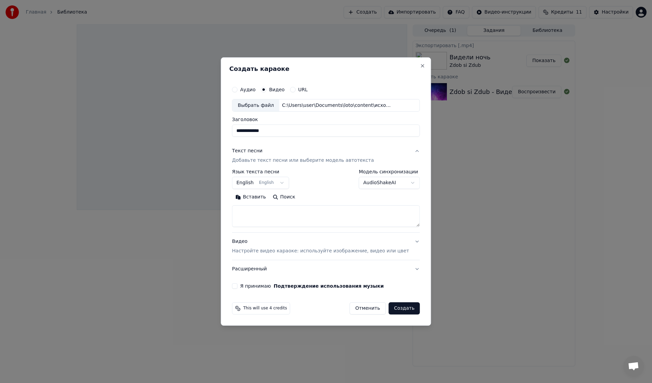
click at [237, 286] on button "Я принимаю Подтверждение использования музыки" at bounding box center [234, 285] width 5 height 5
click at [323, 61] on div "**********" at bounding box center [326, 191] width 210 height 269
click at [269, 213] on textarea at bounding box center [326, 217] width 188 height 22
paste textarea "**********"
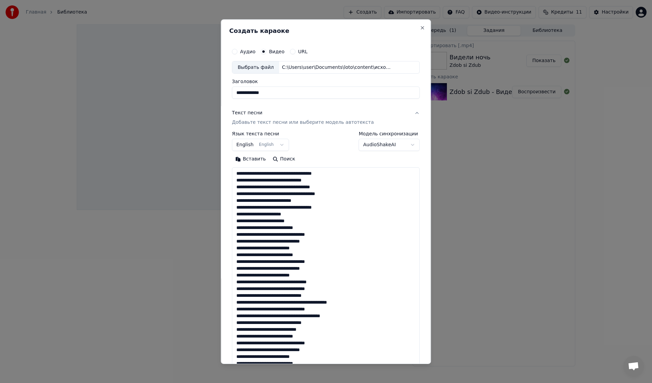
scroll to position [226, 0]
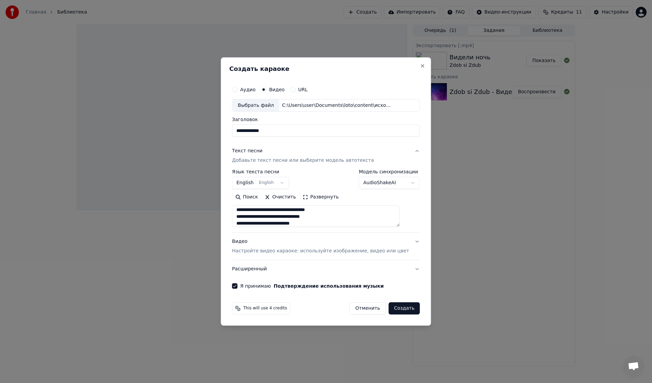
type textarea "**********"
click at [278, 185] on body "**********" at bounding box center [326, 191] width 652 height 383
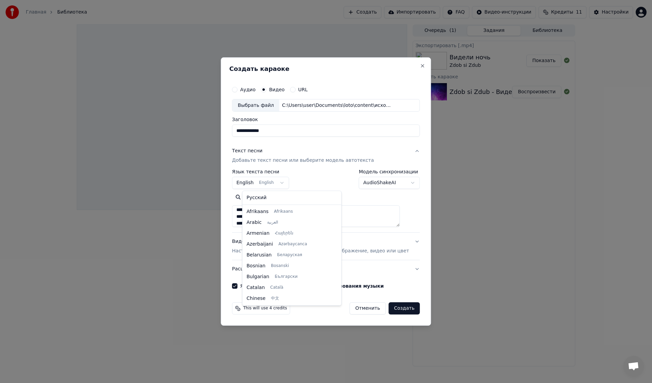
scroll to position [54, 0]
select select "**"
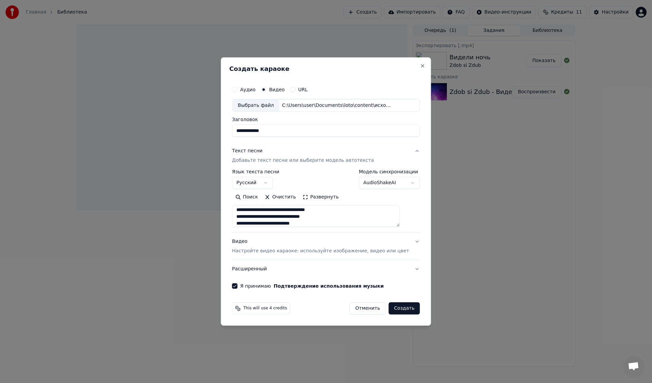
click at [394, 309] on button "Создать" at bounding box center [403, 308] width 31 height 12
select select
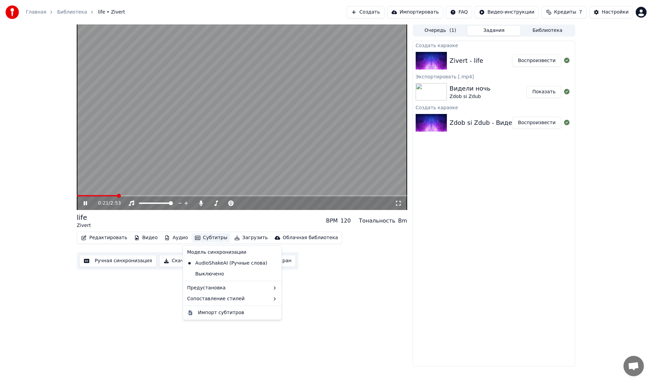
click at [209, 239] on button "Субтитры" at bounding box center [211, 238] width 38 height 10
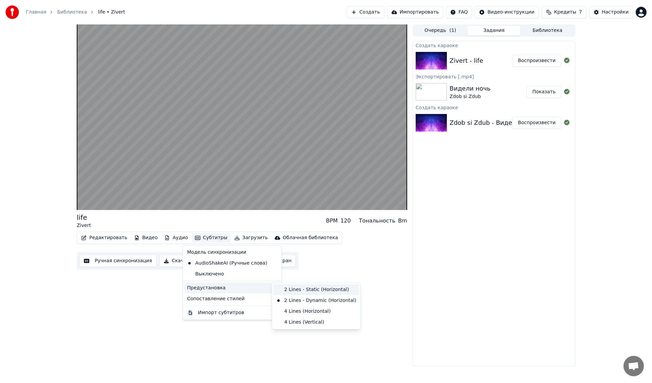
click at [301, 290] on div "2 Lines - Static (Horizontal)" at bounding box center [316, 289] width 86 height 11
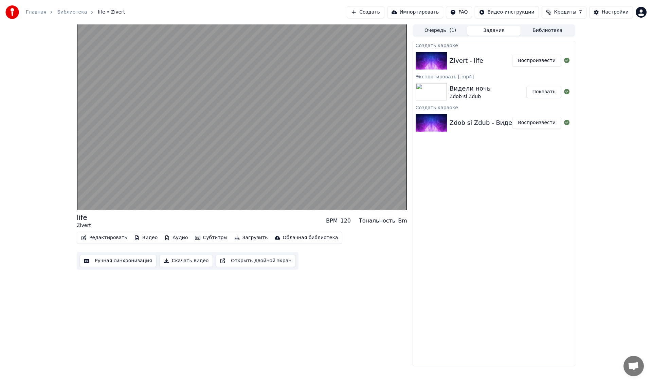
click at [204, 238] on button "Субтитры" at bounding box center [211, 238] width 38 height 10
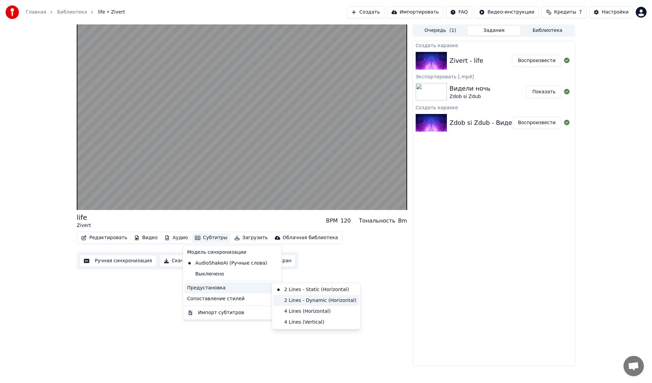
click at [305, 300] on div "2 Lines - Dynamic (Horizontal)" at bounding box center [316, 300] width 86 height 11
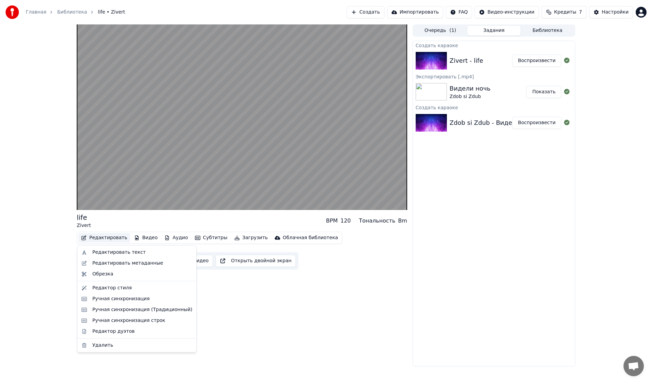
click at [108, 237] on button "Редактировать" at bounding box center [104, 238] width 52 height 10
click at [114, 288] on div "Редактор стиля" at bounding box center [111, 288] width 39 height 7
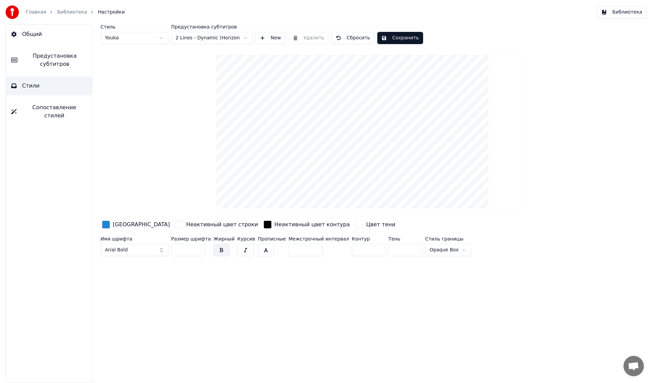
click at [62, 61] on span "Предустановка субтитров" at bounding box center [55, 60] width 64 height 16
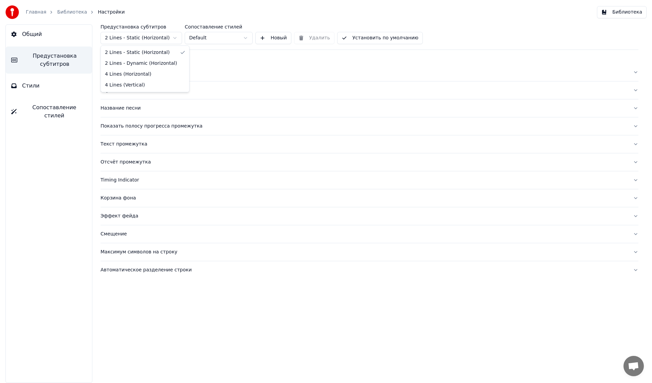
click at [158, 39] on html "Главная Библиотека Настройки Библиотека Общий Предустановка субтитров Стили Соп…" at bounding box center [326, 191] width 652 height 383
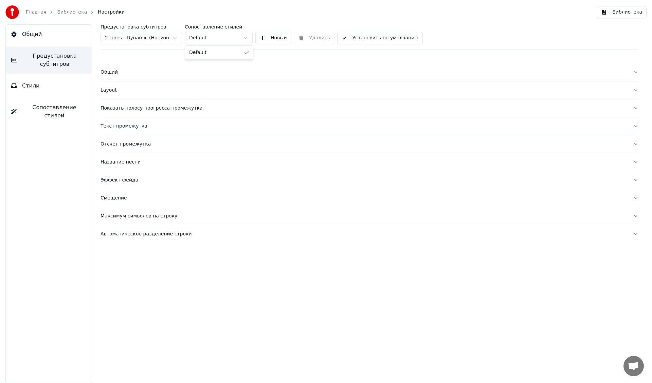
click at [208, 37] on html "Главная Библиотека Настройки Библиотека Общий Предустановка субтитров Стили Соп…" at bounding box center [326, 191] width 652 height 383
click at [105, 76] on button "Общий" at bounding box center [369, 72] width 538 height 18
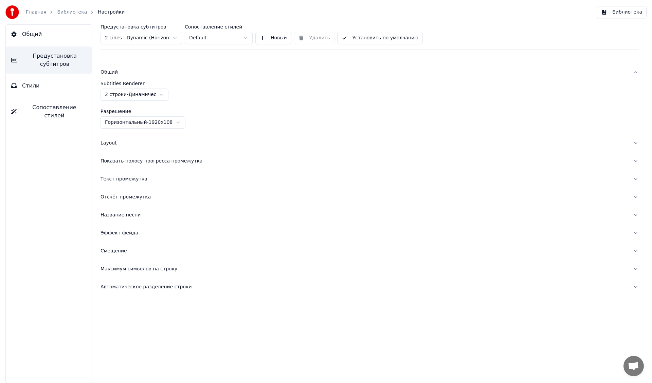
click at [106, 75] on div "Общий" at bounding box center [363, 72] width 527 height 7
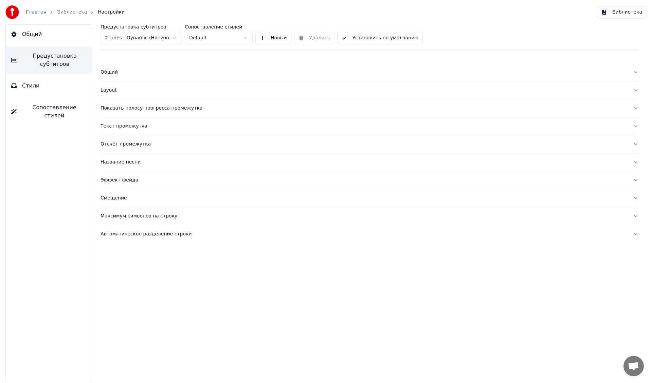
click at [110, 92] on div "Layout" at bounding box center [363, 90] width 527 height 7
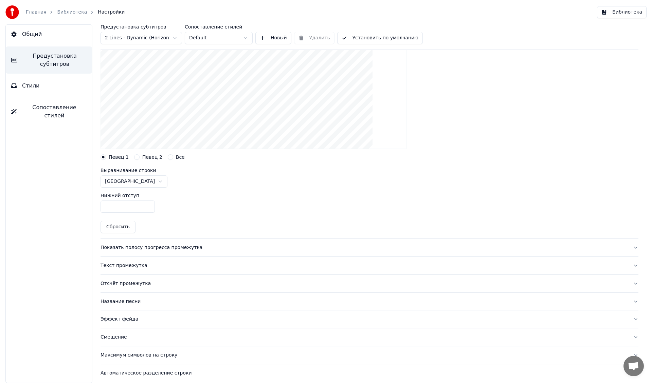
scroll to position [123, 0]
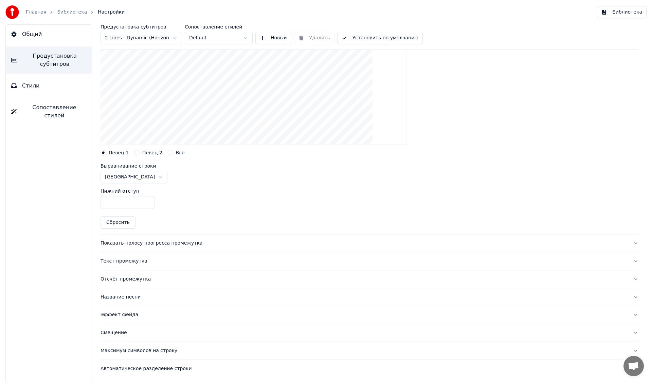
click at [55, 88] on button "Стили" at bounding box center [49, 85] width 86 height 19
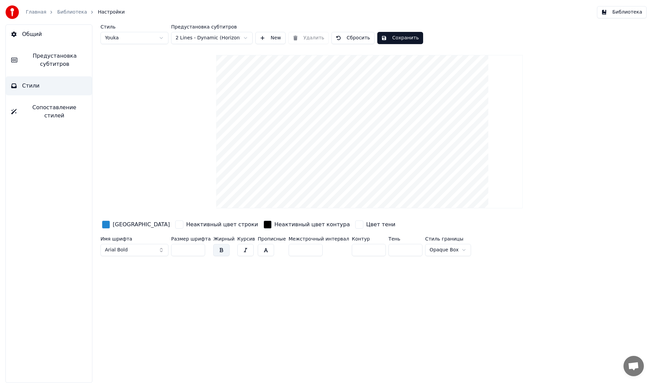
click at [263, 225] on div "button" at bounding box center [267, 225] width 8 height 8
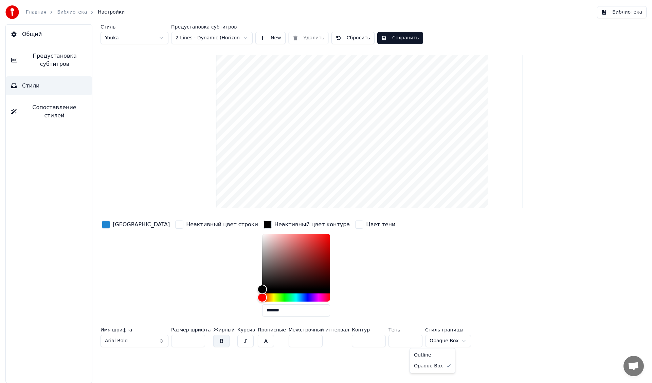
click at [436, 342] on html "Главная Библиотека Настройки Библиотека Общий Предустановка субтитров Стили Соп…" at bounding box center [326, 191] width 652 height 383
click at [55, 61] on span "Предустановка субтитров" at bounding box center [55, 60] width 64 height 16
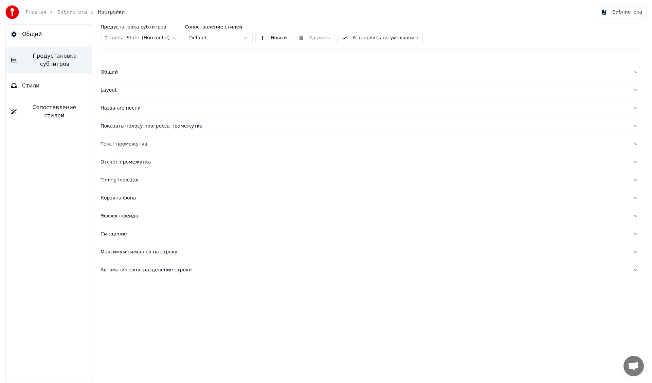
click at [108, 72] on div "Общий" at bounding box center [363, 72] width 527 height 7
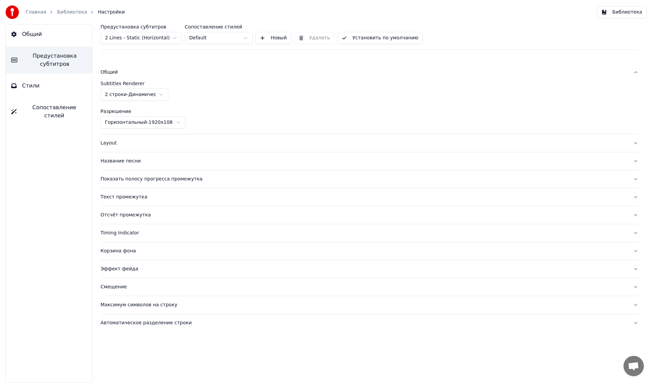
click at [108, 72] on div "Общий" at bounding box center [363, 72] width 527 height 7
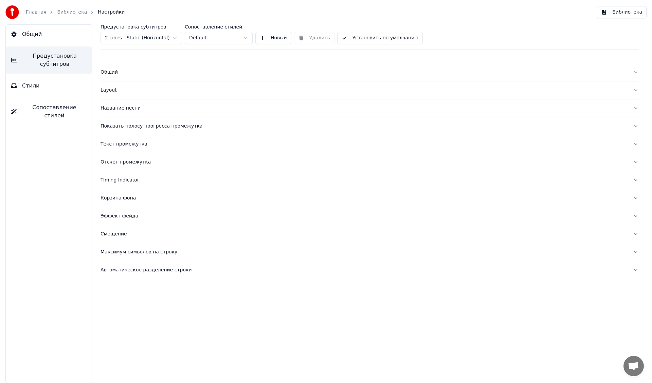
click at [107, 89] on div "Layout" at bounding box center [363, 90] width 527 height 7
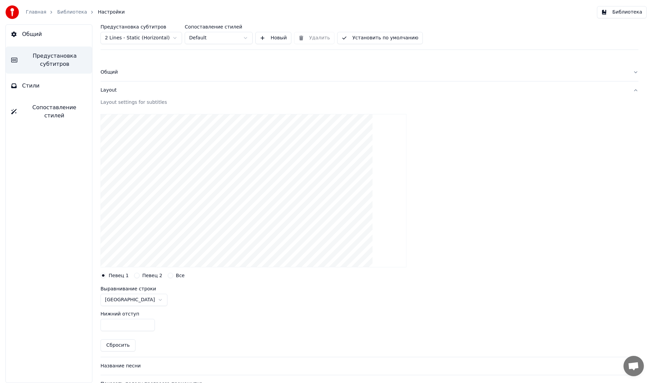
click at [112, 92] on div "Layout" at bounding box center [363, 90] width 527 height 7
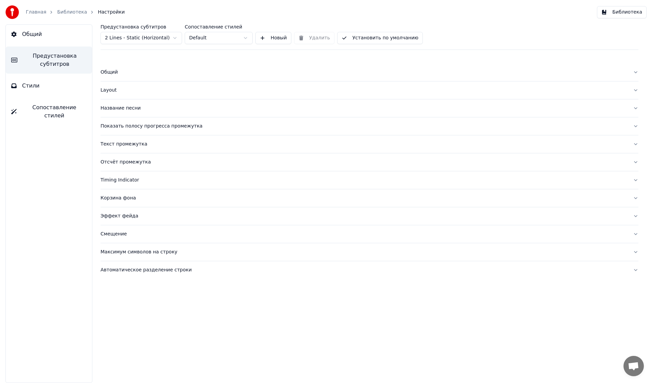
click at [108, 109] on div "Название песни" at bounding box center [363, 108] width 527 height 7
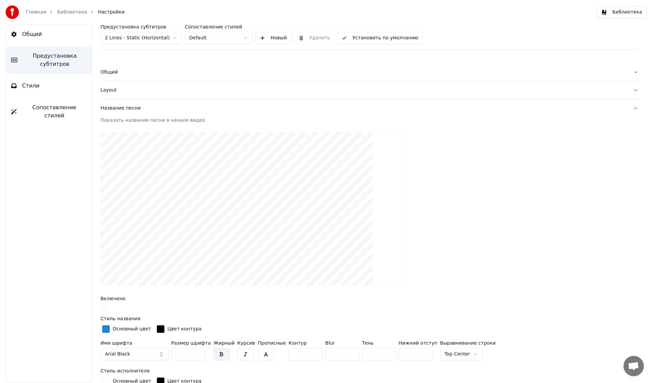
click at [122, 109] on div "Название песни" at bounding box center [363, 108] width 527 height 7
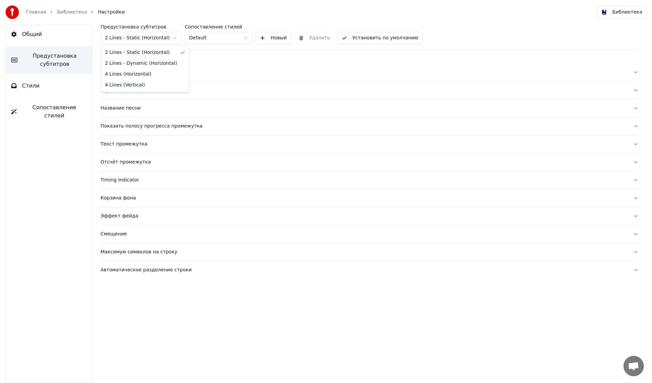
click at [148, 34] on html "Главная Библиотека Настройки Библиотека Общий Предустановка субтитров Стили Соп…" at bounding box center [326, 191] width 652 height 383
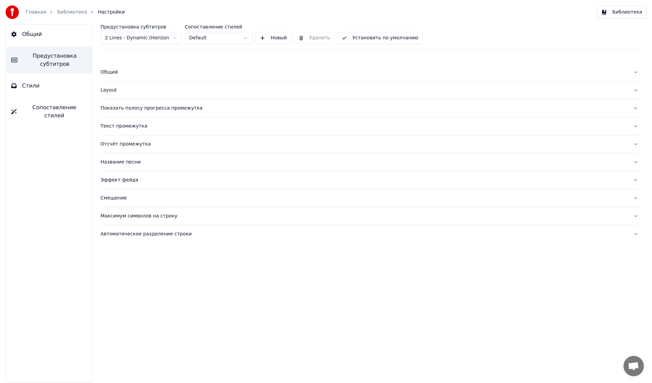
click at [47, 88] on button "Стили" at bounding box center [49, 85] width 86 height 19
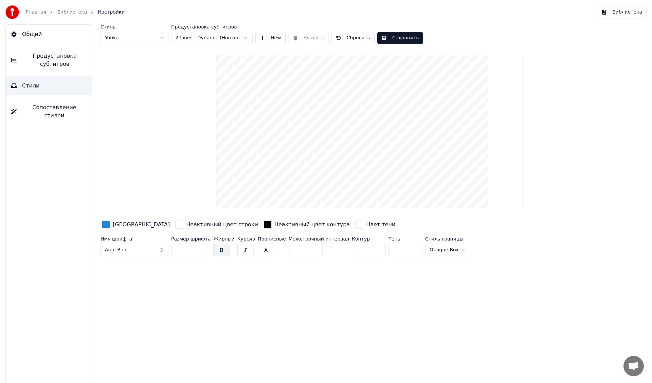
click at [263, 223] on div "button" at bounding box center [267, 225] width 8 height 8
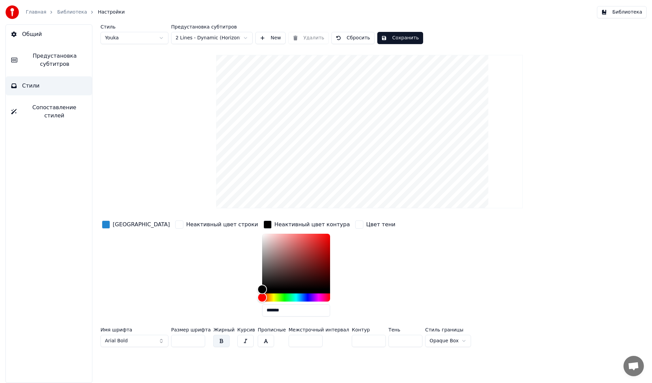
click at [355, 226] on div "button" at bounding box center [359, 225] width 8 height 8
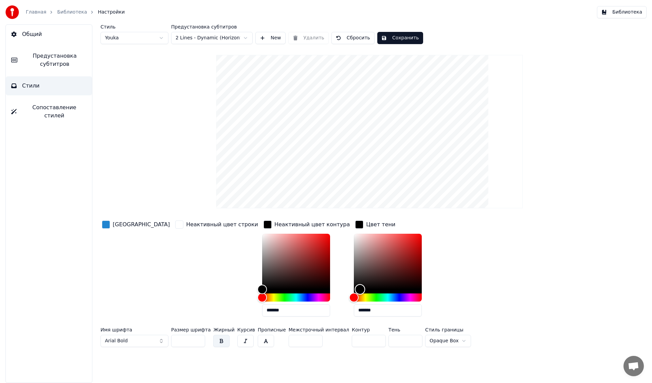
drag, startPoint x: 316, startPoint y: 256, endPoint x: 316, endPoint y: 304, distance: 48.2
click at [354, 304] on div "*******" at bounding box center [388, 277] width 68 height 86
drag, startPoint x: 317, startPoint y: 289, endPoint x: 297, endPoint y: 289, distance: 19.4
click at [297, 289] on div "Цвет заливки Неактивный цвет строки Неактивный цвет контура ******* Цвет тени *…" at bounding box center [328, 270] width 456 height 103
type input "*******"
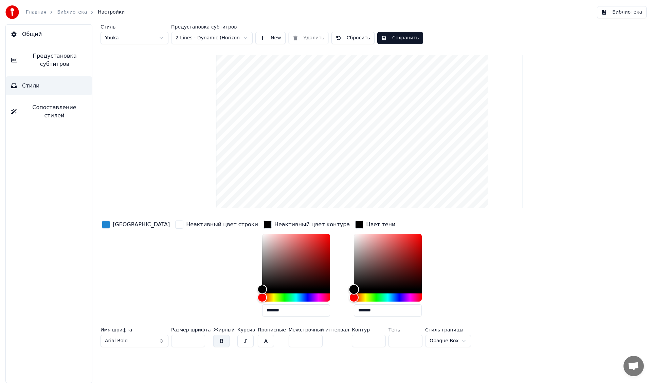
drag, startPoint x: 310, startPoint y: 288, endPoint x: 291, endPoint y: 294, distance: 19.8
click at [291, 294] on div "Цвет заливки Неактивный цвет строки Неактивный цвет контура ******* Цвет тени *…" at bounding box center [328, 270] width 456 height 103
click at [263, 224] on div "button" at bounding box center [267, 225] width 8 height 8
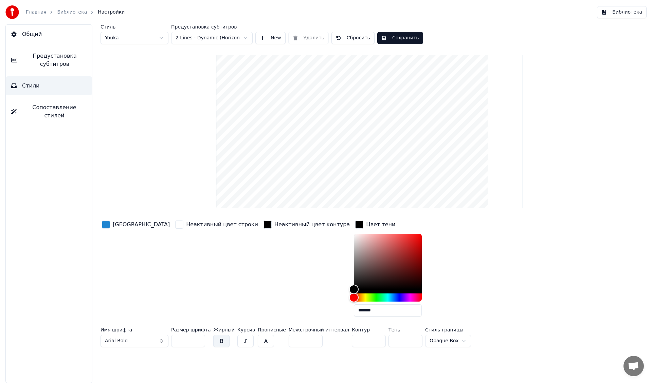
click at [355, 223] on div "button" at bounding box center [359, 225] width 8 height 8
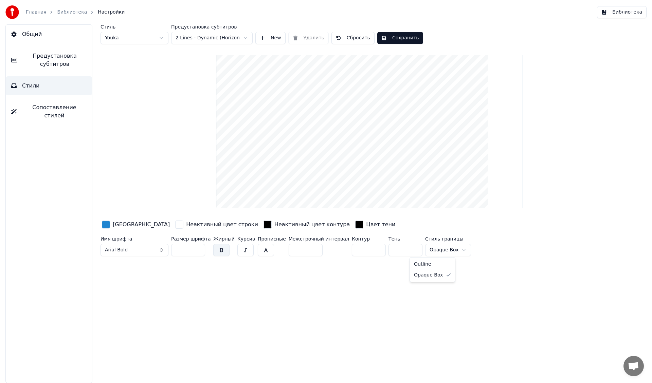
click at [436, 251] on html "Главная Библиотека Настройки Библиотека Общий Предустановка субтитров Стили Соп…" at bounding box center [326, 191] width 652 height 383
click at [402, 36] on button "Сохранить" at bounding box center [400, 38] width 46 height 12
click at [31, 35] on span "Общий" at bounding box center [32, 34] width 20 height 8
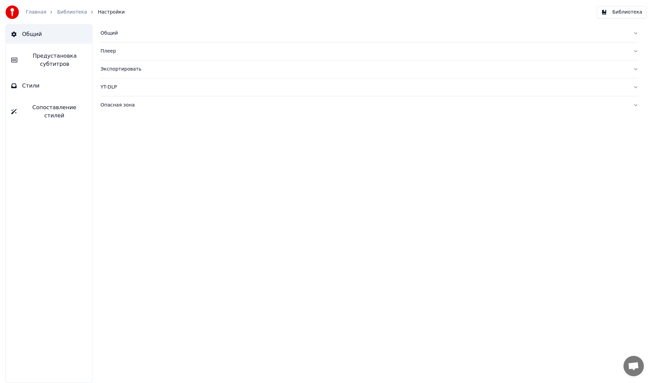
click at [60, 11] on link "Библиотека" at bounding box center [72, 12] width 30 height 7
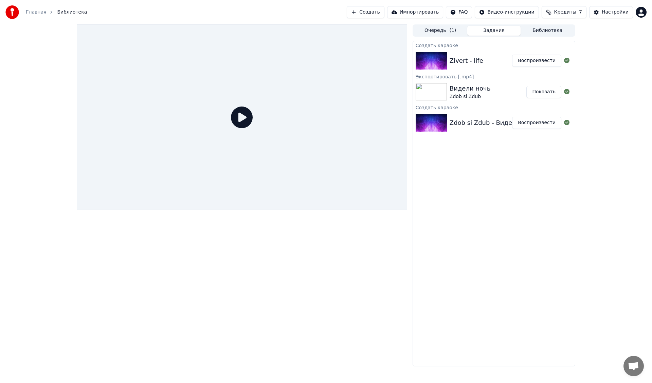
click at [539, 61] on button "Воспроизвести" at bounding box center [536, 61] width 49 height 12
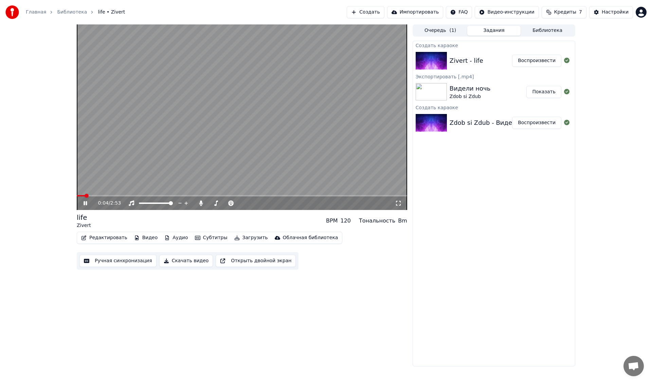
click at [100, 238] on button "Редактировать" at bounding box center [104, 238] width 52 height 10
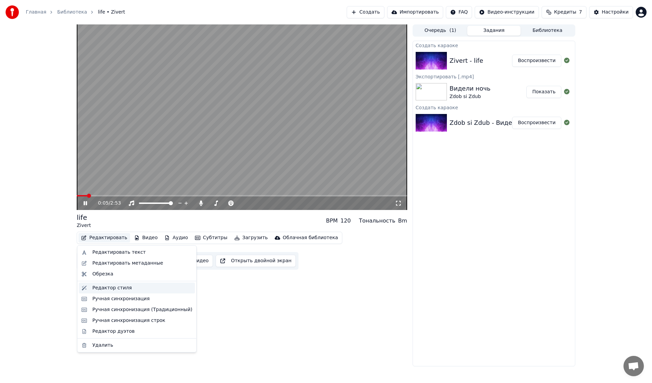
click at [113, 290] on div "Редактор стиля" at bounding box center [111, 288] width 39 height 7
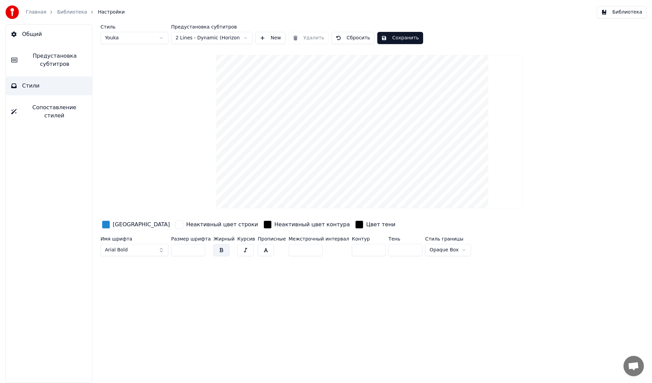
click at [263, 223] on div "button" at bounding box center [267, 225] width 8 height 8
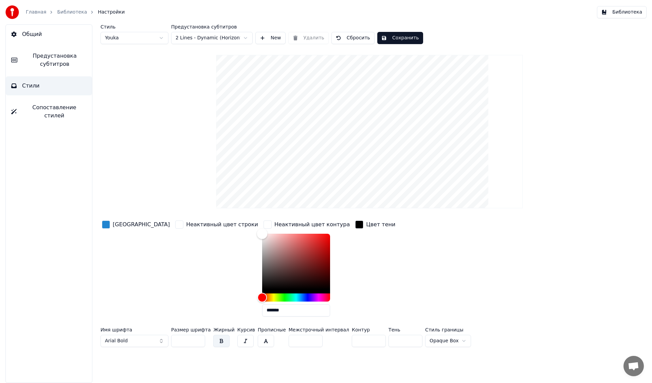
drag, startPoint x: 232, startPoint y: 253, endPoint x: 223, endPoint y: 216, distance: 38.1
click at [223, 216] on div "Стиль Youka Предустановка субтитров 2 Lines - Dynamic (Horizontal) New Удалить …" at bounding box center [369, 187] width 538 height 326
type input "*******"
drag, startPoint x: 230, startPoint y: 235, endPoint x: 194, endPoint y: 306, distance: 79.9
click at [194, 306] on div "Цвет заливки Неактивный цвет строки Неактивный цвет контура ******* Цвет тени" at bounding box center [328, 270] width 456 height 103
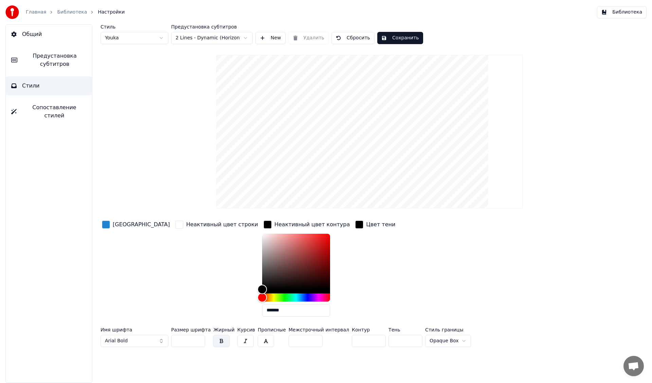
click at [274, 223] on div "Неактивный цвет контура" at bounding box center [311, 225] width 75 height 8
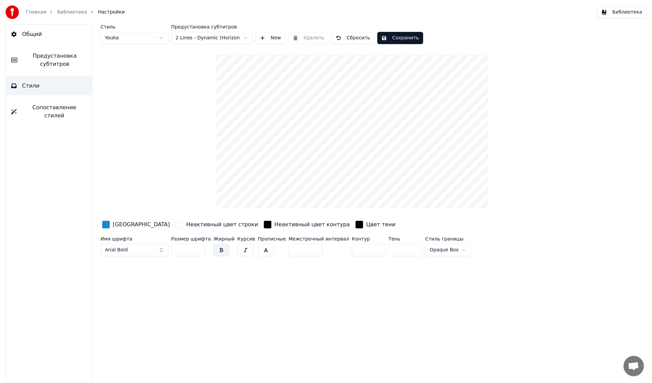
click at [274, 225] on div "Неактивный цвет контура" at bounding box center [311, 225] width 75 height 8
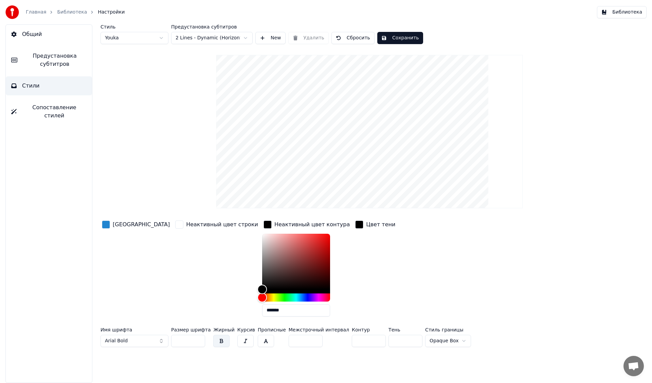
click at [274, 225] on div "Неактивный цвет контура" at bounding box center [311, 225] width 75 height 8
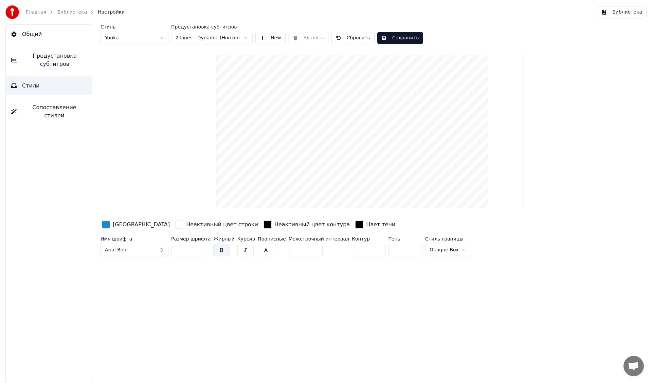
click at [354, 224] on div "Цвет тени" at bounding box center [375, 224] width 43 height 11
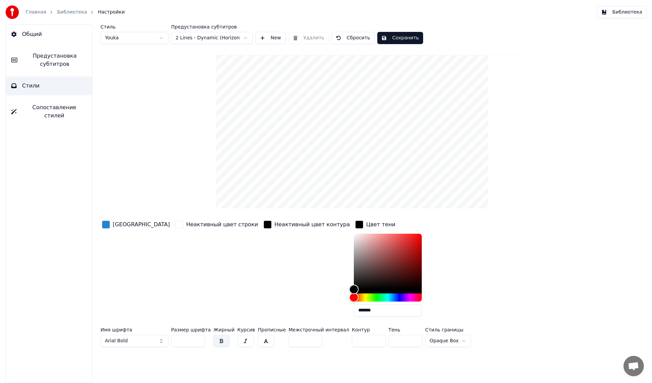
click at [354, 224] on div "Цвет тени" at bounding box center [375, 224] width 43 height 11
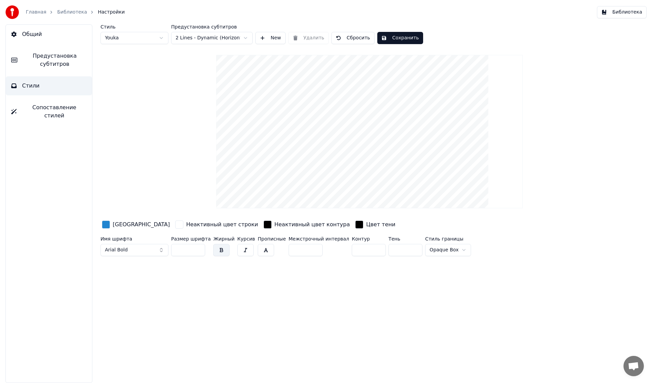
click at [437, 251] on html "Главная Библиотека Настройки Библиотека Общий Предустановка субтитров Стили Соп…" at bounding box center [326, 191] width 652 height 383
click at [394, 38] on button "Сохранить" at bounding box center [400, 38] width 46 height 12
click at [69, 13] on link "Библиотека" at bounding box center [72, 12] width 30 height 7
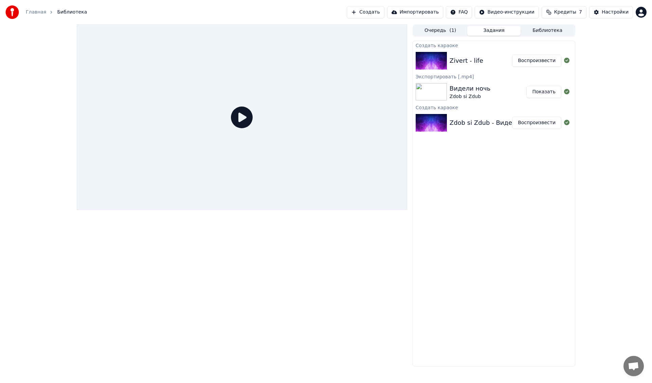
click at [540, 61] on button "Воспроизвести" at bounding box center [536, 61] width 49 height 12
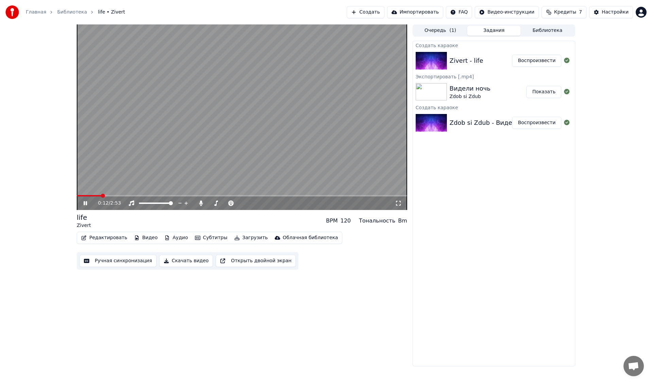
click at [294, 197] on div "0:12 / 2:53" at bounding box center [242, 204] width 330 height 14
click at [295, 196] on span at bounding box center [242, 195] width 330 height 1
click at [339, 196] on span at bounding box center [242, 195] width 330 height 1
click at [373, 196] on span at bounding box center [242, 195] width 330 height 1
click at [356, 196] on span at bounding box center [216, 195] width 279 height 1
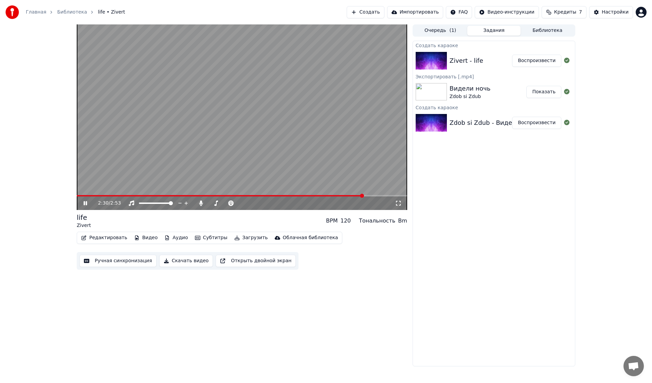
click at [338, 195] on video at bounding box center [242, 117] width 330 height 186
click at [336, 195] on span at bounding box center [207, 195] width 260 height 1
click at [323, 196] on span at bounding box center [207, 195] width 260 height 1
click at [85, 204] on icon at bounding box center [85, 203] width 4 height 5
click at [85, 204] on icon at bounding box center [90, 203] width 16 height 5
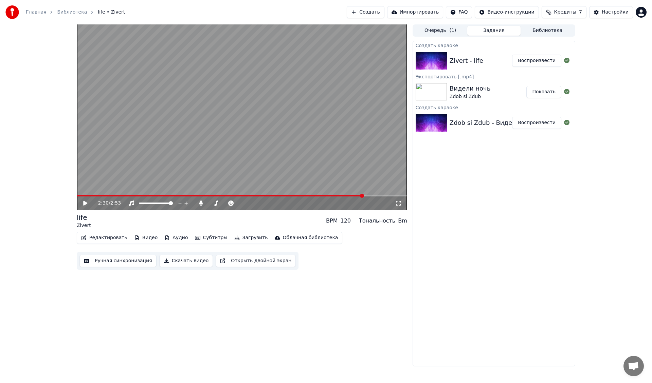
click at [107, 238] on button "Редактировать" at bounding box center [104, 238] width 52 height 10
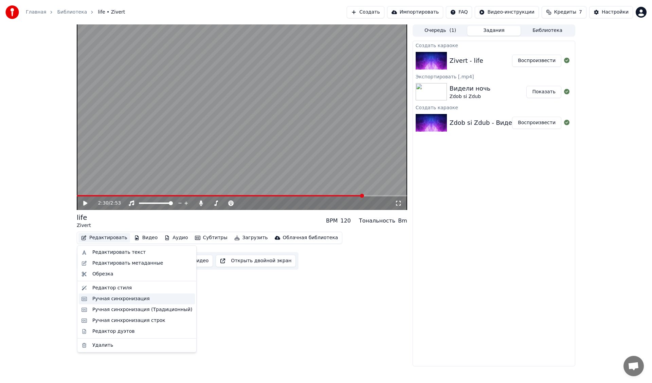
click at [111, 301] on div "Ручная синхронизация" at bounding box center [120, 299] width 57 height 7
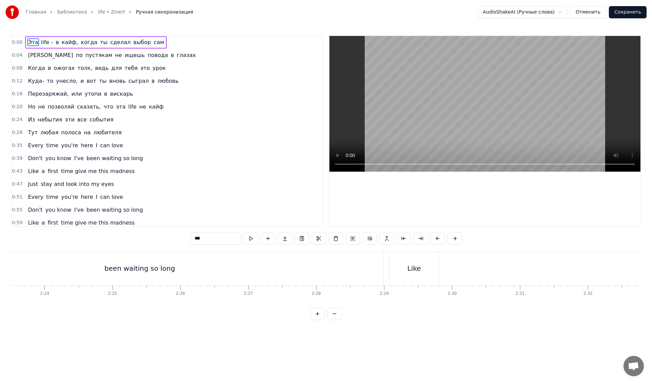
scroll to position [0, 9718]
click at [433, 271] on div "Like" at bounding box center [441, 269] width 50 height 34
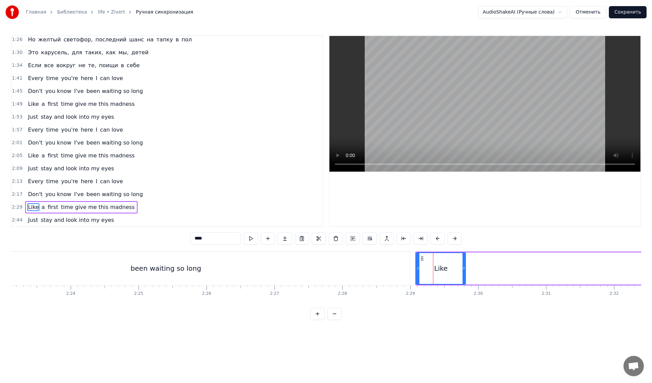
scroll to position [274, 0]
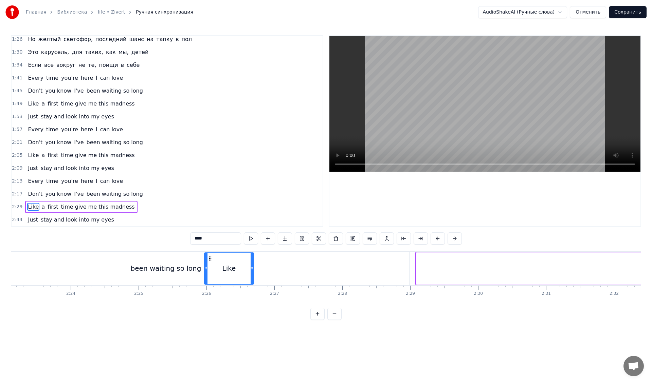
drag, startPoint x: 421, startPoint y: 259, endPoint x: 209, endPoint y: 258, distance: 211.8
click at [209, 258] on circle at bounding box center [209, 258] width 0 height 0
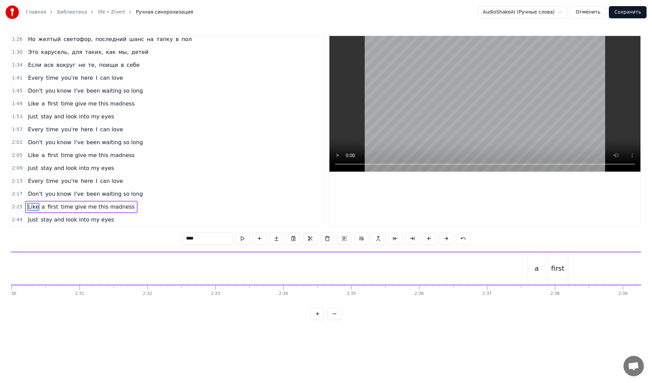
scroll to position [0, 10217]
click at [505, 272] on div "a" at bounding box center [504, 268] width 4 height 10
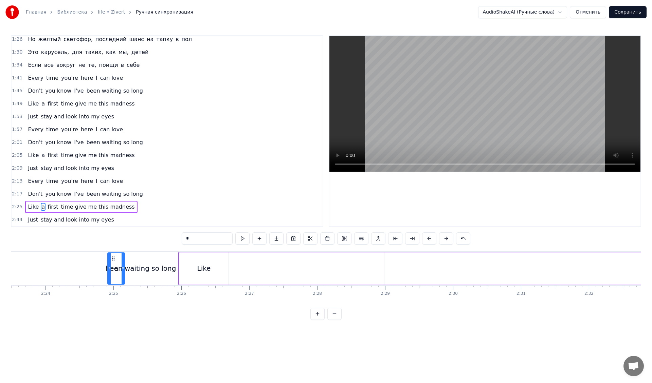
scroll to position [0, 9734]
drag, startPoint x: 501, startPoint y: 259, endPoint x: 220, endPoint y: 259, distance: 281.8
click at [220, 259] on icon at bounding box center [219, 258] width 5 height 5
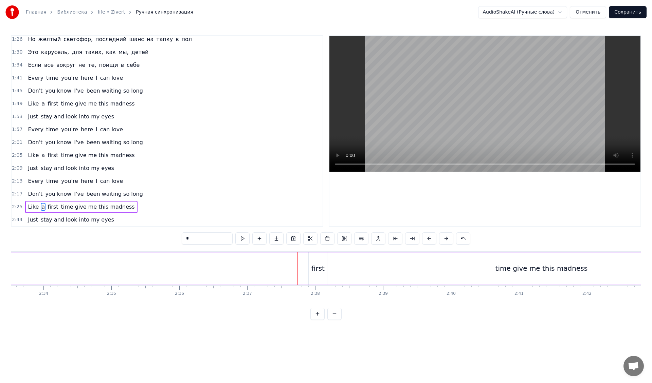
scroll to position [0, 10431]
click at [308, 264] on div "ﬁrst" at bounding box center [311, 268] width 13 height 10
drag, startPoint x: 307, startPoint y: 258, endPoint x: 106, endPoint y: 253, distance: 200.7
click at [91, 251] on div "0:00 Эта life - в кайф, когда ты сделал выбор сам 0:04 И по пустякам не ищешь п…" at bounding box center [326, 177] width 630 height 285
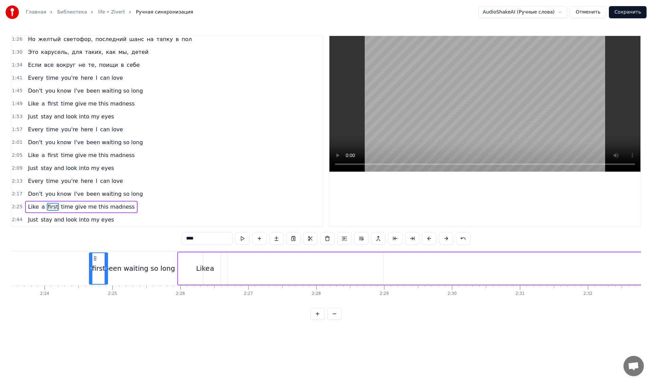
scroll to position [0, 9741]
drag, startPoint x: 308, startPoint y: 259, endPoint x: 222, endPoint y: 267, distance: 86.3
click at [222, 267] on div "ﬁrst" at bounding box center [225, 268] width 18 height 31
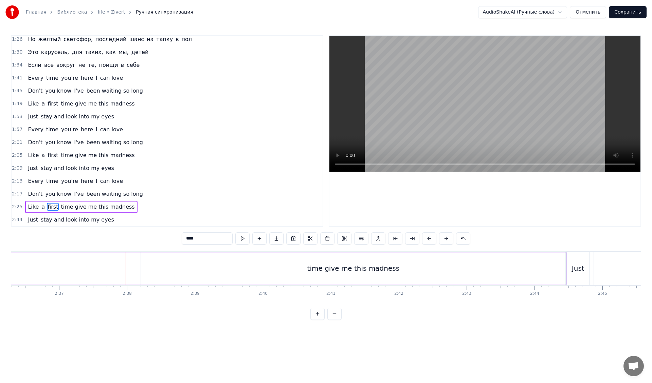
scroll to position [0, 10579]
click at [195, 264] on div "time give me this madness" at bounding box center [385, 269] width 424 height 32
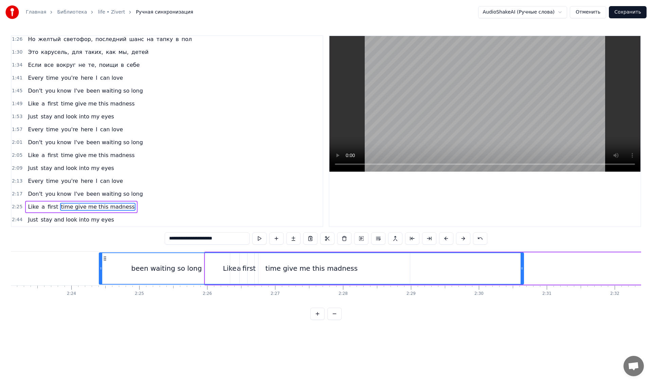
scroll to position [0, 9707]
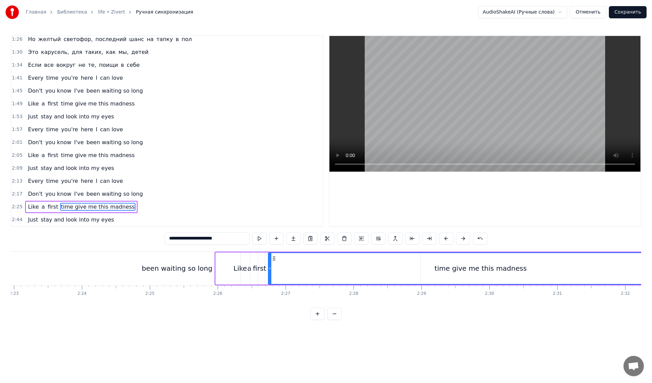
drag, startPoint x: 178, startPoint y: 257, endPoint x: 272, endPoint y: 270, distance: 95.5
click at [272, 270] on div "time give me this madness" at bounding box center [481, 268] width 424 height 31
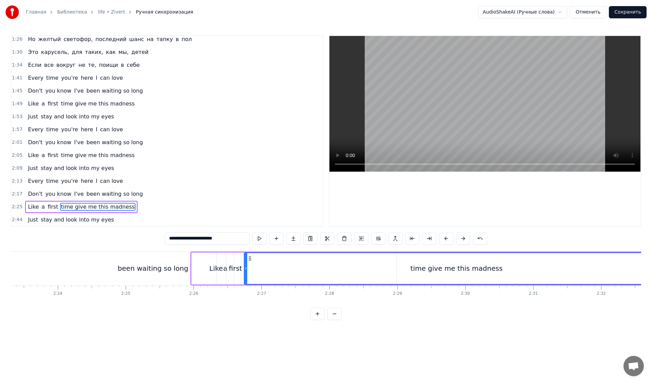
scroll to position [0, 9796]
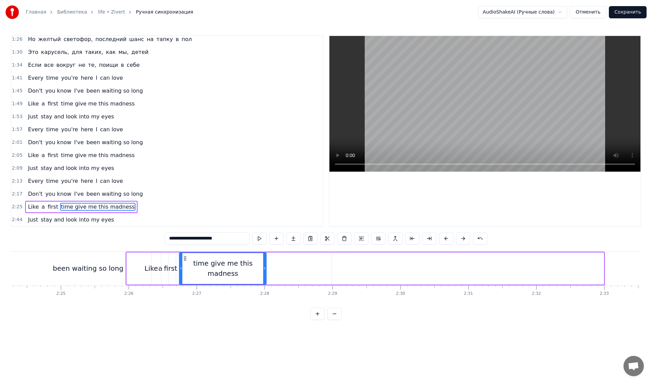
drag, startPoint x: 602, startPoint y: 264, endPoint x: 265, endPoint y: 263, distance: 337.5
click at [265, 263] on div at bounding box center [264, 268] width 3 height 31
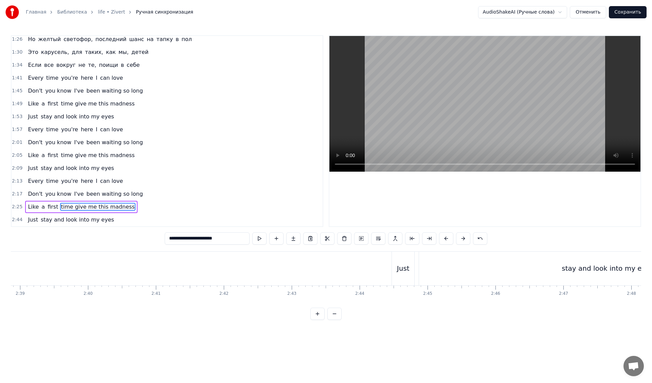
scroll to position [0, 10793]
click at [400, 266] on div "Just" at bounding box center [396, 268] width 13 height 10
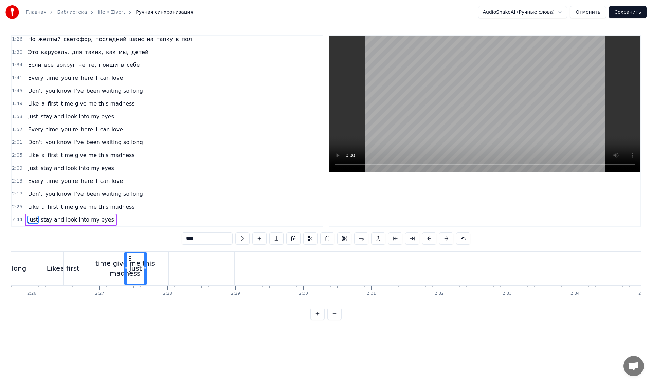
scroll to position [0, 9888]
drag, startPoint x: 391, startPoint y: 257, endPoint x: 173, endPoint y: 261, distance: 218.7
click at [173, 261] on icon at bounding box center [172, 258] width 5 height 5
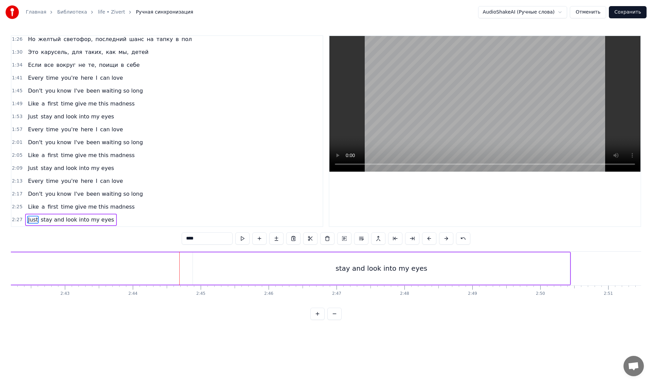
scroll to position [0, 11007]
click at [423, 274] on div "stay and look into my eyes" at bounding box center [387, 269] width 377 height 32
type input "**********"
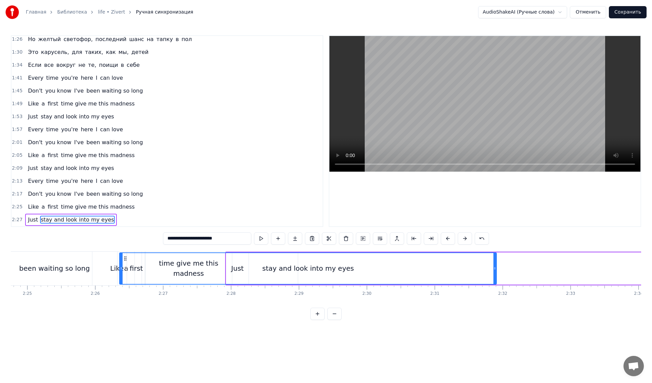
scroll to position [0, 9823]
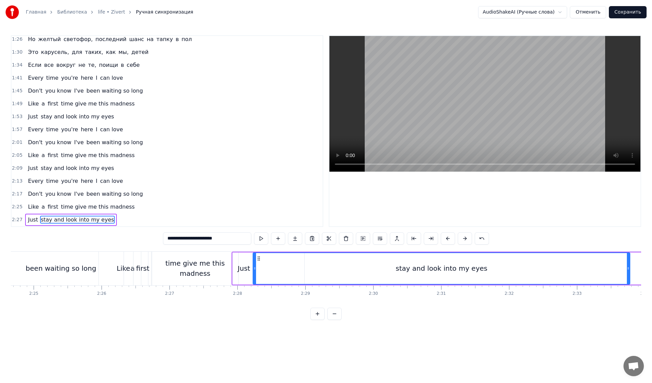
drag, startPoint x: 205, startPoint y: 258, endPoint x: 259, endPoint y: 274, distance: 56.0
click at [259, 274] on div "stay and look into my eyes" at bounding box center [441, 268] width 376 height 31
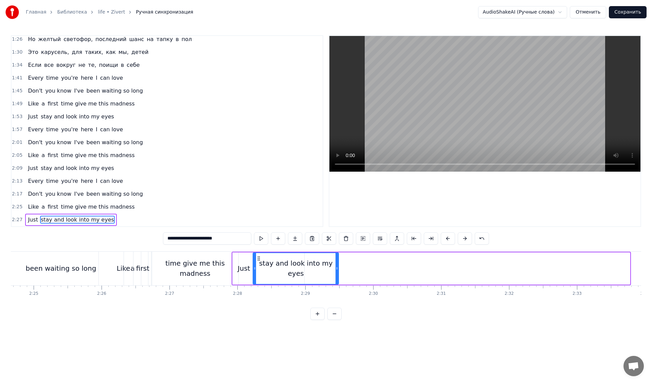
drag, startPoint x: 628, startPoint y: 268, endPoint x: 337, endPoint y: 259, distance: 291.4
click at [337, 259] on div at bounding box center [336, 268] width 3 height 31
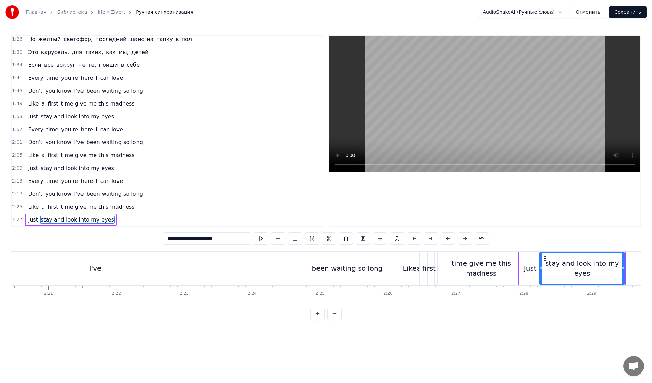
scroll to position [0, 9517]
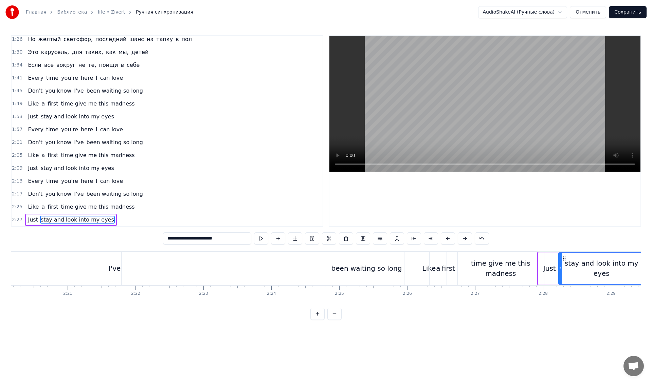
click at [87, 257] on div "Don't you know I've been waiting so long" at bounding box center [221, 269] width 781 height 34
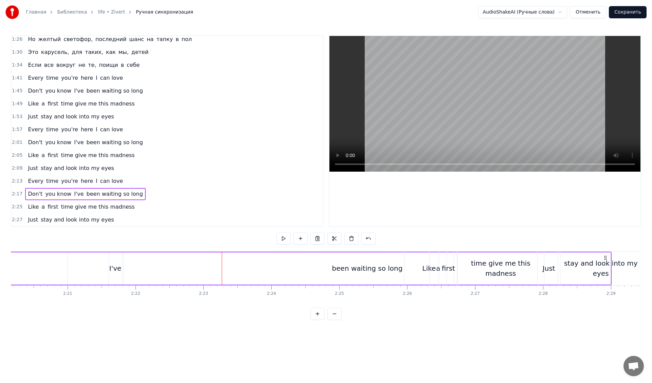
click at [116, 268] on div "I've" at bounding box center [115, 268] width 12 height 10
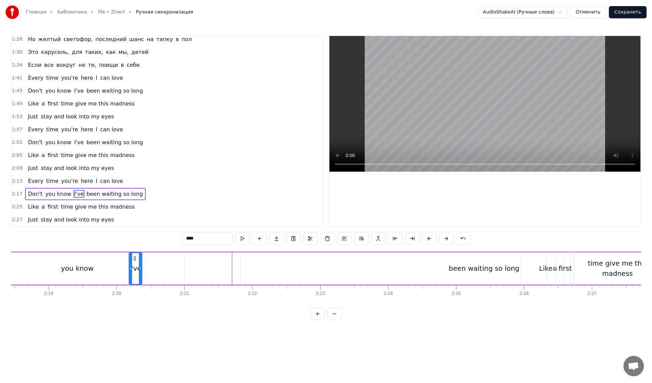
scroll to position [0, 9399]
drag, startPoint x: 114, startPoint y: 257, endPoint x: 223, endPoint y: 260, distance: 108.4
click at [223, 260] on icon at bounding box center [222, 258] width 5 height 5
click at [450, 265] on div "been waiting so long" at bounding box center [485, 269] width 487 height 32
type input "**********"
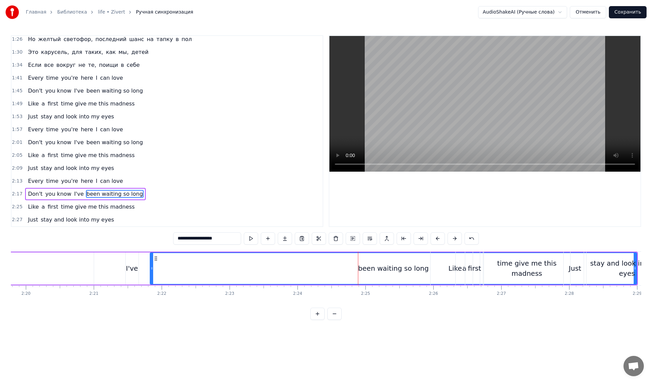
scroll to position [0, 9504]
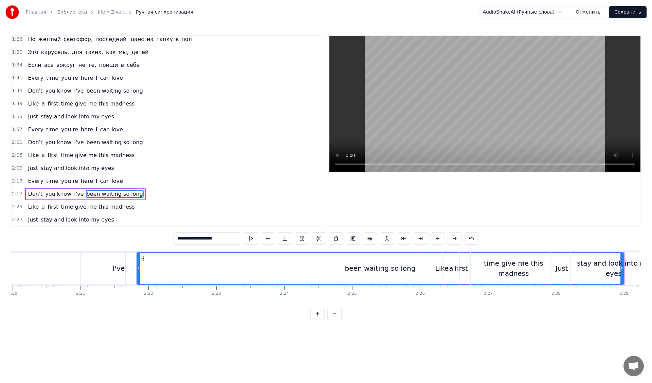
drag, startPoint x: 621, startPoint y: 268, endPoint x: 484, endPoint y: 270, distance: 137.5
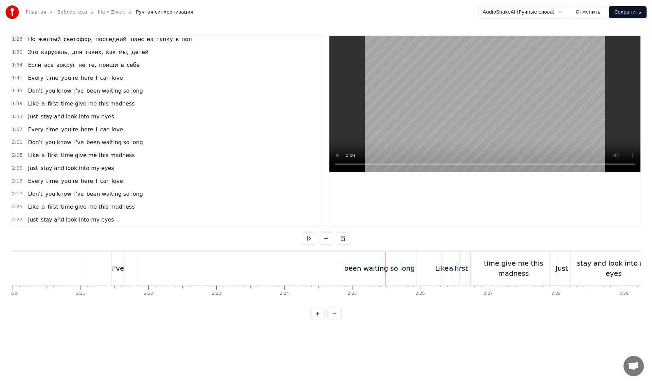
click at [343, 265] on div "been waiting so long" at bounding box center [379, 269] width 487 height 34
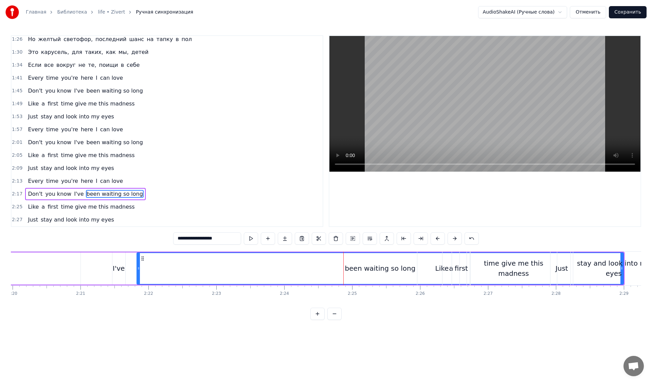
drag, startPoint x: 623, startPoint y: 260, endPoint x: 566, endPoint y: 261, distance: 57.4
click at [566, 261] on div "Just stay and look into my eyes" at bounding box center [604, 269] width 108 height 34
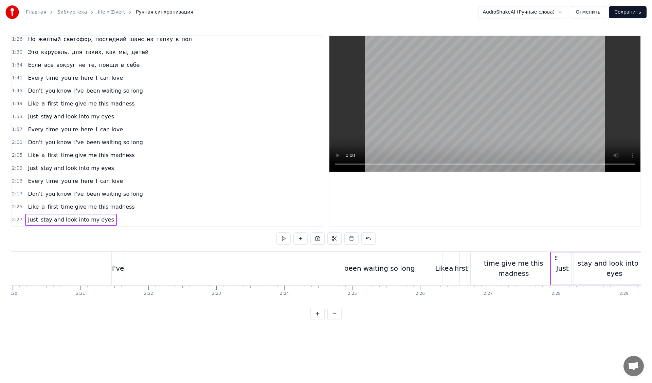
click at [277, 266] on div "been waiting so long" at bounding box center [379, 269] width 487 height 34
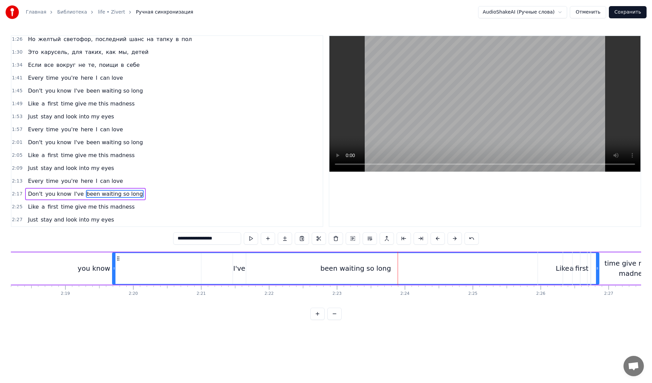
drag, startPoint x: 142, startPoint y: 258, endPoint x: 120, endPoint y: 260, distance: 22.5
click at [120, 260] on icon at bounding box center [117, 258] width 5 height 5
click at [122, 257] on icon at bounding box center [122, 258] width 5 height 5
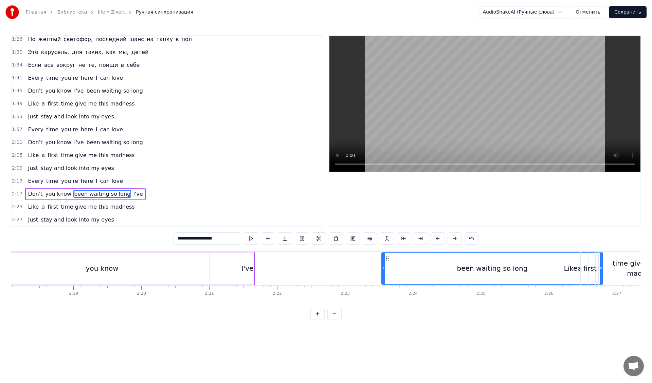
drag, startPoint x: 116, startPoint y: 265, endPoint x: 382, endPoint y: 271, distance: 265.6
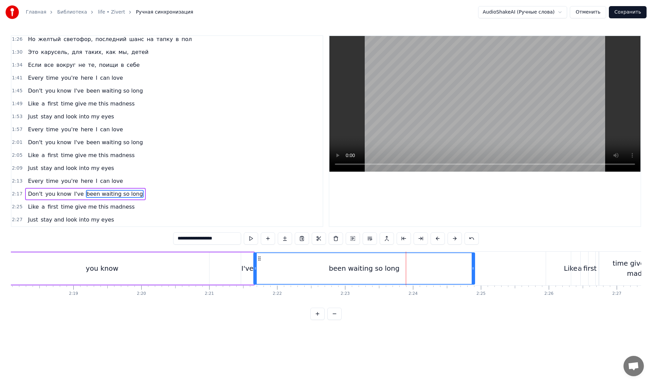
drag, startPoint x: 387, startPoint y: 257, endPoint x: 263, endPoint y: 255, distance: 124.3
click at [261, 255] on div "been waiting so long" at bounding box center [364, 268] width 221 height 31
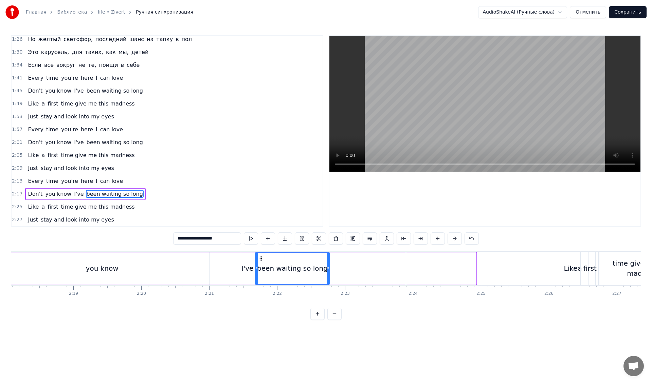
drag, startPoint x: 474, startPoint y: 264, endPoint x: 327, endPoint y: 266, distance: 146.3
click at [327, 266] on div at bounding box center [328, 268] width 3 height 31
click at [233, 256] on div "Don't you know I've been waiting so long" at bounding box center [152, 269] width 359 height 34
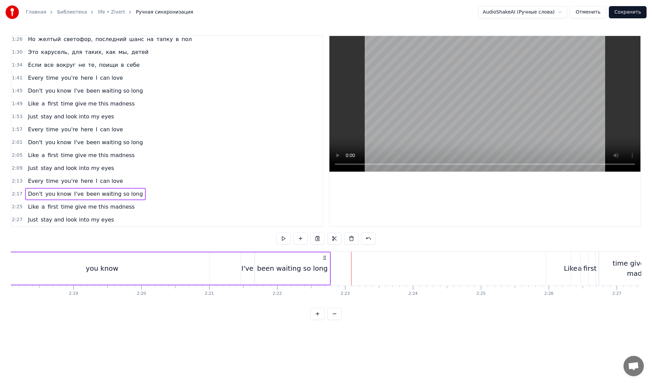
click at [567, 270] on div "Like" at bounding box center [571, 268] width 14 height 10
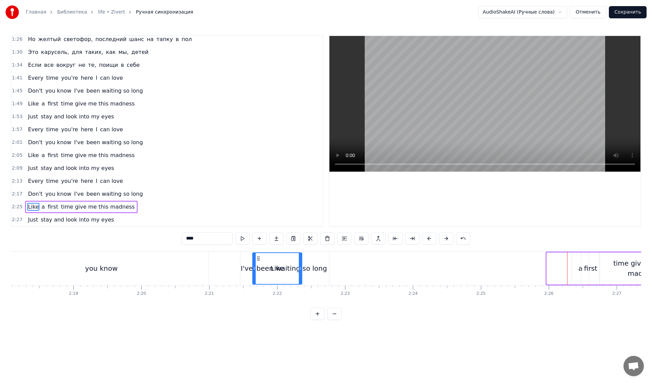
drag, startPoint x: 552, startPoint y: 258, endPoint x: 258, endPoint y: 256, distance: 293.7
click at [258, 256] on icon at bounding box center [258, 258] width 5 height 5
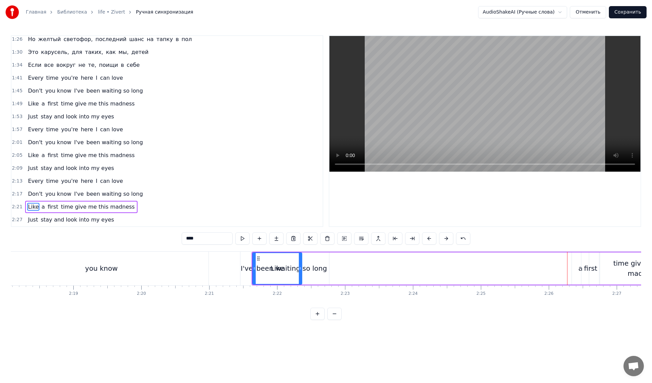
click at [324, 265] on div "Like a ﬁrst time give me this madness" at bounding box center [470, 269] width 436 height 34
click at [281, 275] on div "Like" at bounding box center [278, 269] width 50 height 32
click at [334, 279] on div "Like a ﬁrst time give me this madness" at bounding box center [470, 269] width 436 height 34
click at [404, 279] on div "Like a ﬁrst time give me this madness" at bounding box center [470, 269] width 436 height 34
click at [328, 272] on div "Like a ﬁrst time give me this madness" at bounding box center [470, 269] width 436 height 34
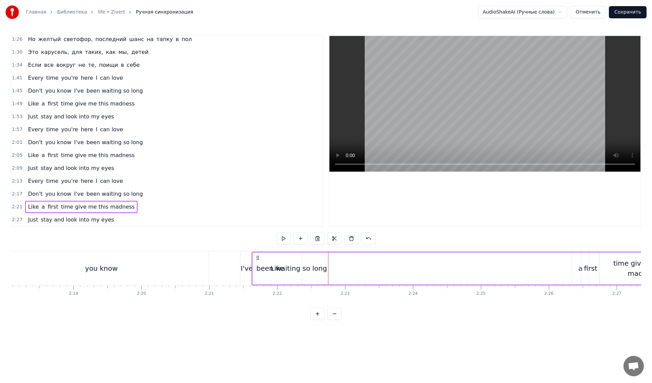
click at [280, 266] on div "Like" at bounding box center [278, 268] width 14 height 10
drag, startPoint x: 257, startPoint y: 258, endPoint x: 326, endPoint y: 259, distance: 68.9
click at [326, 259] on icon at bounding box center [325, 258] width 5 height 5
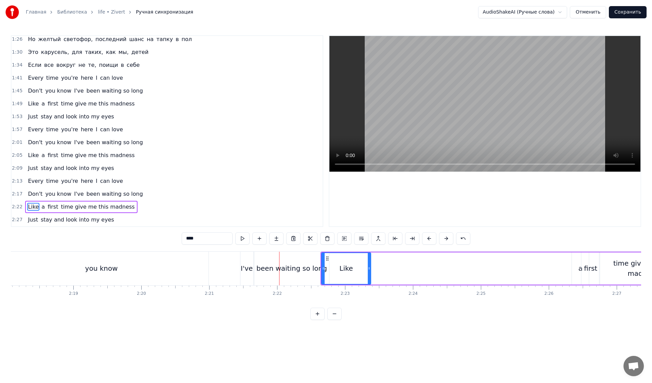
click at [302, 269] on div "been waiting so long" at bounding box center [291, 268] width 71 height 10
type input "**********"
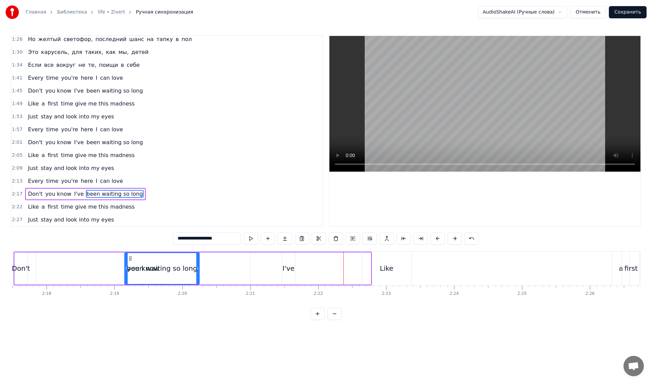
scroll to position [0, 9333]
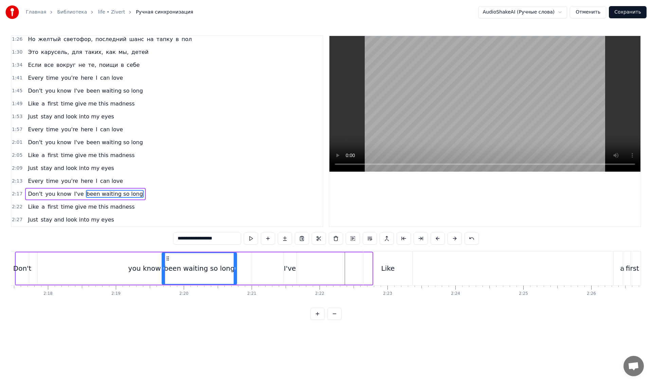
drag, startPoint x: 262, startPoint y: 258, endPoint x: 169, endPoint y: 263, distance: 93.2
click at [169, 263] on div "been waiting so long" at bounding box center [199, 268] width 74 height 31
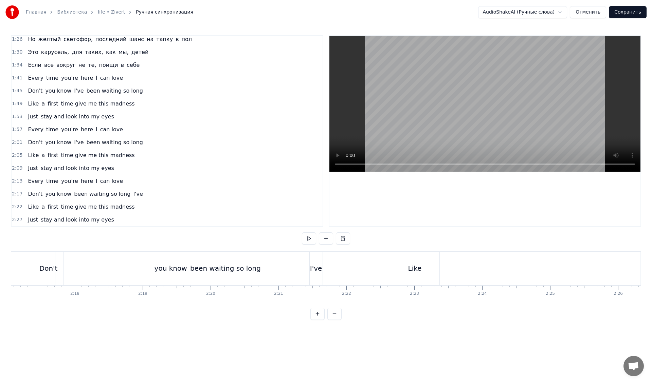
scroll to position [0, 9301]
click at [177, 268] on div "you know" at bounding box center [176, 268] width 33 height 10
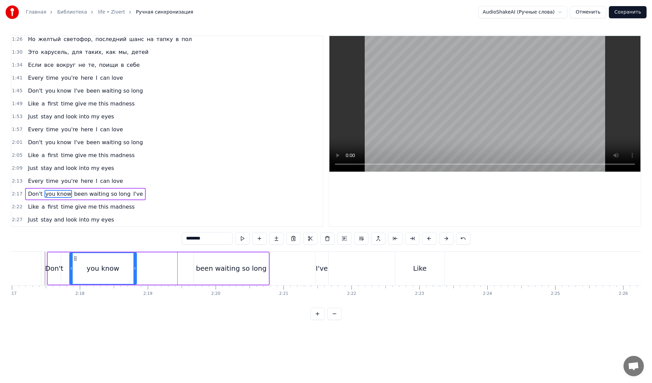
drag, startPoint x: 282, startPoint y: 263, endPoint x: 135, endPoint y: 262, distance: 147.0
click at [135, 262] on div at bounding box center [134, 268] width 3 height 31
click at [214, 270] on div "been waiting so long" at bounding box center [231, 268] width 71 height 10
type input "**********"
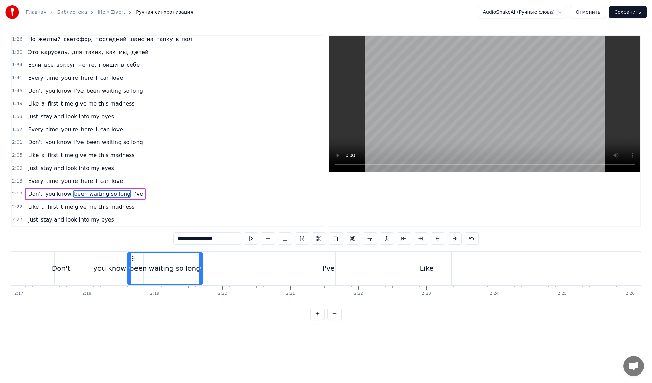
scroll to position [0, 9281]
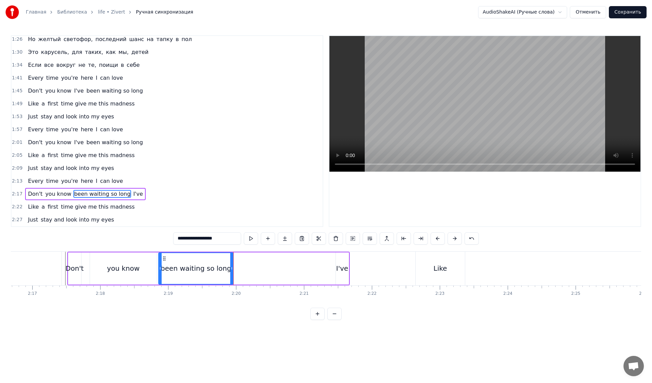
drag, startPoint x: 198, startPoint y: 257, endPoint x: 163, endPoint y: 258, distance: 35.3
click at [163, 258] on icon at bounding box center [164, 258] width 5 height 5
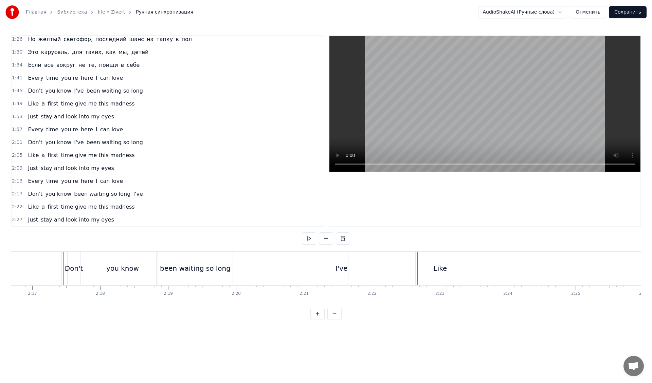
click at [444, 271] on div "Like" at bounding box center [441, 268] width 14 height 10
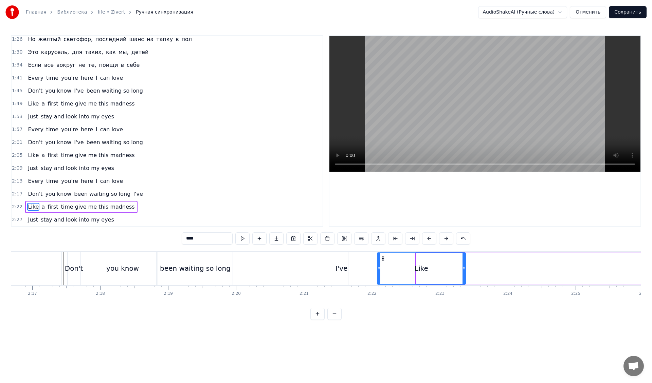
drag, startPoint x: 416, startPoint y: 264, endPoint x: 378, endPoint y: 265, distance: 38.7
click at [378, 265] on div at bounding box center [379, 268] width 3 height 31
drag, startPoint x: 462, startPoint y: 265, endPoint x: 420, endPoint y: 266, distance: 41.8
click at [420, 266] on div at bounding box center [419, 268] width 3 height 31
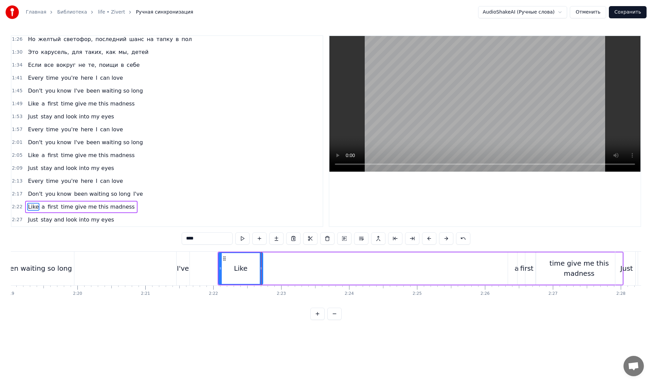
scroll to position [0, 9446]
click at [508, 264] on div "a" at bounding box center [509, 269] width 17 height 32
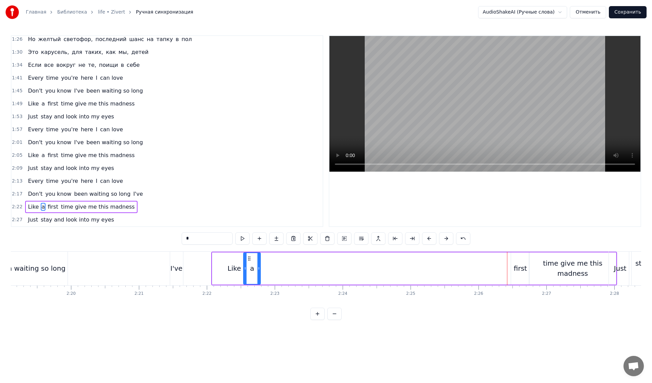
drag, startPoint x: 507, startPoint y: 258, endPoint x: 249, endPoint y: 258, distance: 258.0
click at [249, 258] on circle at bounding box center [249, 258] width 0 height 0
click at [515, 270] on div "ﬁrst" at bounding box center [520, 268] width 13 height 10
drag, startPoint x: 516, startPoint y: 258, endPoint x: 262, endPoint y: 260, distance: 253.3
click at [262, 260] on icon at bounding box center [263, 258] width 5 height 5
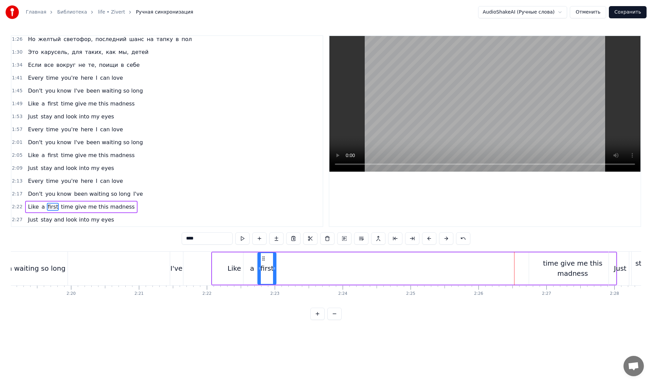
click at [543, 266] on div "time give me this madness" at bounding box center [572, 268] width 87 height 20
type input "**********"
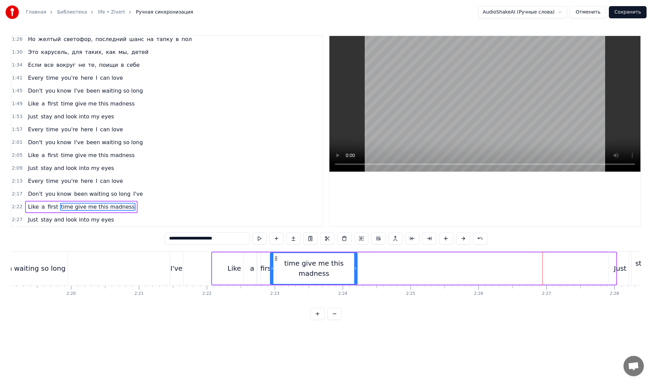
drag, startPoint x: 534, startPoint y: 257, endPoint x: 276, endPoint y: 260, distance: 258.7
click at [276, 260] on icon at bounding box center [275, 258] width 5 height 5
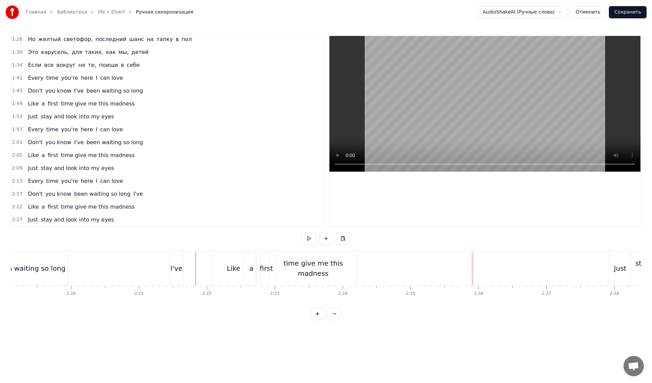
click at [614, 269] on div "Just" at bounding box center [620, 269] width 22 height 34
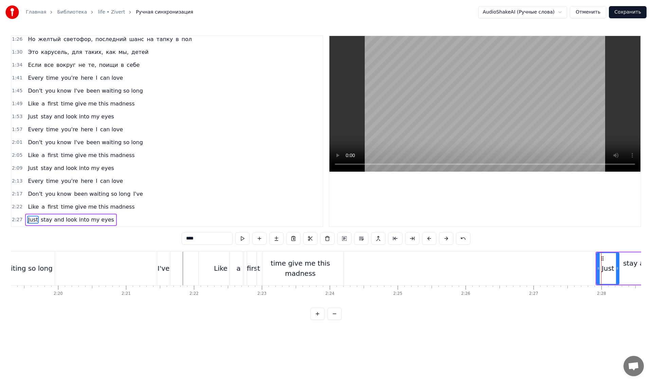
scroll to position [0, 9549]
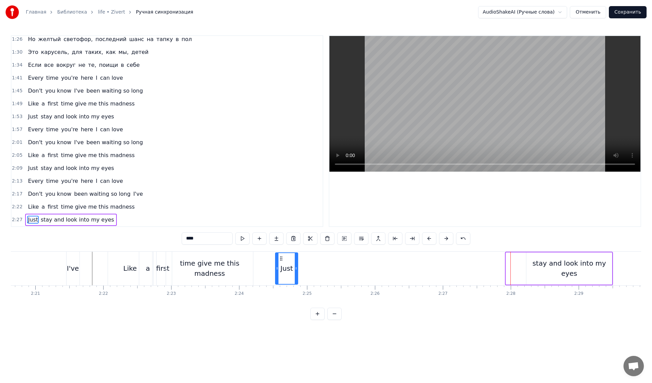
drag, startPoint x: 512, startPoint y: 256, endPoint x: 281, endPoint y: 253, distance: 230.5
click at [281, 253] on div "Just" at bounding box center [287, 268] width 22 height 31
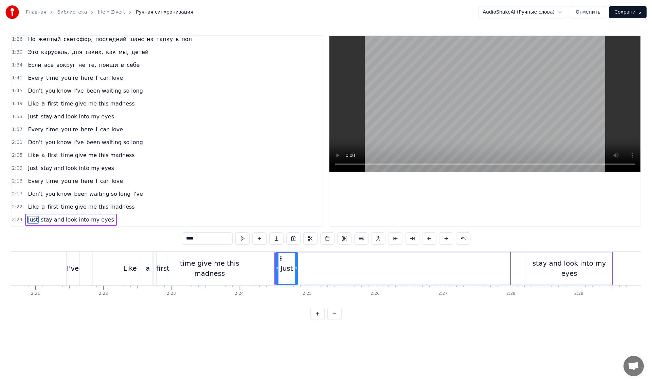
click at [532, 268] on div "stay and look into my eyes" at bounding box center [569, 268] width 86 height 20
type input "**********"
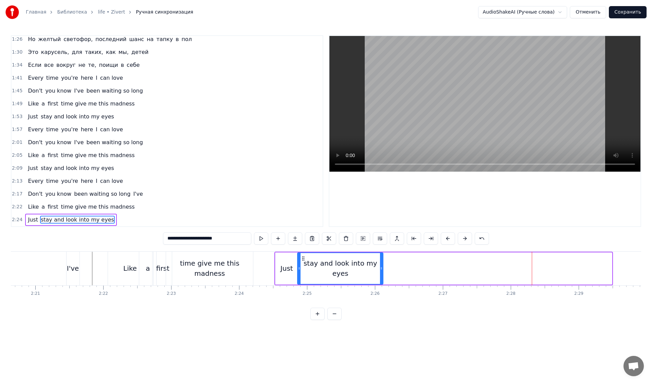
drag, startPoint x: 532, startPoint y: 258, endPoint x: 304, endPoint y: 257, distance: 228.8
click at [304, 257] on icon at bounding box center [302, 258] width 5 height 5
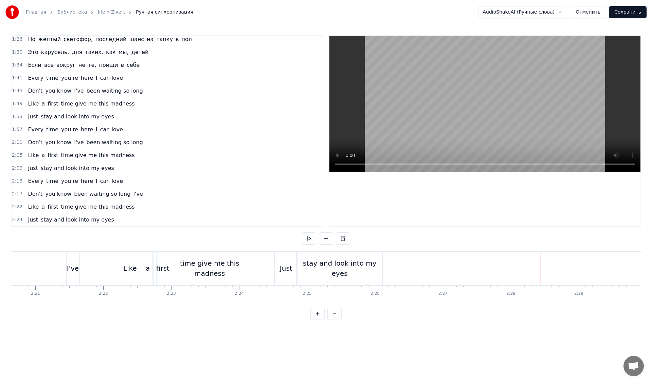
click at [378, 268] on div "stay and look into my eyes" at bounding box center [340, 268] width 86 height 20
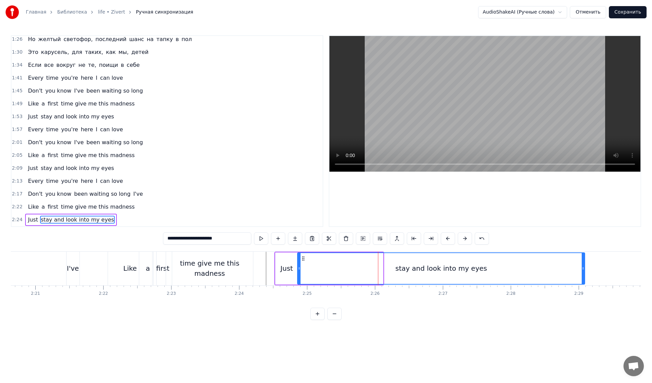
drag, startPoint x: 382, startPoint y: 268, endPoint x: 512, endPoint y: 270, distance: 130.0
click at [583, 272] on div at bounding box center [583, 268] width 3 height 31
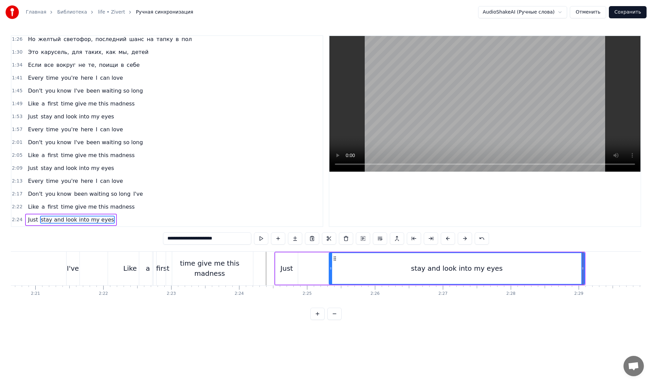
drag, startPoint x: 300, startPoint y: 269, endPoint x: 332, endPoint y: 271, distance: 31.7
click at [332, 271] on div at bounding box center [330, 268] width 3 height 31
click at [288, 270] on div "Just" at bounding box center [286, 268] width 13 height 10
type input "****"
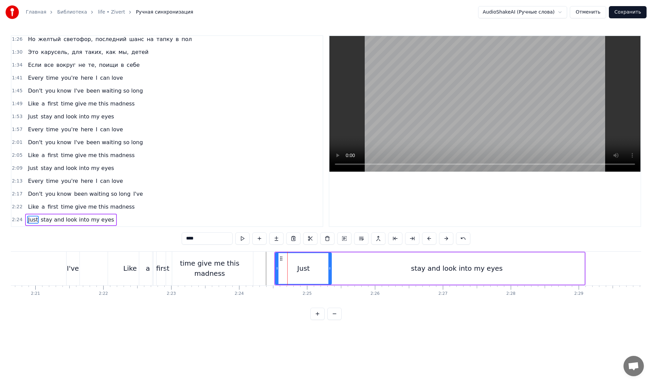
drag, startPoint x: 296, startPoint y: 268, endPoint x: 330, endPoint y: 270, distance: 33.7
click at [330, 270] on icon at bounding box center [329, 268] width 3 height 5
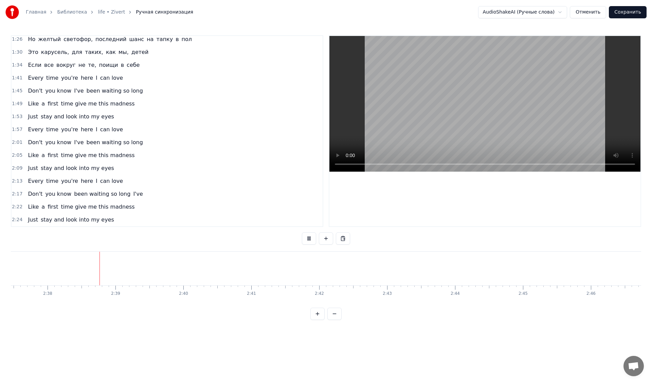
scroll to position [0, 10692]
click at [629, 13] on button "Сохранить" at bounding box center [628, 12] width 38 height 12
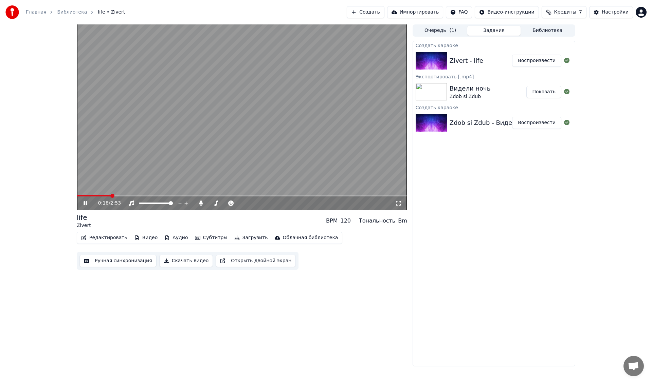
click at [110, 196] on span at bounding box center [94, 195] width 34 height 1
click at [242, 239] on button "Загрузить" at bounding box center [251, 238] width 39 height 10
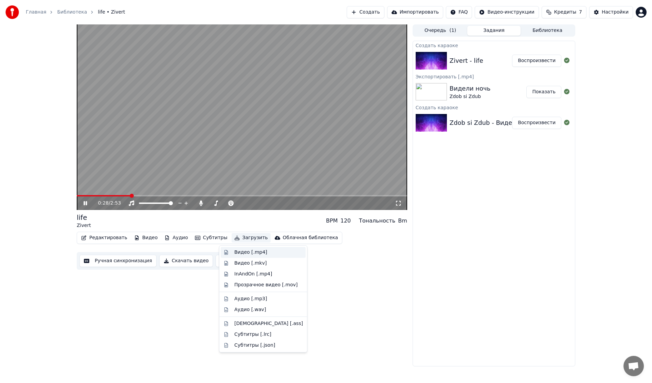
click at [242, 255] on div "Видео [.mp4]" at bounding box center [250, 252] width 33 height 7
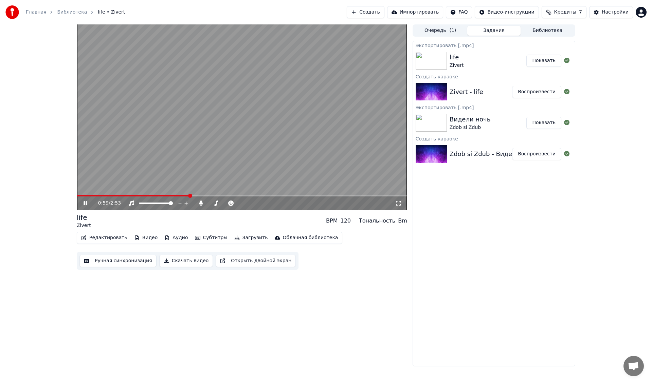
click at [86, 202] on icon at bounding box center [85, 203] width 3 height 4
click at [380, 13] on button "Создать" at bounding box center [365, 12] width 37 height 12
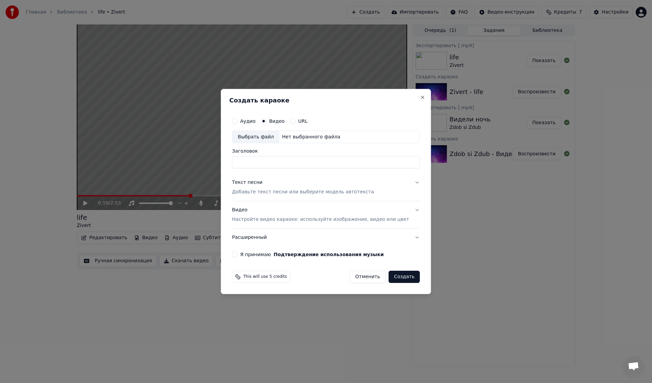
click at [263, 136] on div "Выбрать файл" at bounding box center [255, 137] width 47 height 12
type input "**********"
drag, startPoint x: 290, startPoint y: 161, endPoint x: 207, endPoint y: 159, distance: 82.9
click at [207, 159] on body "Главная Библиотека life • Zivert Создать Импортировать FAQ Видео-инструкции Кре…" at bounding box center [326, 191] width 652 height 383
click at [258, 218] on p "Настройте видео караоке: используйте изображение, видео или цвет" at bounding box center [320, 219] width 177 height 7
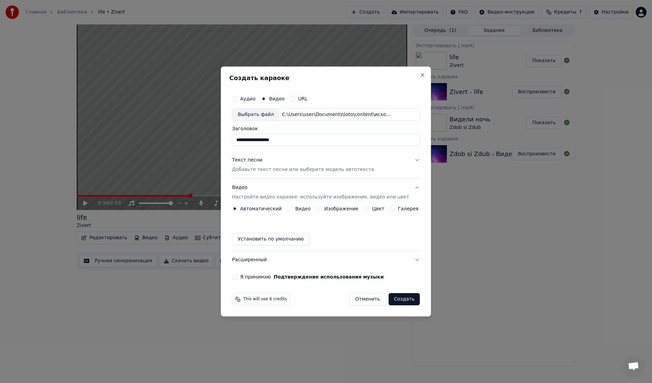
click at [292, 209] on button "Видео" at bounding box center [289, 208] width 5 height 5
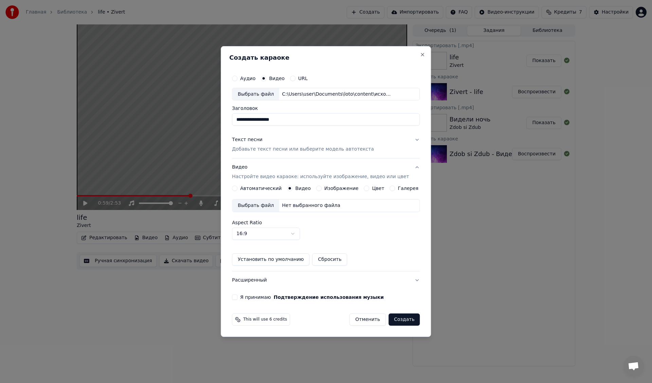
click at [262, 206] on div "Выбрать файл" at bounding box center [255, 206] width 47 height 12
click at [237, 299] on button "Я принимаю Подтверждение использования музыки" at bounding box center [234, 297] width 5 height 5
click at [246, 142] on div "Текст песни" at bounding box center [247, 140] width 31 height 7
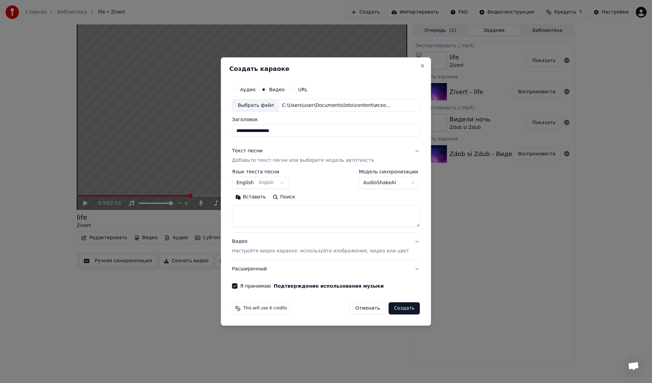
click at [299, 211] on textarea at bounding box center [326, 217] width 188 height 22
paste textarea "**********"
click at [306, 212] on textarea "**********" at bounding box center [316, 217] width 168 height 22
click at [319, 223] on textarea "**********" at bounding box center [316, 217] width 168 height 22
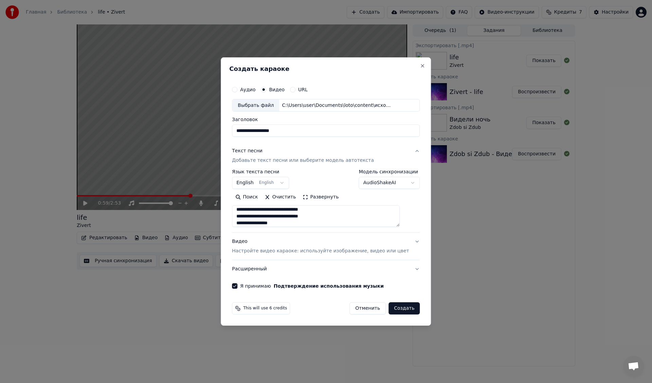
scroll to position [161, 0]
drag, startPoint x: 303, startPoint y: 224, endPoint x: 245, endPoint y: 223, distance: 57.4
click at [245, 223] on textarea "**********" at bounding box center [316, 217] width 168 height 22
click at [303, 221] on textarea "**********" at bounding box center [316, 217] width 168 height 22
paste textarea "**********"
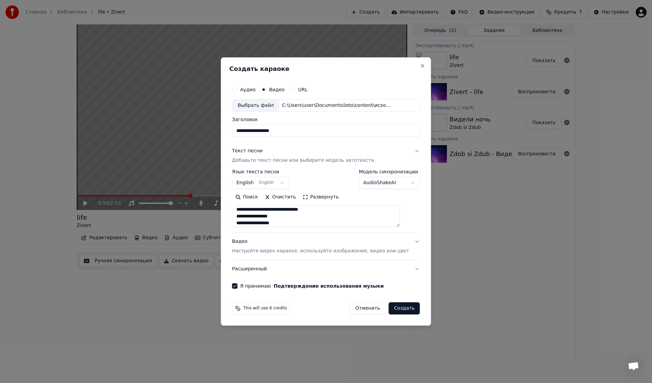
scroll to position [172, 0]
paste textarea "**********"
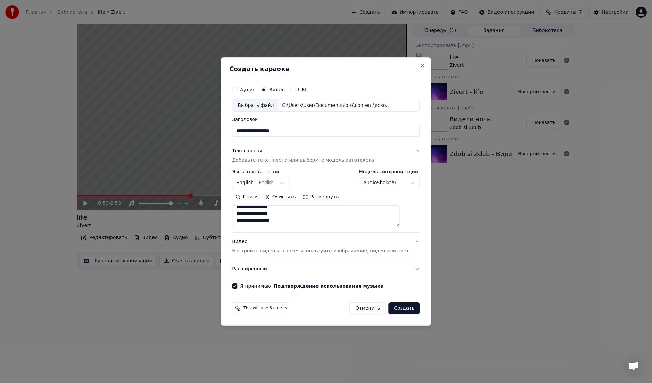
paste textarea "**********"
type textarea "**********"
click at [396, 310] on button "Создать" at bounding box center [403, 308] width 31 height 12
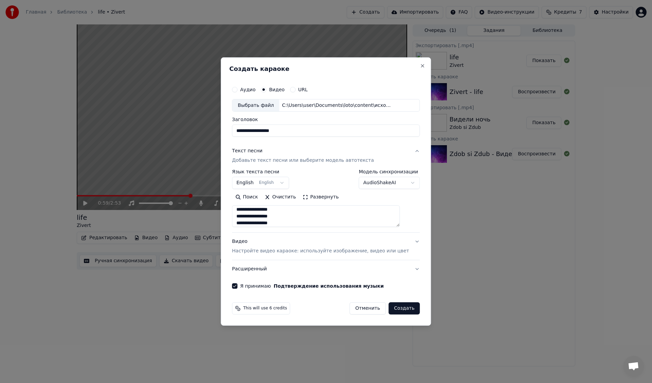
select select "**"
select select
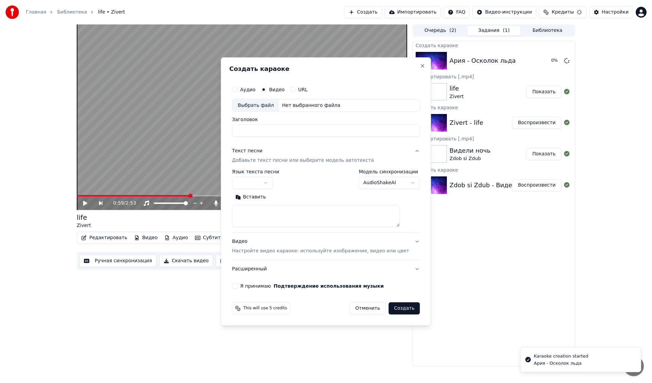
scroll to position [0, 0]
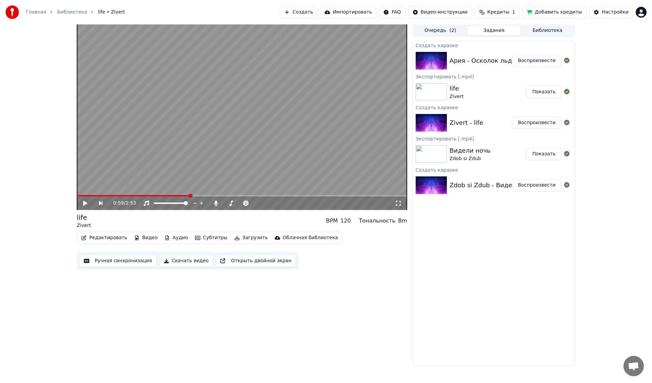
click at [524, 59] on button "Воспроизвести" at bounding box center [536, 61] width 49 height 12
click at [85, 202] on icon at bounding box center [90, 203] width 16 height 5
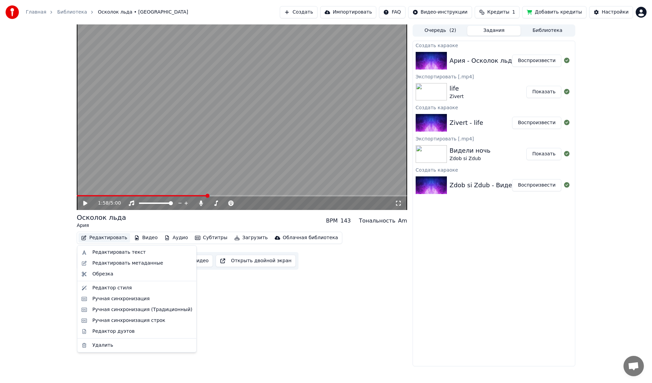
click at [104, 238] on button "Редактировать" at bounding box center [104, 238] width 52 height 10
click at [110, 300] on div "Ручная синхронизация" at bounding box center [120, 299] width 57 height 7
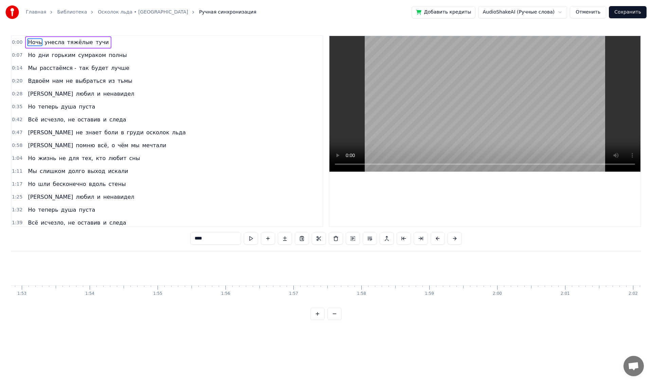
scroll to position [0, 7606]
type input "****"
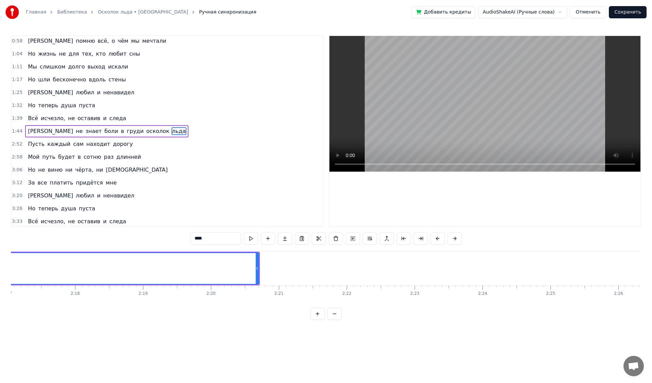
scroll to position [0, 9273]
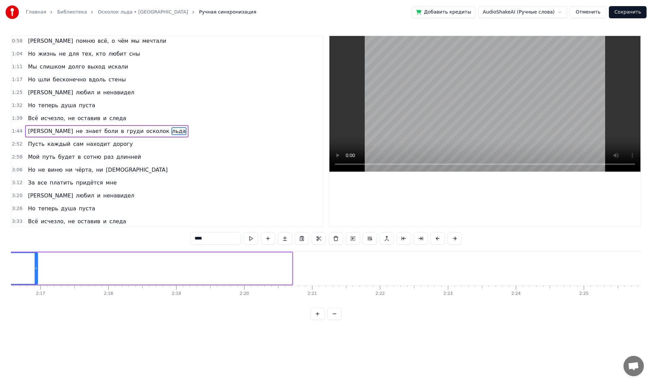
drag, startPoint x: 291, startPoint y: 266, endPoint x: 37, endPoint y: 270, distance: 254.3
click at [37, 270] on icon at bounding box center [36, 268] width 3 height 5
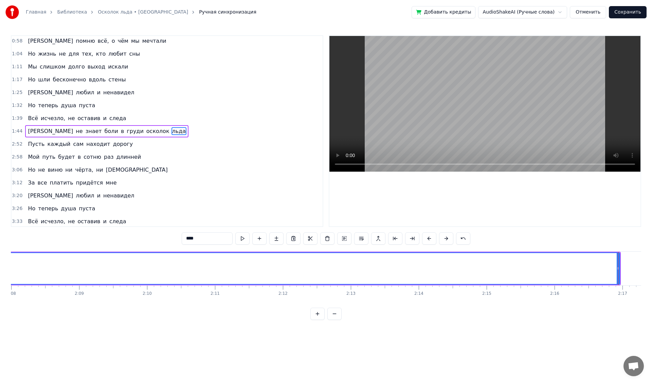
scroll to position [0, 8691]
drag, startPoint x: 618, startPoint y: 264, endPoint x: 598, endPoint y: 264, distance: 20.0
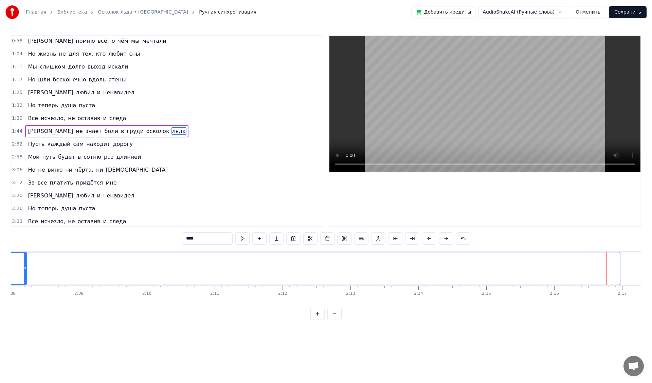
drag, startPoint x: 619, startPoint y: 267, endPoint x: 26, endPoint y: 269, distance: 592.4
click at [26, 269] on icon at bounding box center [25, 268] width 3 height 5
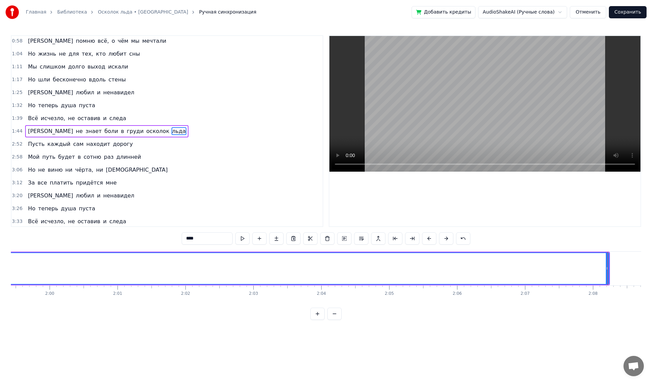
scroll to position [0, 8121]
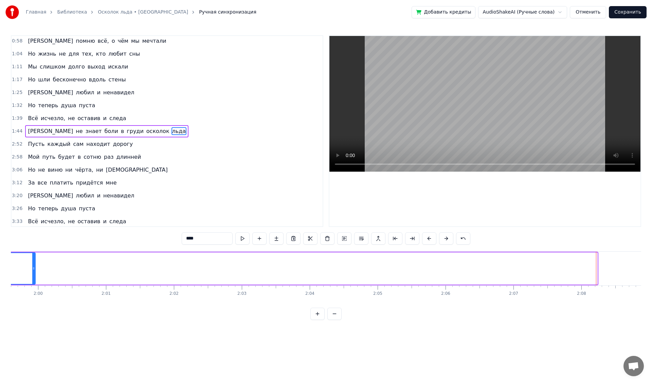
drag, startPoint x: 595, startPoint y: 260, endPoint x: 33, endPoint y: 263, distance: 561.9
click at [33, 263] on div at bounding box center [33, 268] width 3 height 31
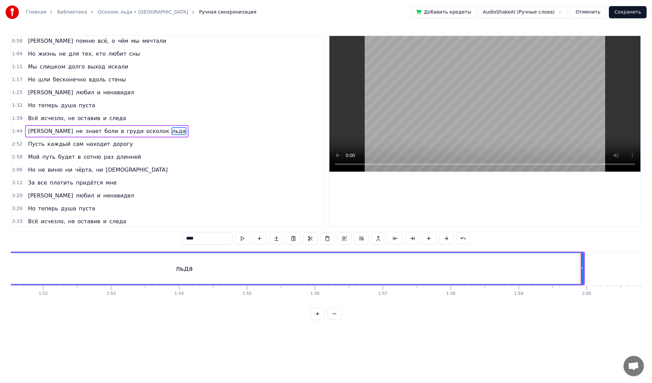
scroll to position [0, 7561]
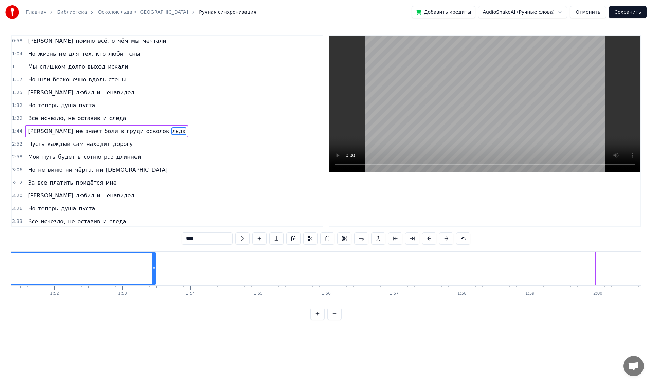
drag, startPoint x: 594, startPoint y: 263, endPoint x: 155, endPoint y: 258, distance: 439.3
click at [155, 258] on div at bounding box center [153, 268] width 3 height 31
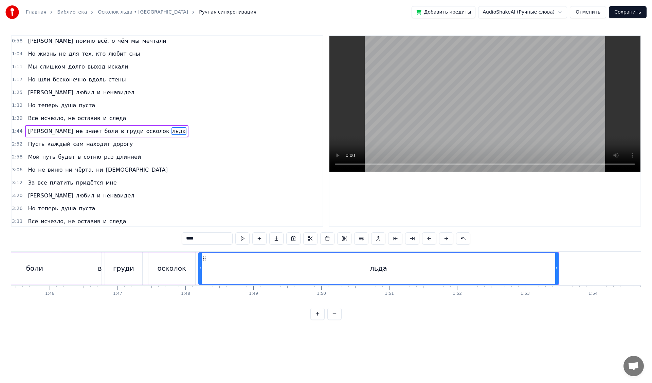
scroll to position [0, 7080]
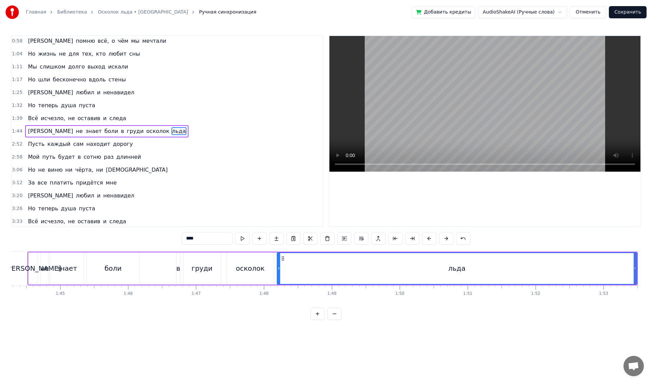
click at [273, 259] on div "осколок" at bounding box center [250, 269] width 48 height 32
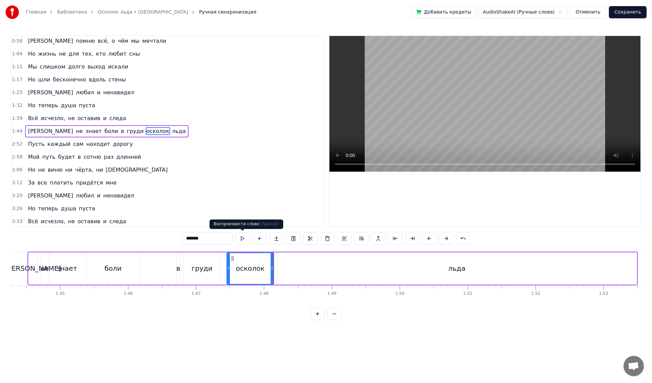
click at [243, 238] on button at bounding box center [242, 239] width 14 height 12
click at [290, 270] on div "льда" at bounding box center [457, 269] width 360 height 32
type input "****"
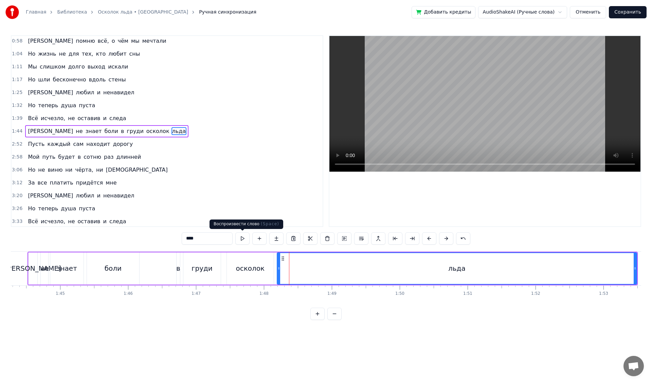
click at [242, 238] on button at bounding box center [242, 239] width 14 height 12
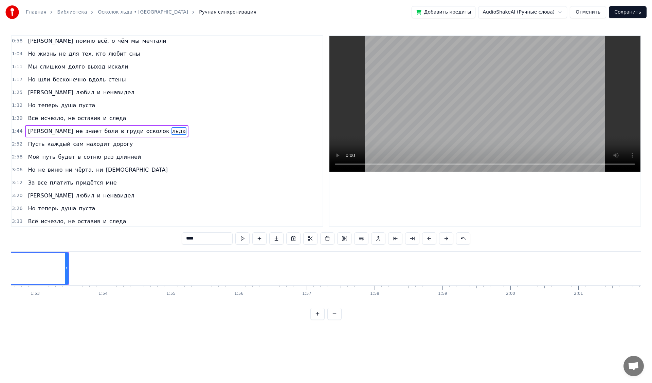
scroll to position [0, 7649]
drag, startPoint x: 66, startPoint y: 263, endPoint x: 141, endPoint y: 263, distance: 75.0
click at [141, 263] on div at bounding box center [141, 268] width 3 height 31
click at [631, 12] on button "Сохранить" at bounding box center [628, 12] width 38 height 12
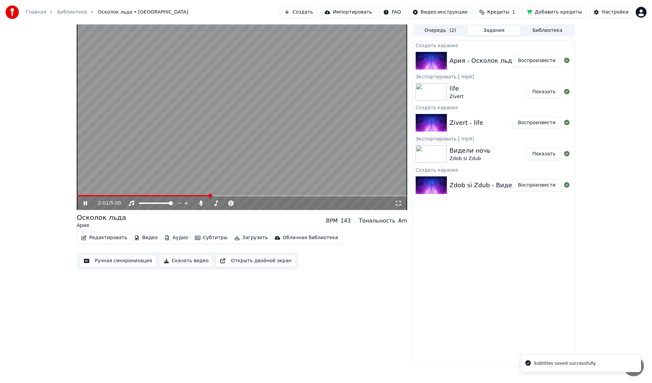
click at [210, 196] on span at bounding box center [242, 195] width 330 height 1
click at [236, 196] on span at bounding box center [242, 195] width 330 height 1
click at [266, 196] on span at bounding box center [242, 195] width 330 height 1
click at [315, 196] on span at bounding box center [196, 195] width 239 height 1
click at [330, 196] on span at bounding box center [242, 195] width 330 height 1
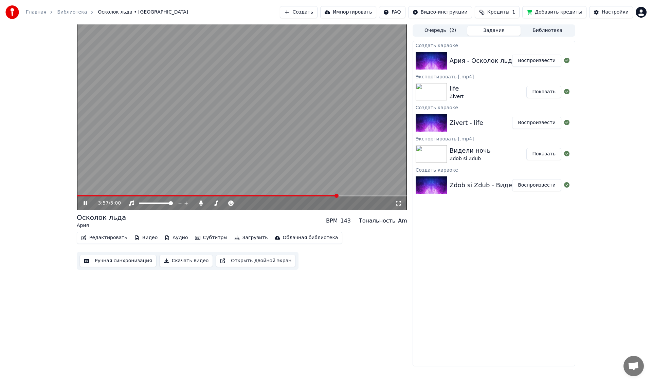
click at [337, 196] on span at bounding box center [242, 195] width 330 height 1
click at [88, 204] on icon at bounding box center [90, 203] width 16 height 5
click at [99, 239] on button "Редактировать" at bounding box center [104, 238] width 52 height 10
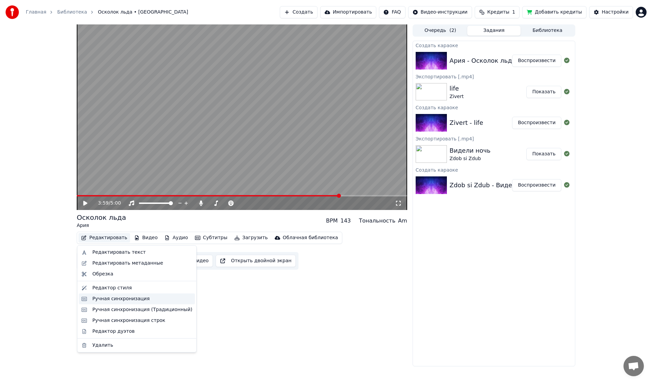
click at [120, 300] on div "Ручная синхронизация" at bounding box center [120, 299] width 57 height 7
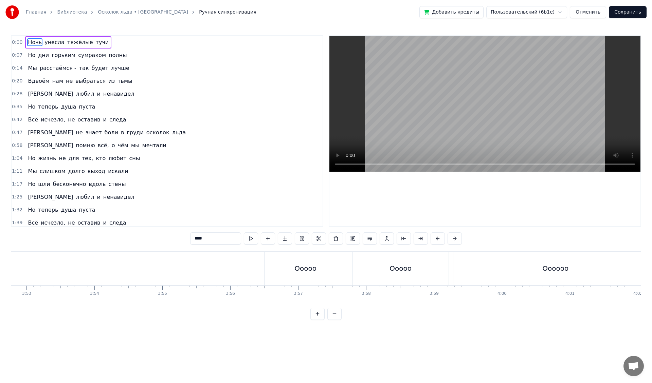
scroll to position [0, 15794]
click at [349, 270] on div "Ооооо" at bounding box center [317, 269] width 82 height 34
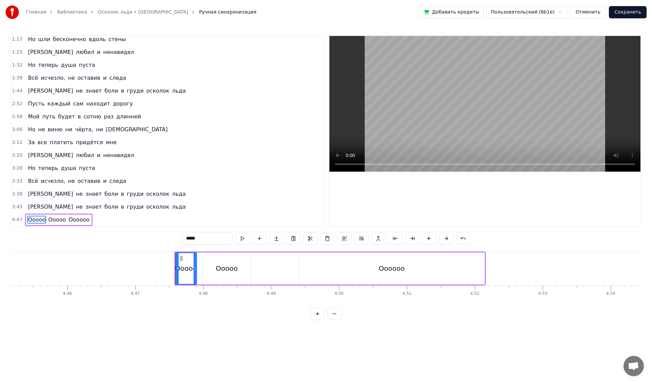
scroll to position [0, 19492]
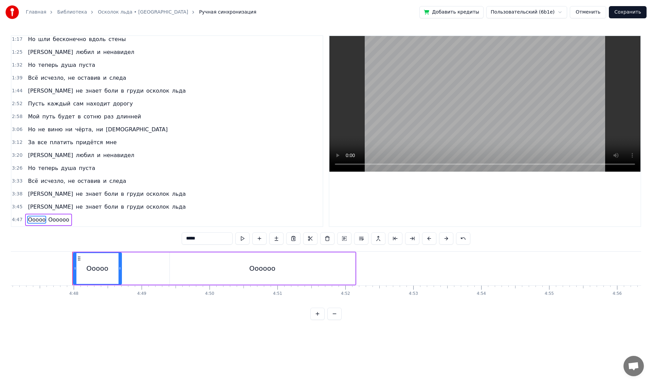
type input "******"
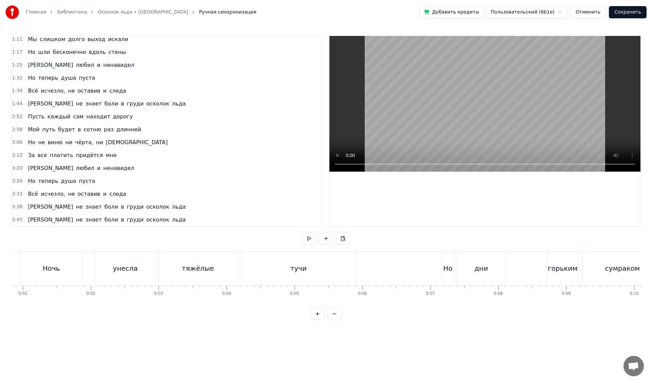
scroll to position [0, 0]
click at [629, 11] on button "Сохранить" at bounding box center [628, 12] width 38 height 12
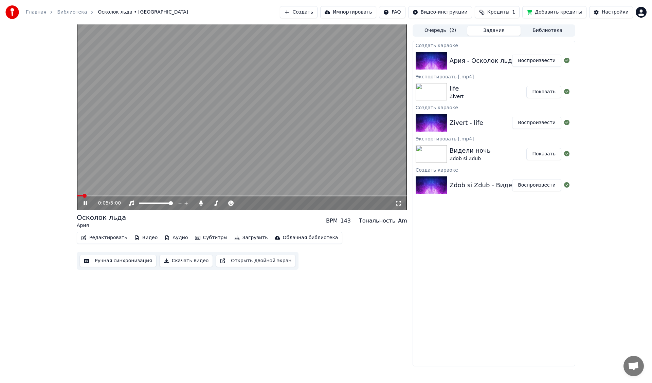
click at [257, 129] on video at bounding box center [242, 117] width 330 height 186
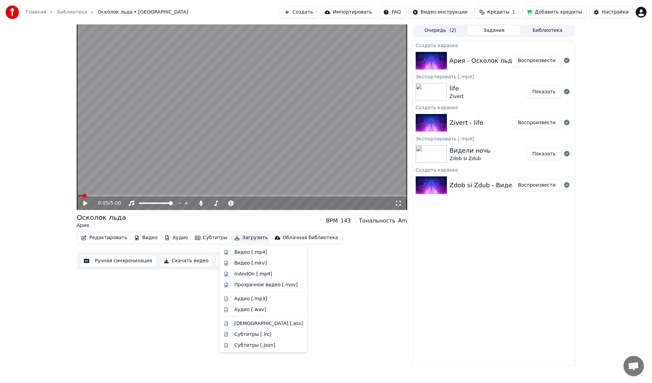
click at [240, 238] on button "Загрузить" at bounding box center [251, 238] width 39 height 10
click at [239, 253] on div "Видео [.mp4]" at bounding box center [250, 252] width 33 height 7
